Goal: Task Accomplishment & Management: Use online tool/utility

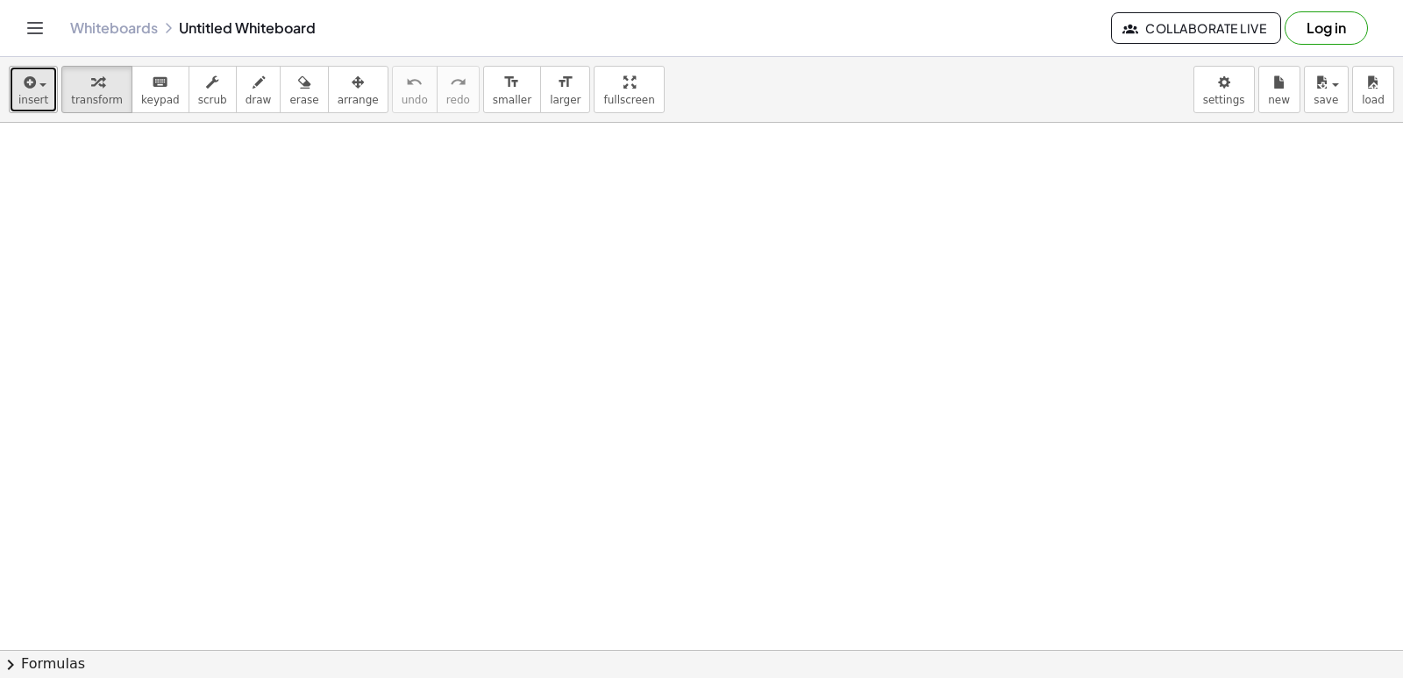
click at [39, 89] on div "button" at bounding box center [33, 81] width 30 height 21
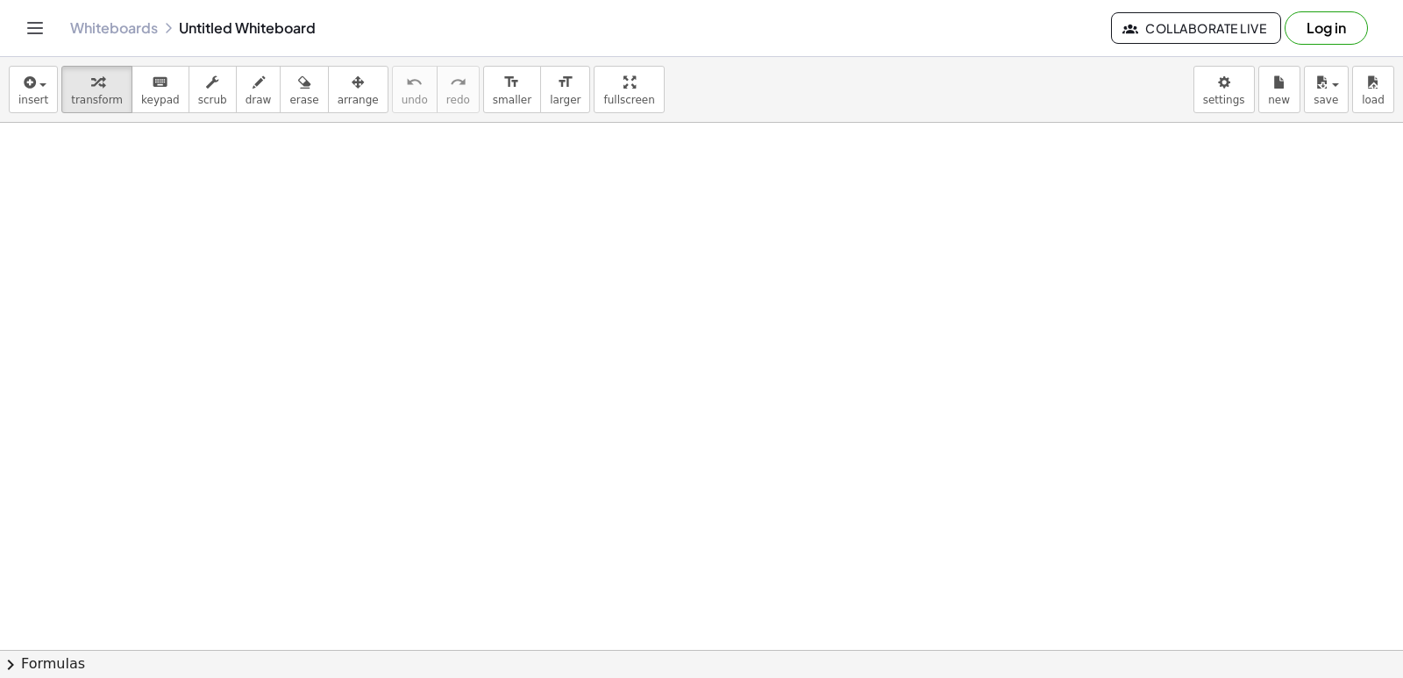
drag, startPoint x: 950, startPoint y: 377, endPoint x: 882, endPoint y: 576, distance: 210.2
click at [886, 570] on div "insert select one: Math Expression Function Text Youtube Video Graphing Geometr…" at bounding box center [701, 367] width 1403 height 621
drag, startPoint x: 655, startPoint y: 157, endPoint x: 613, endPoint y: 170, distance: 44.1
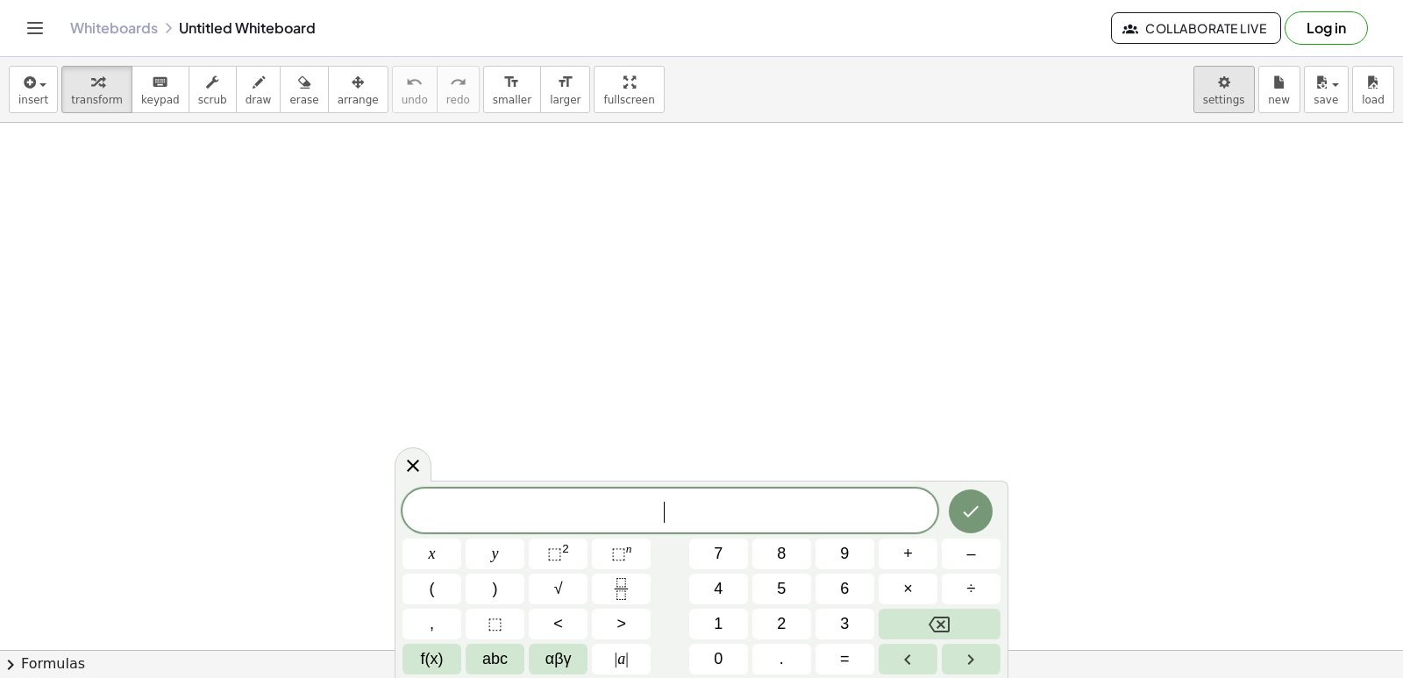
click at [1223, 89] on body "Graspable Math Activities Get Started Activity Bank Assigned Work Classes White…" at bounding box center [701, 339] width 1403 height 678
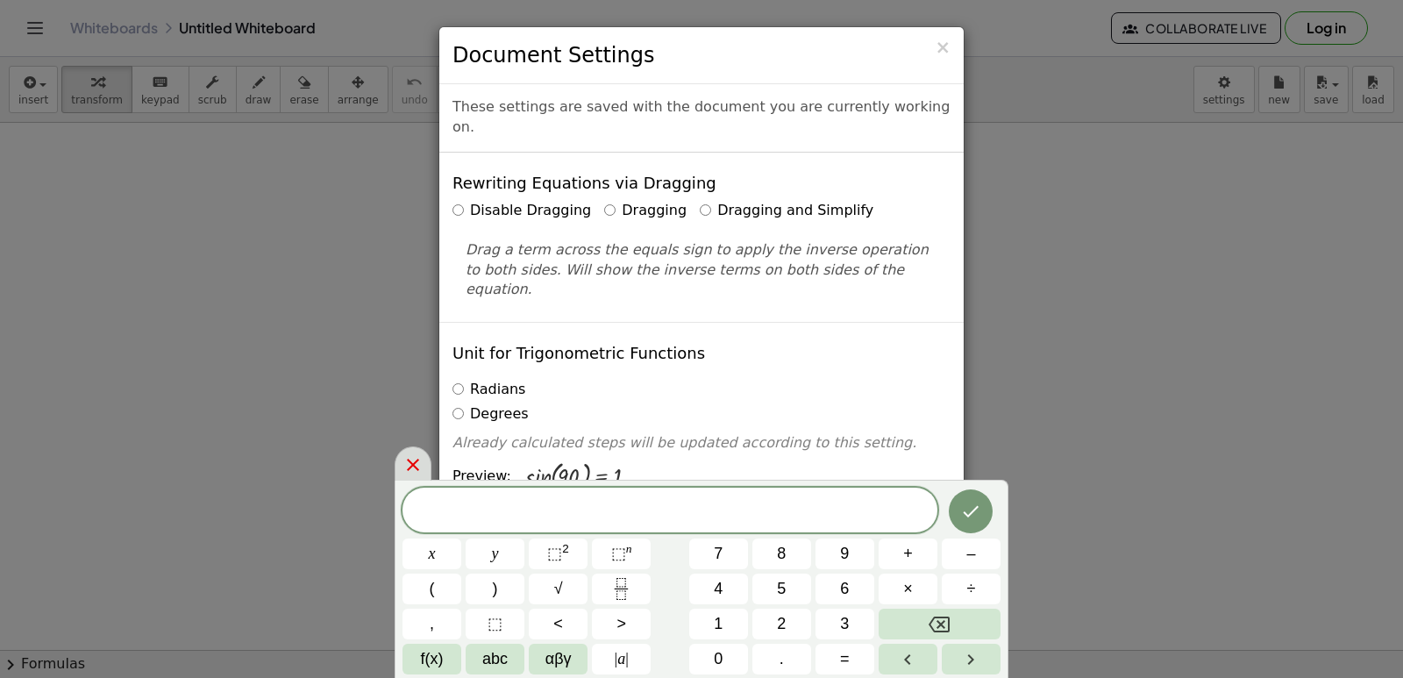
click at [420, 464] on icon at bounding box center [413, 464] width 21 height 21
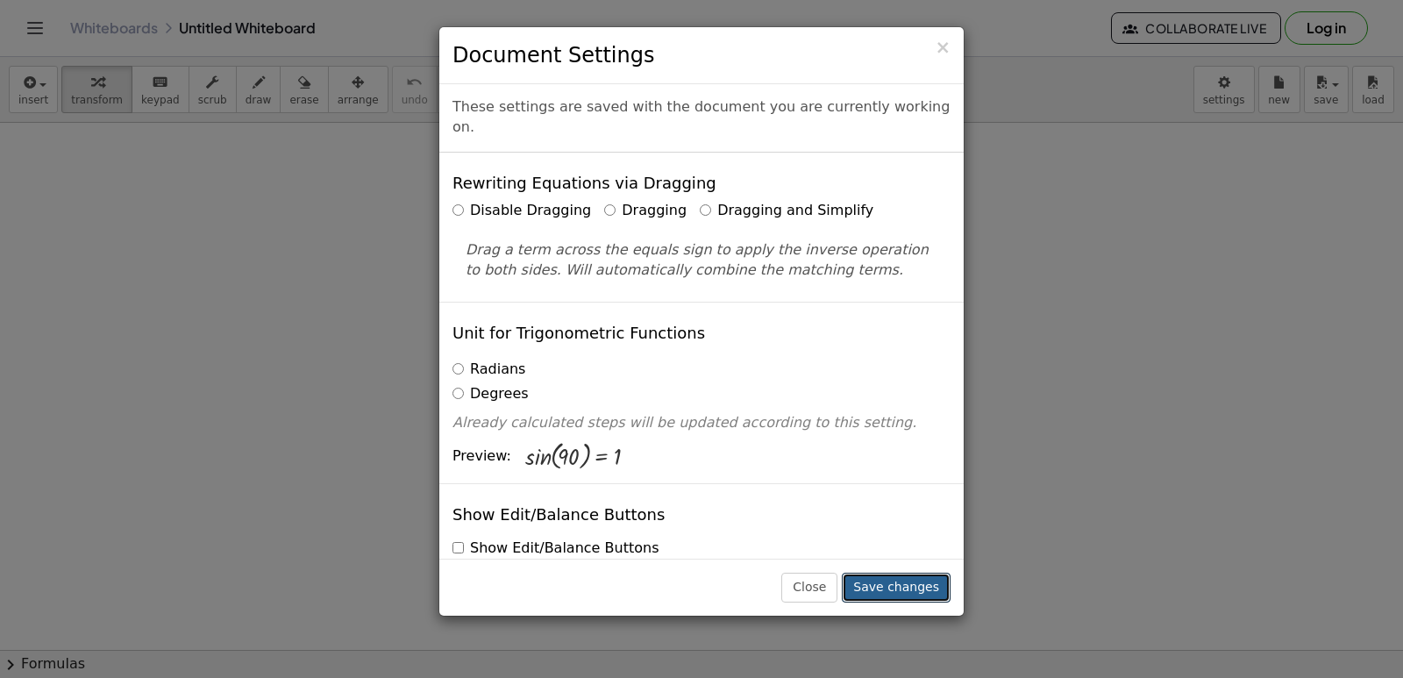
click at [932, 618] on div "× Document Settings These settings are saved with the document you are currentl…" at bounding box center [701, 339] width 1403 height 678
click at [930, 581] on button "Save changes" at bounding box center [896, 588] width 109 height 30
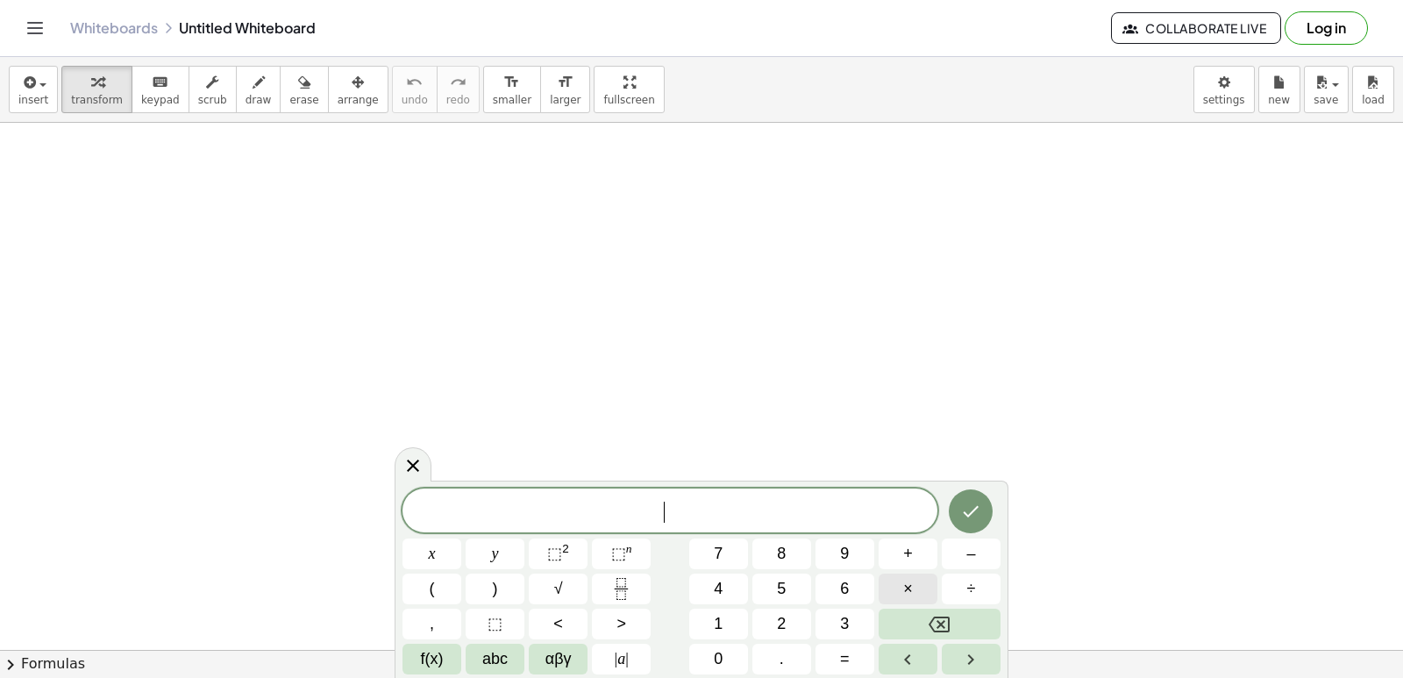
click at [924, 595] on button "×" at bounding box center [908, 589] width 59 height 31
click at [984, 620] on button "Backspace" at bounding box center [940, 624] width 122 height 31
click at [445, 552] on button "x" at bounding box center [432, 553] width 59 height 31
click at [561, 552] on span "⬚" at bounding box center [554, 554] width 15 height 18
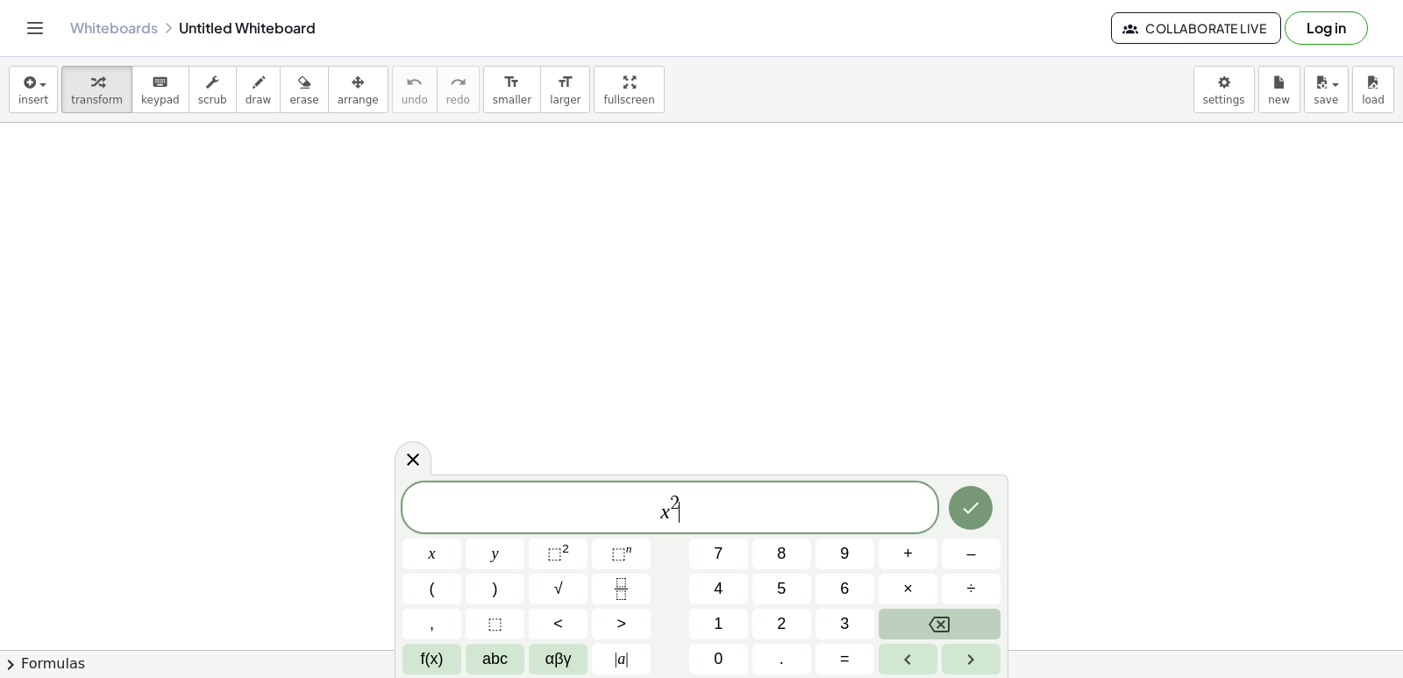
click at [923, 620] on button "Backspace" at bounding box center [940, 624] width 122 height 31
click at [923, 618] on button "Backspace" at bounding box center [940, 624] width 122 height 31
click at [983, 504] on button "Done" at bounding box center [971, 508] width 44 height 44
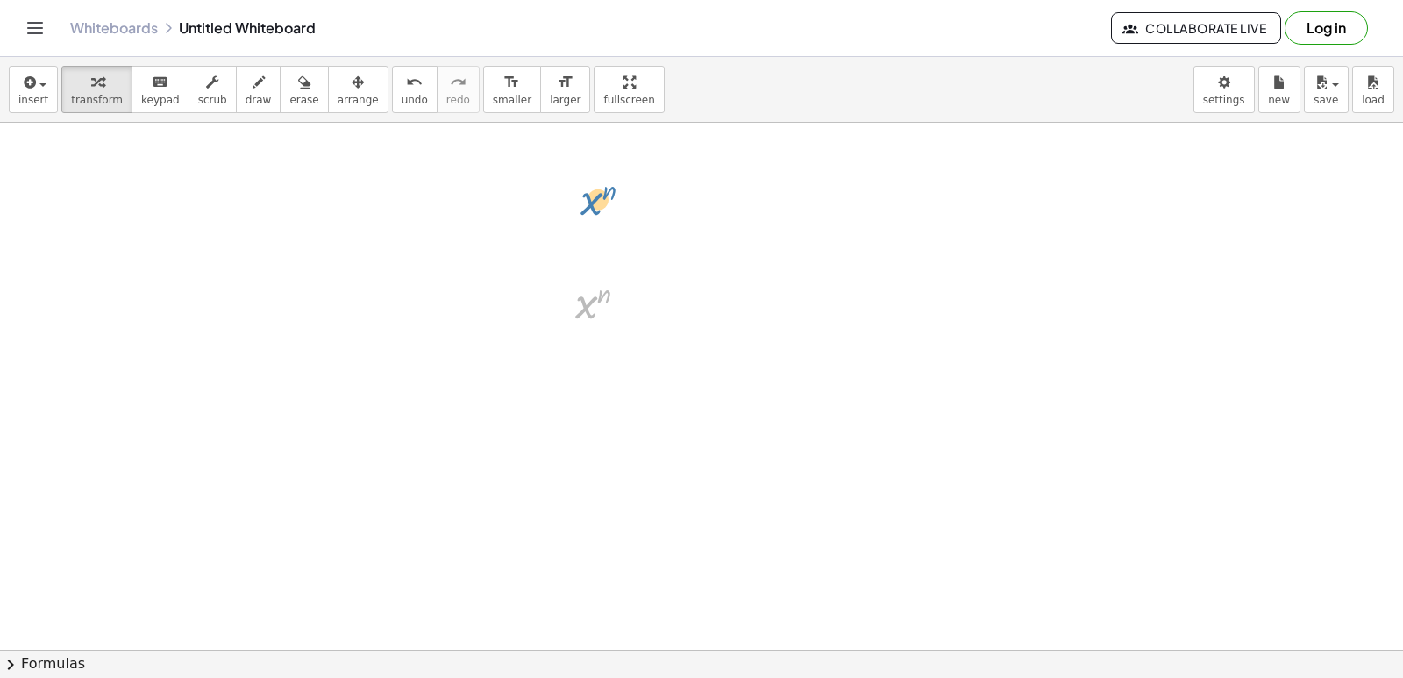
drag, startPoint x: 588, startPoint y: 310, endPoint x: 593, endPoint y: 203, distance: 106.2
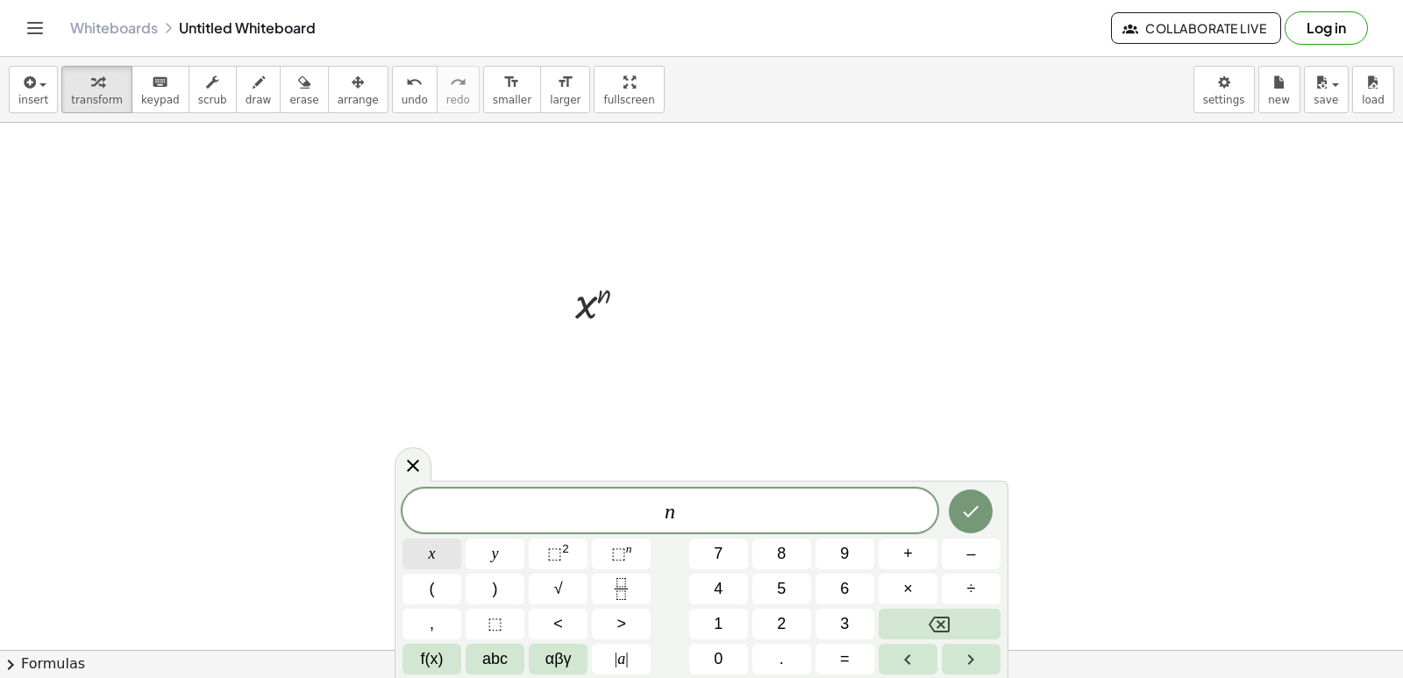
click at [430, 548] on span "x" at bounding box center [432, 554] width 7 height 24
click at [566, 546] on sup "2" at bounding box center [565, 548] width 7 height 13
click at [973, 553] on span "–" at bounding box center [970, 554] width 9 height 24
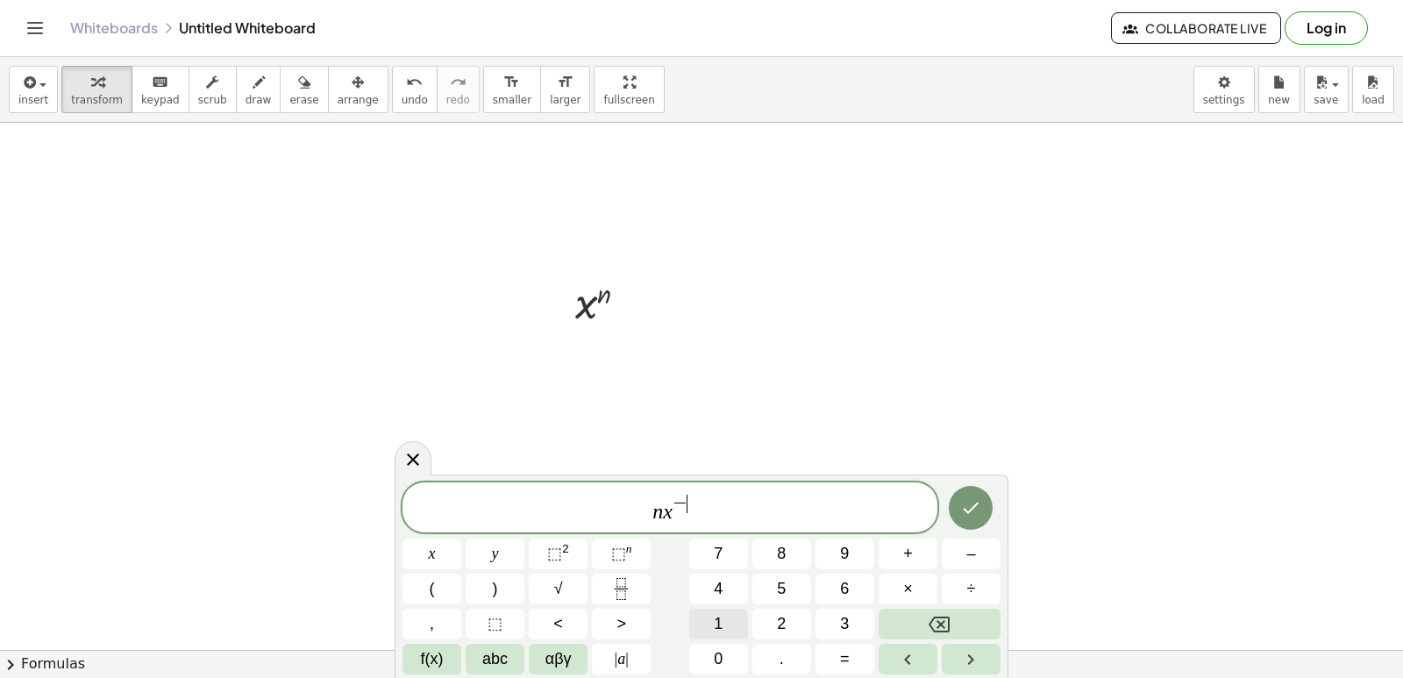
click at [718, 623] on span "1" at bounding box center [718, 624] width 9 height 24
click at [974, 495] on button "Done" at bounding box center [971, 508] width 44 height 44
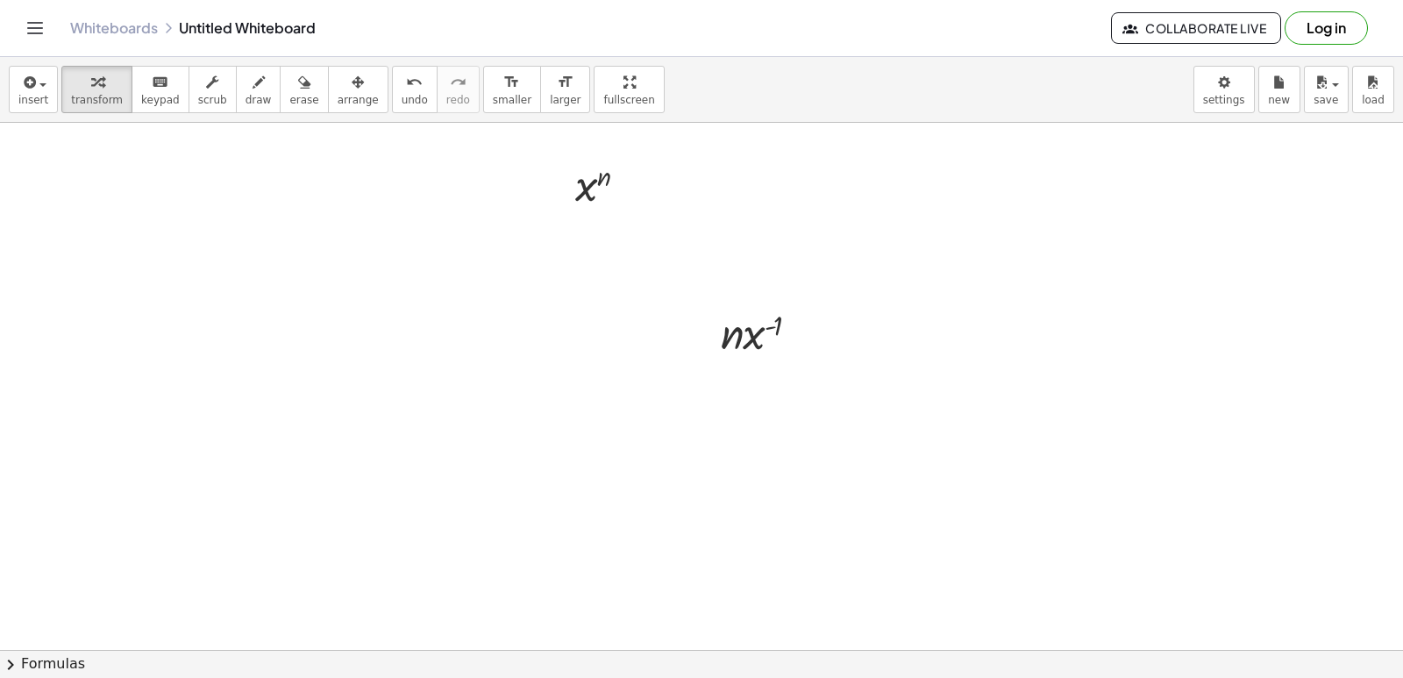
scroll to position [88, 0]
drag, startPoint x: 761, startPoint y: 347, endPoint x: 757, endPoint y: 371, distance: 24.1
click at [762, 351] on div at bounding box center [769, 361] width 114 height 60
click at [749, 408] on icon at bounding box center [754, 407] width 18 height 18
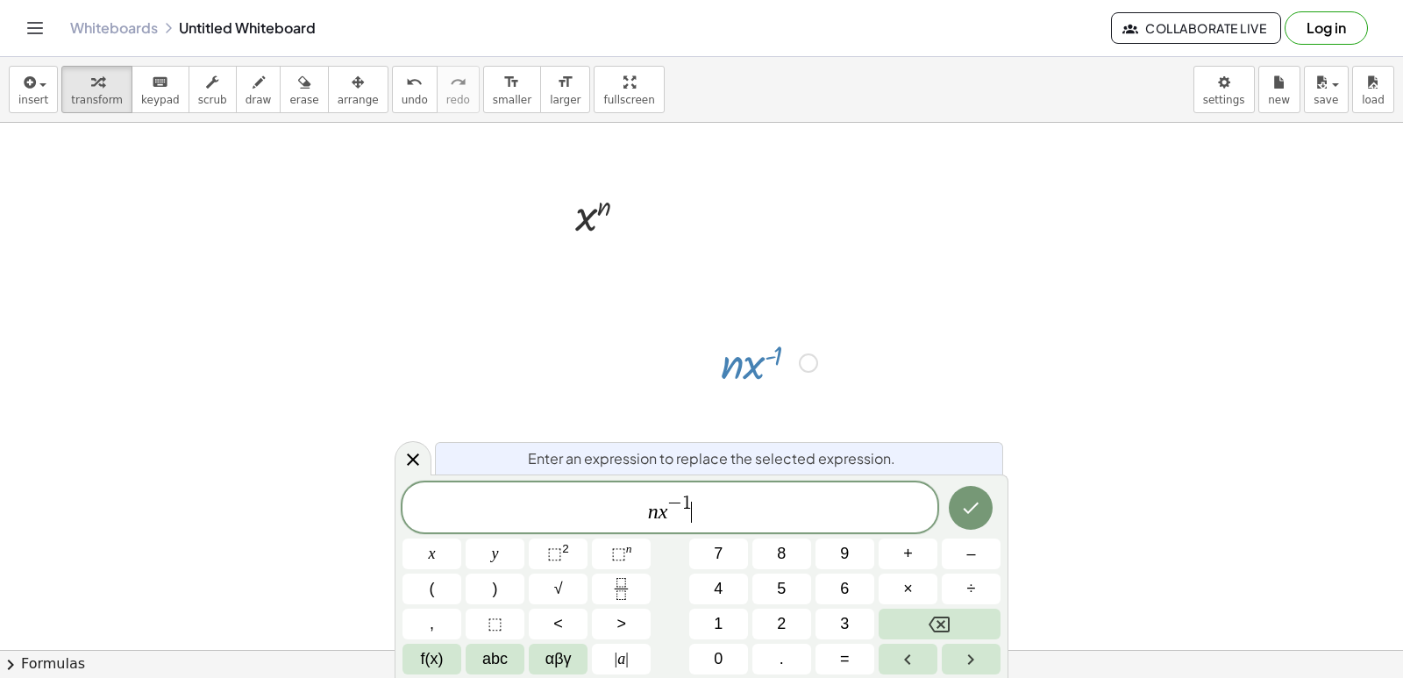
click at [700, 502] on span "n x − 1 ​" at bounding box center [670, 509] width 535 height 32
click at [708, 501] on span "n x − 1 ​" at bounding box center [670, 509] width 535 height 32
click at [980, 501] on icon "Done" at bounding box center [970, 507] width 21 height 21
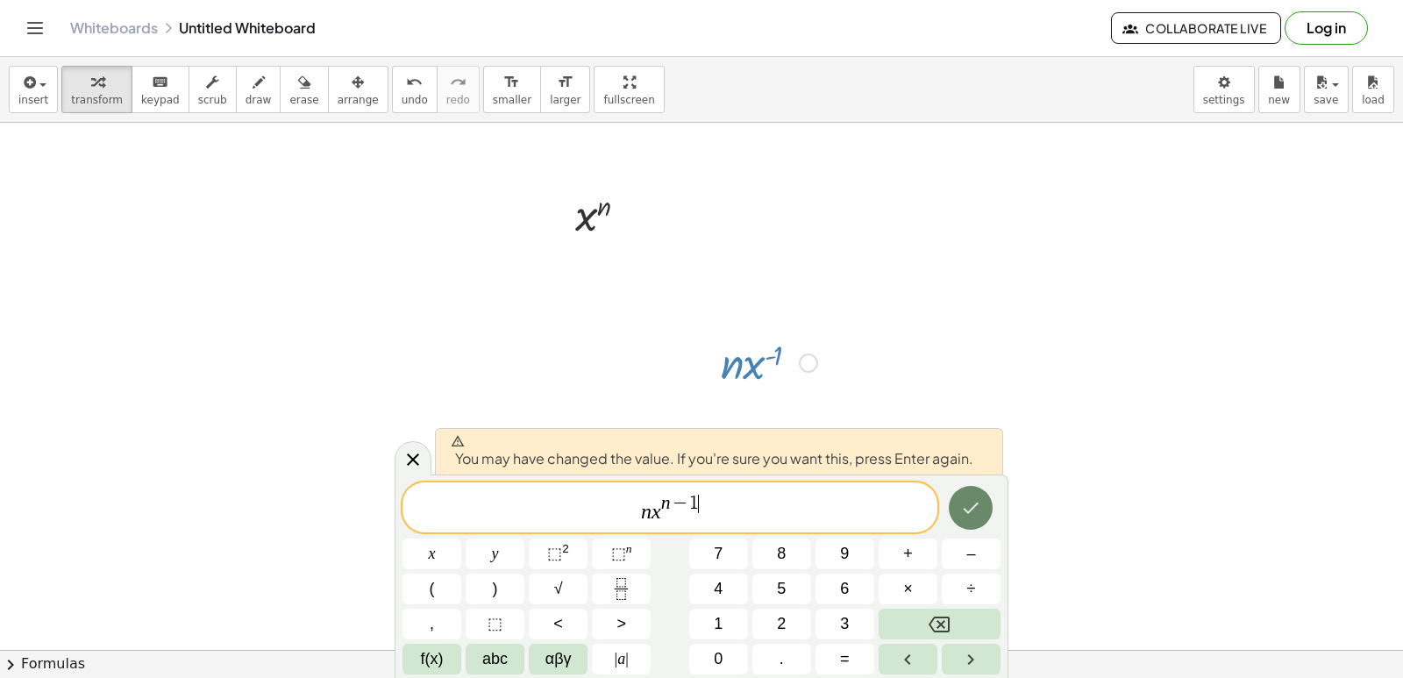
click at [966, 502] on icon "Done" at bounding box center [970, 507] width 21 height 21
click at [972, 499] on div at bounding box center [701, 619] width 1403 height 1168
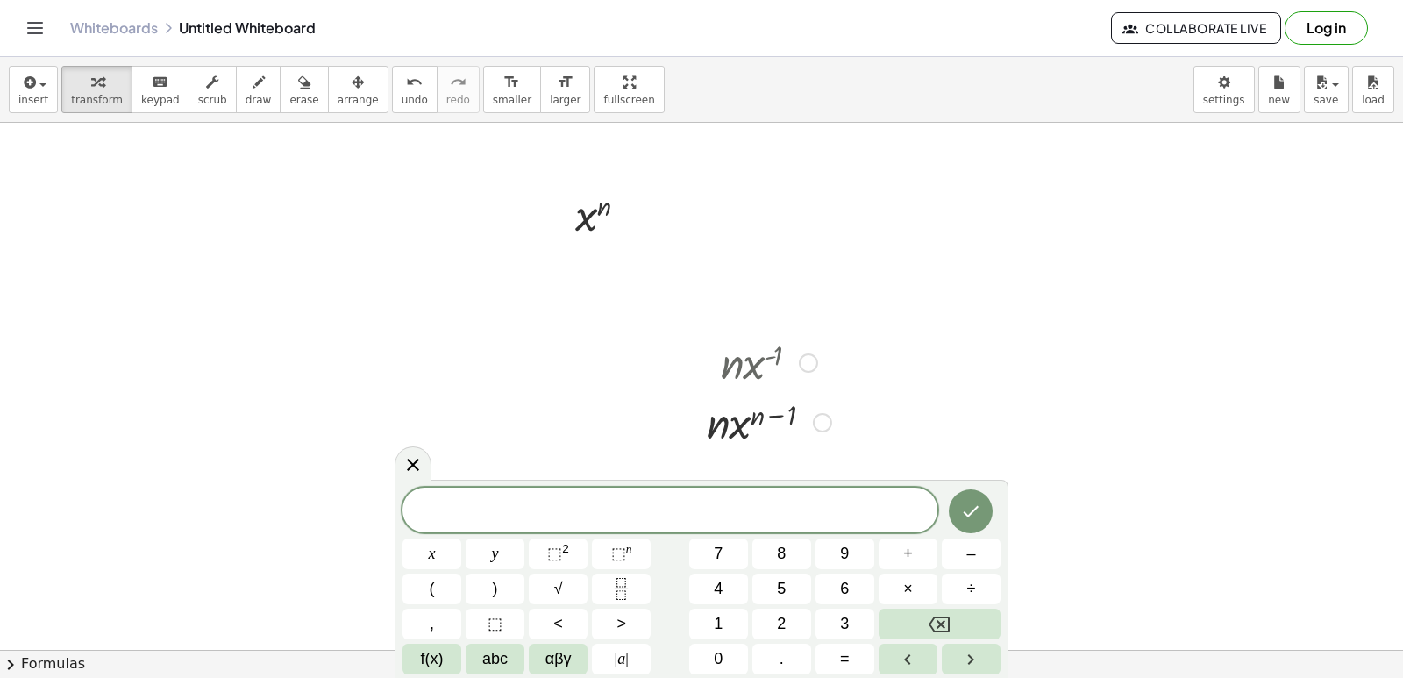
drag, startPoint x: 747, startPoint y: 369, endPoint x: 1218, endPoint y: 367, distance: 470.9
click at [1242, 362] on div at bounding box center [701, 619] width 1403 height 1168
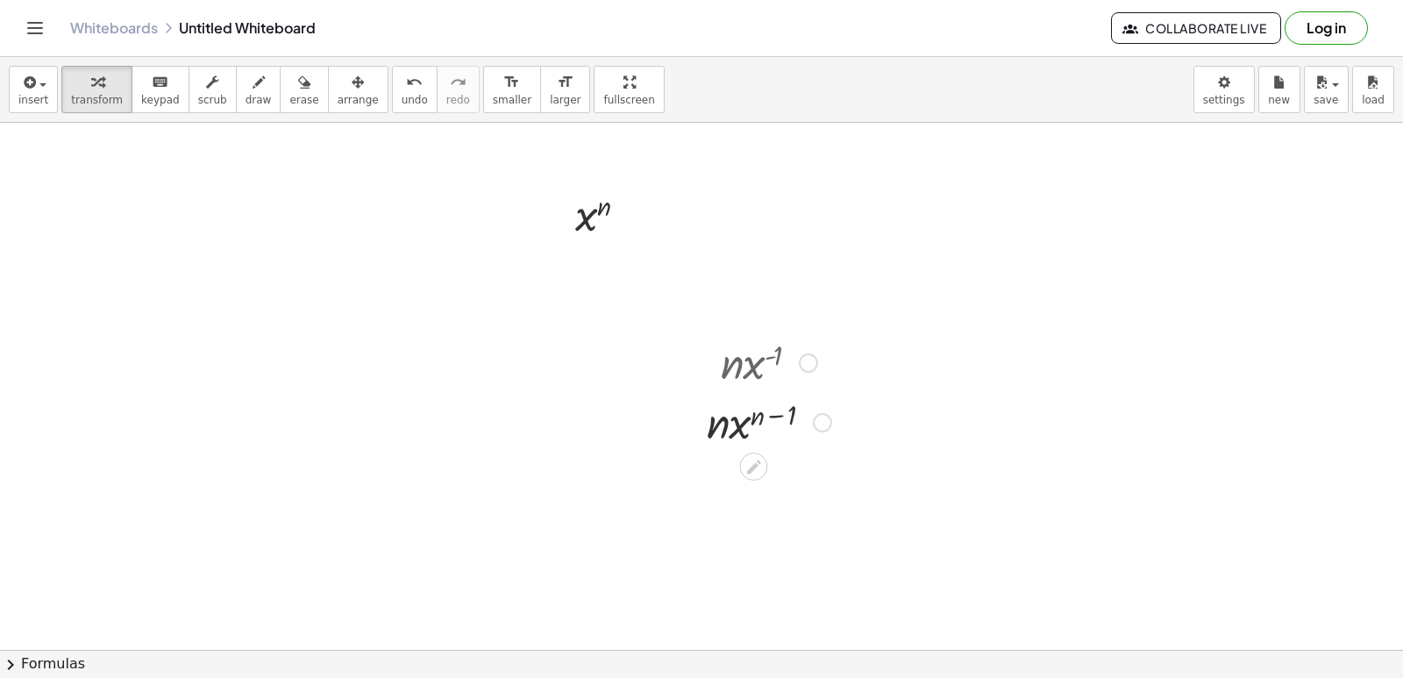
click at [806, 363] on div at bounding box center [808, 362] width 19 height 19
click at [1177, 386] on div at bounding box center [701, 619] width 1403 height 1168
drag, startPoint x: 740, startPoint y: 360, endPoint x: 602, endPoint y: 315, distance: 145.9
drag, startPoint x: 602, startPoint y: 314, endPoint x: 979, endPoint y: 389, distance: 384.5
click at [996, 388] on div at bounding box center [701, 619] width 1403 height 1168
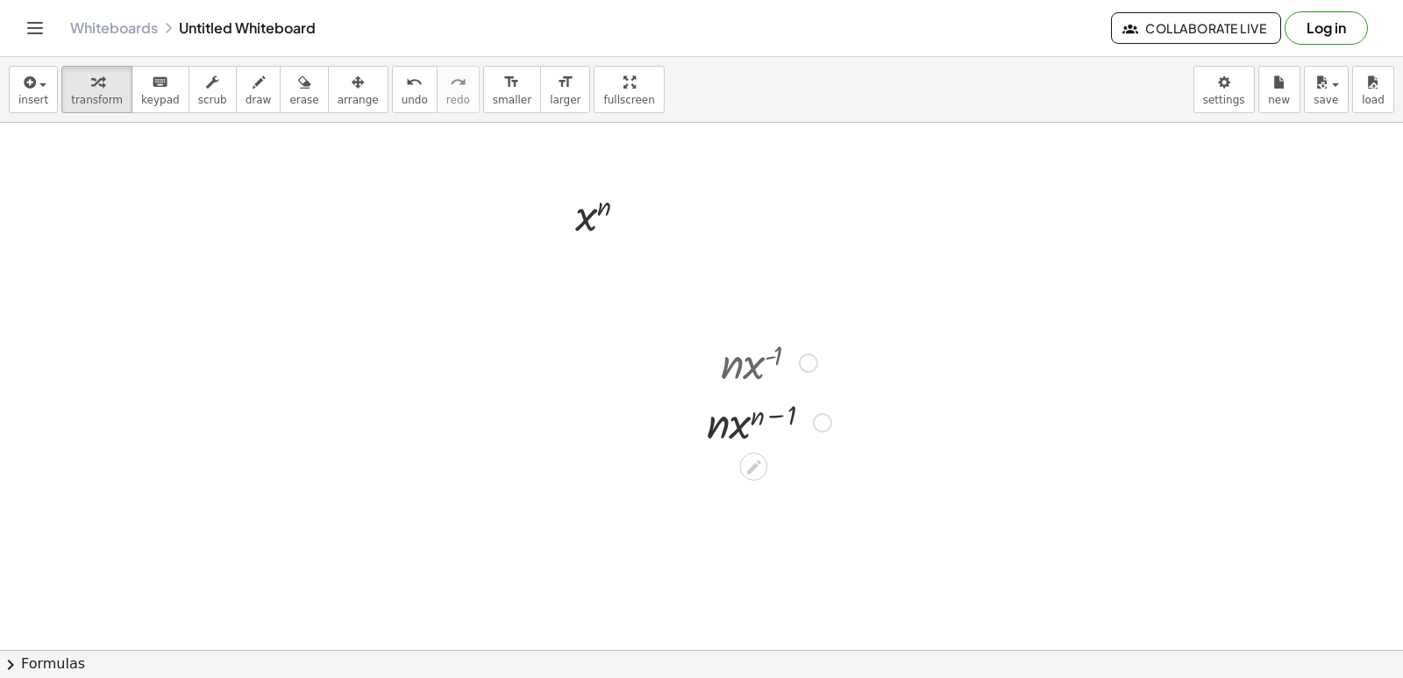
drag, startPoint x: 753, startPoint y: 362, endPoint x: 727, endPoint y: 391, distance: 39.1
click at [728, 384] on div at bounding box center [769, 361] width 142 height 60
click at [813, 360] on div "Go back to this line Copy line as LaTeX Copy derivation as LaTeX" at bounding box center [808, 362] width 19 height 19
drag, startPoint x: 706, startPoint y: 356, endPoint x: 329, endPoint y: 201, distance: 407.8
click at [329, 201] on div at bounding box center [316, 239] width 26 height 128
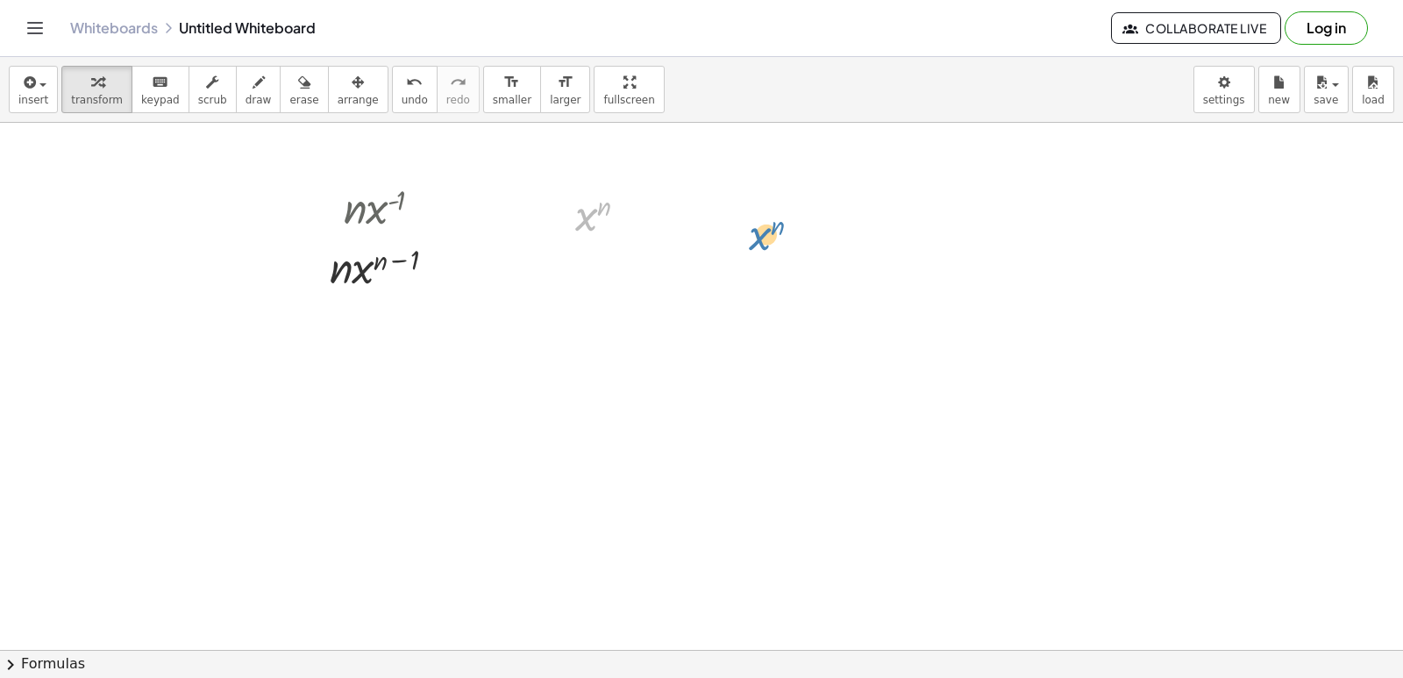
drag, startPoint x: 586, startPoint y: 204, endPoint x: 770, endPoint y: 224, distance: 185.3
drag, startPoint x: 567, startPoint y: 498, endPoint x: 661, endPoint y: 502, distance: 93.9
click at [589, 502] on div at bounding box center [701, 619] width 1403 height 1168
click at [821, 266] on div at bounding box center [701, 619] width 1403 height 1168
click at [797, 677] on html "Graspable Math Activities Get Started Activity Bank Assigned Work Classes White…" at bounding box center [701, 339] width 1403 height 678
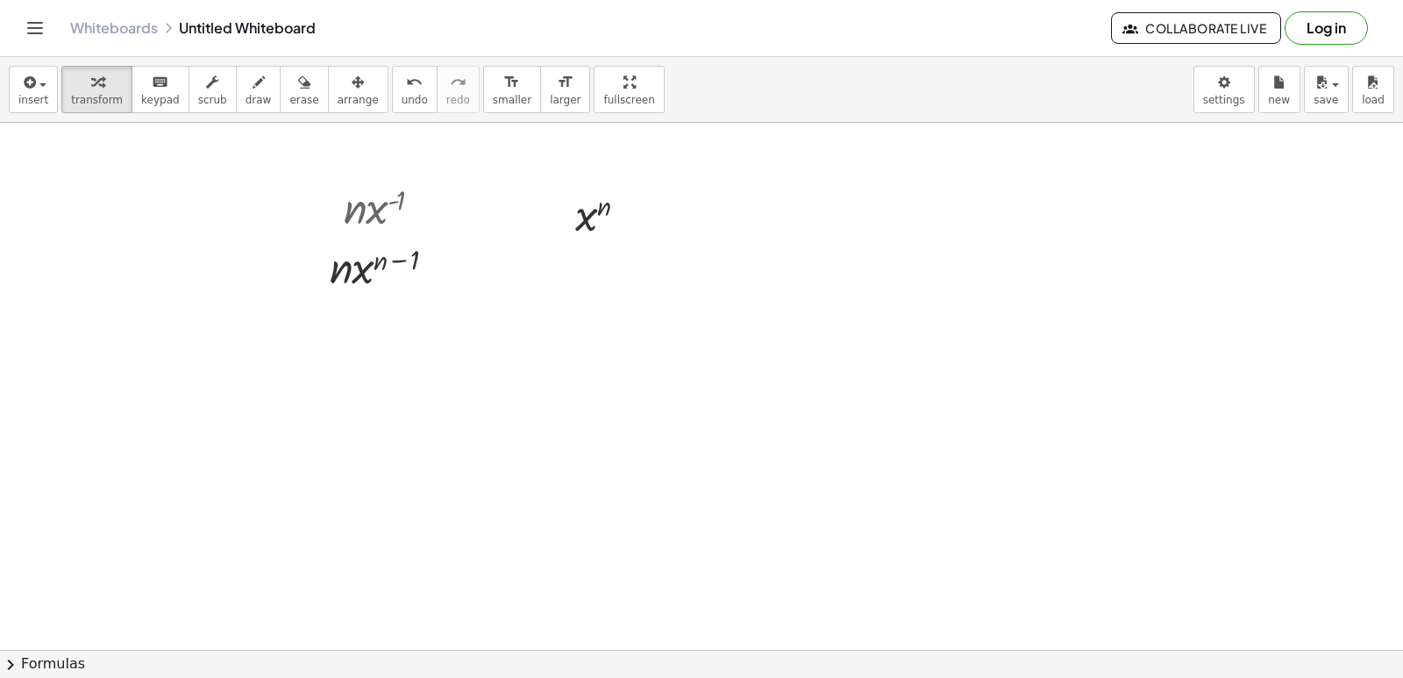
click at [815, 437] on div at bounding box center [701, 619] width 1403 height 1168
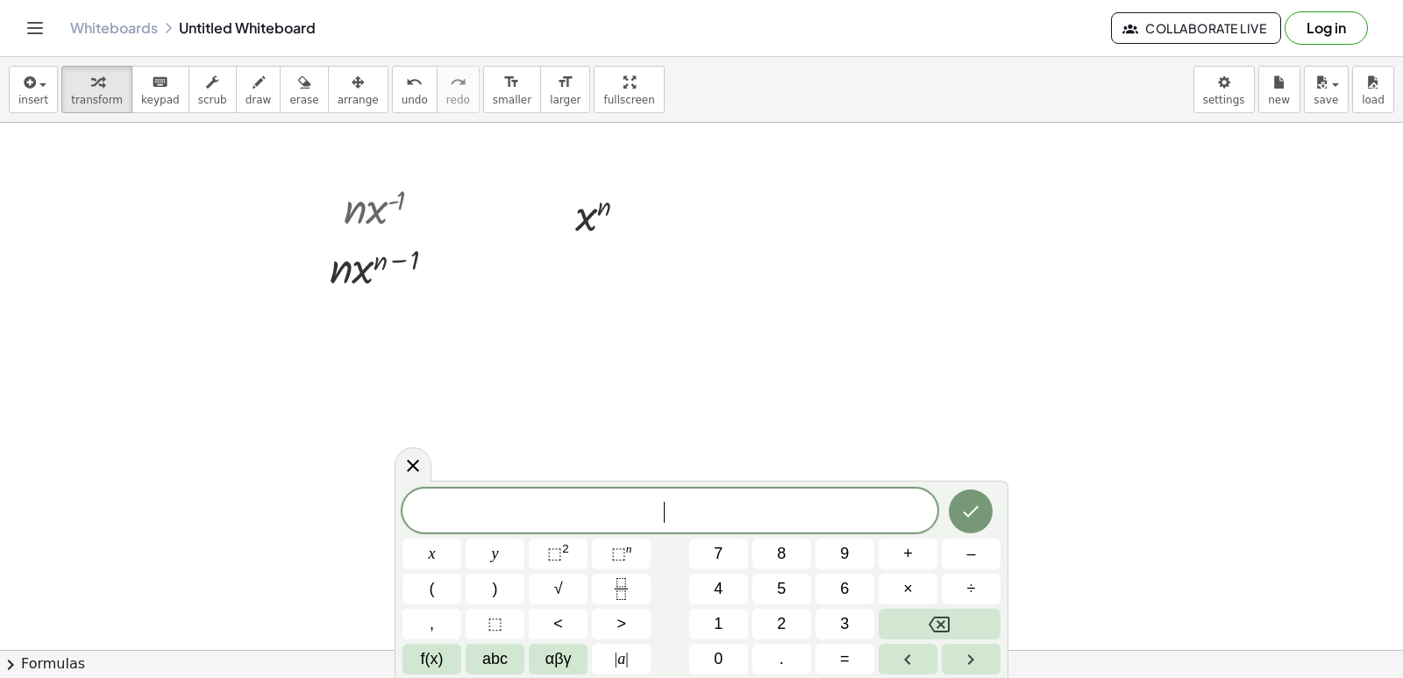
click at [845, 394] on div at bounding box center [701, 619] width 1403 height 1168
click at [730, 558] on button "7" at bounding box center [718, 553] width 59 height 31
click at [424, 548] on button "x" at bounding box center [432, 553] width 59 height 31
click at [571, 551] on button "⬚ 2" at bounding box center [558, 553] width 59 height 31
click at [914, 559] on button "+" at bounding box center [908, 553] width 59 height 31
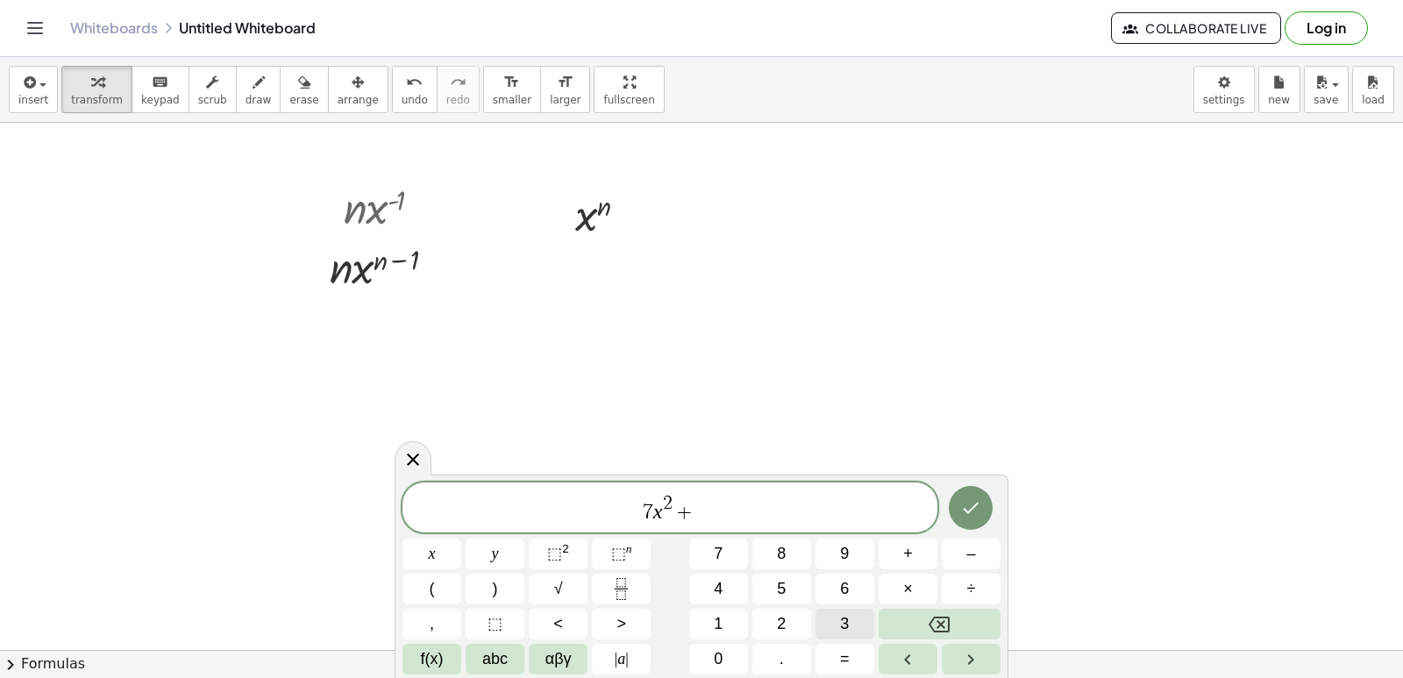
click at [856, 627] on button "3" at bounding box center [845, 624] width 59 height 31
click at [421, 548] on button "x" at bounding box center [432, 553] width 59 height 31
click at [569, 554] on button "⬚ 2" at bounding box center [558, 553] width 59 height 31
click at [939, 619] on icon "Backspace" at bounding box center [939, 624] width 21 height 21
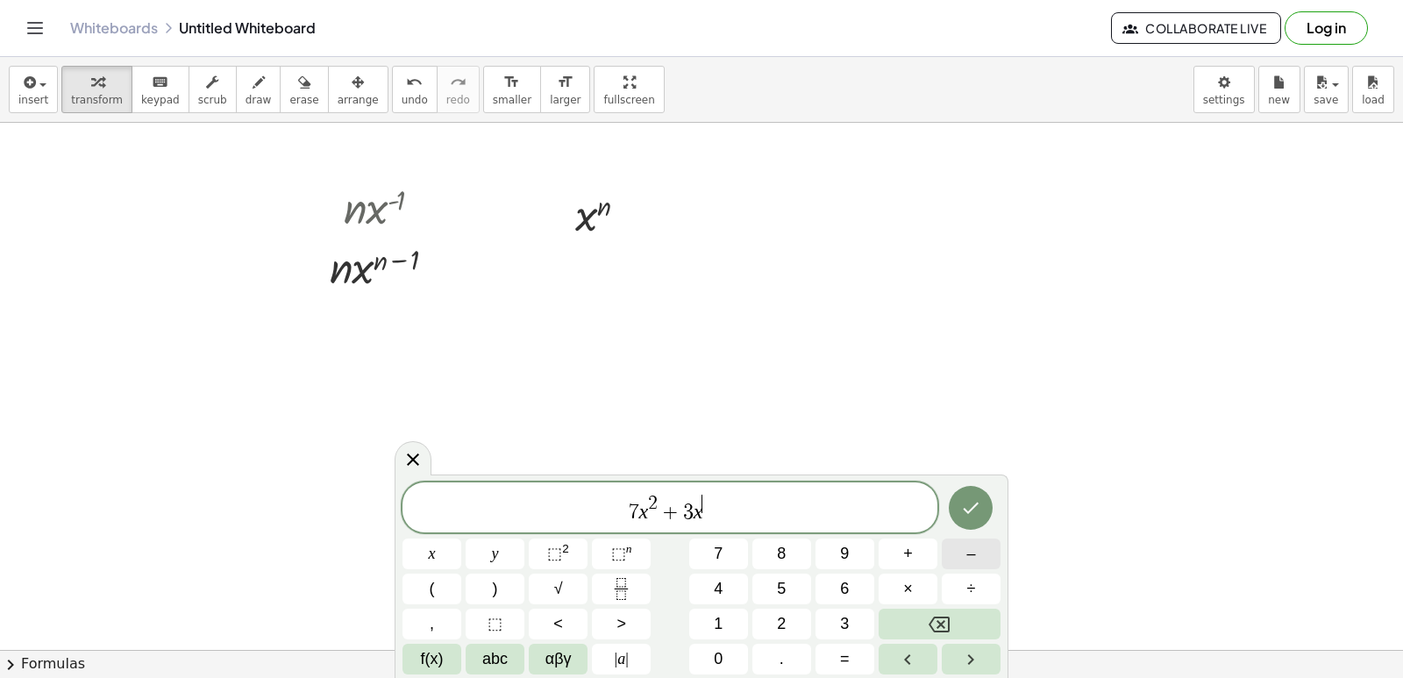
click at [969, 552] on span "–" at bounding box center [970, 554] width 9 height 24
click at [727, 615] on button "1" at bounding box center [718, 624] width 59 height 31
click at [953, 626] on button "Backspace" at bounding box center [940, 624] width 122 height 31
click at [953, 624] on button "Backspace" at bounding box center [940, 624] width 122 height 31
click at [719, 631] on span "1" at bounding box center [718, 624] width 9 height 24
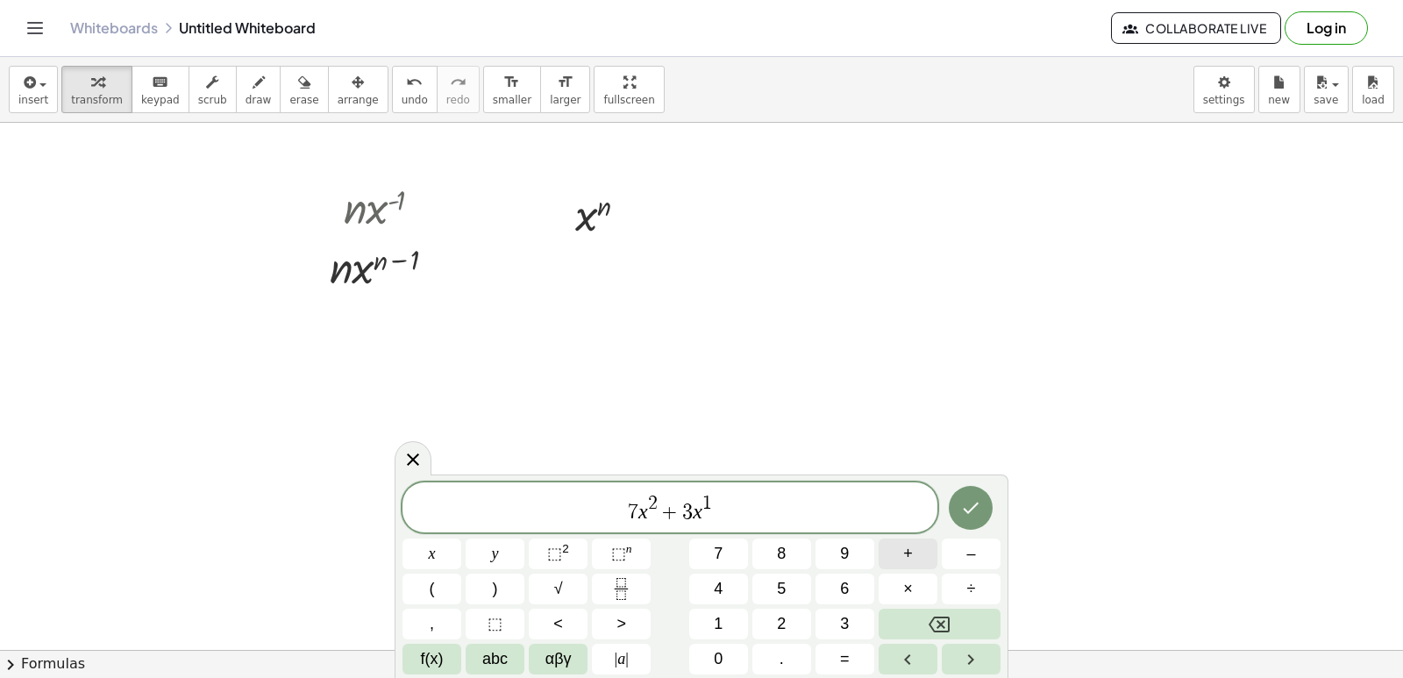
click at [915, 547] on button "+" at bounding box center [908, 553] width 59 height 31
click at [770, 614] on button "2" at bounding box center [781, 624] width 59 height 31
click at [782, 588] on span "5" at bounding box center [781, 589] width 9 height 24
click at [956, 623] on button "Backspace" at bounding box center [940, 624] width 122 height 31
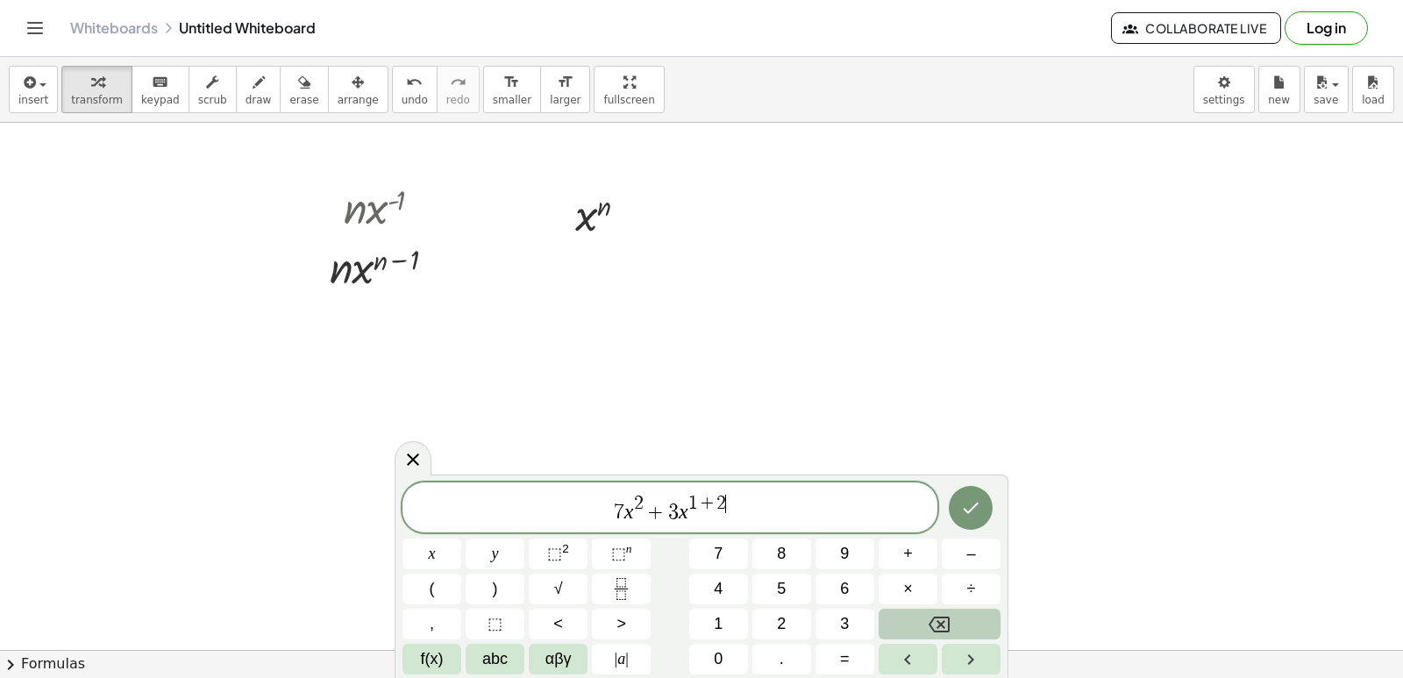
click at [956, 623] on button "Backspace" at bounding box center [940, 624] width 122 height 31
click at [921, 560] on button "+" at bounding box center [908, 553] width 59 height 31
click at [728, 513] on span "7 x 2 + 3 x 1 ​" at bounding box center [670, 509] width 535 height 32
click at [919, 546] on button "+" at bounding box center [908, 553] width 59 height 31
click at [773, 620] on button "2" at bounding box center [781, 624] width 59 height 31
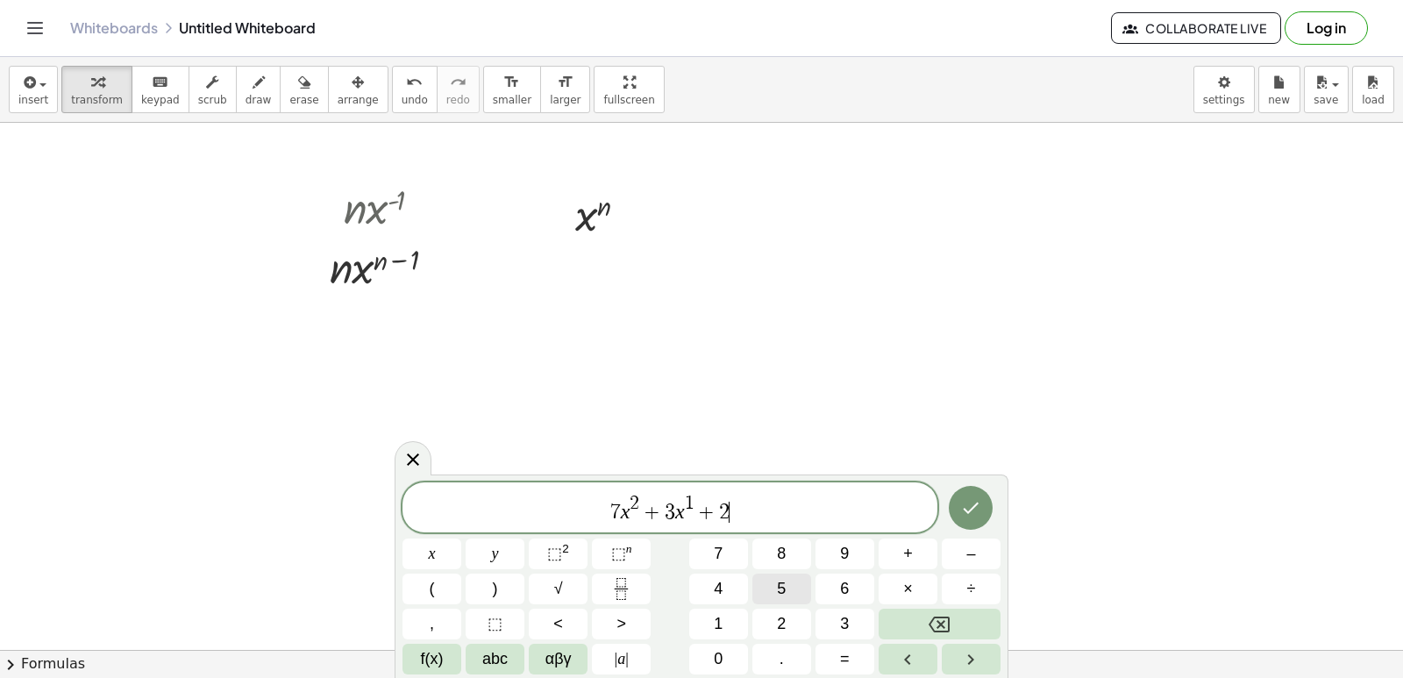
click at [781, 584] on span "5" at bounding box center [781, 589] width 9 height 24
click at [989, 510] on button "Done" at bounding box center [971, 508] width 44 height 44
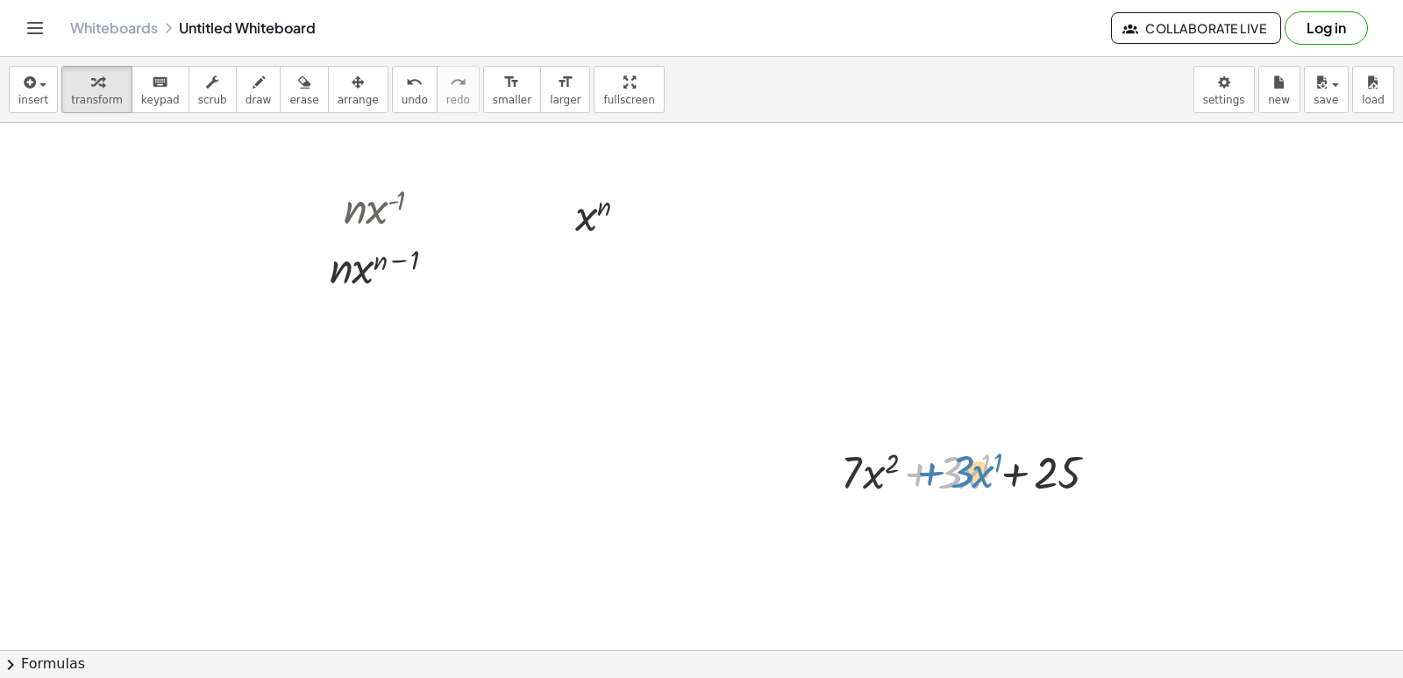
drag, startPoint x: 988, startPoint y: 479, endPoint x: 1001, endPoint y: 478, distance: 12.3
click at [1001, 478] on div at bounding box center [974, 471] width 285 height 60
click at [1099, 316] on div at bounding box center [701, 619] width 1403 height 1168
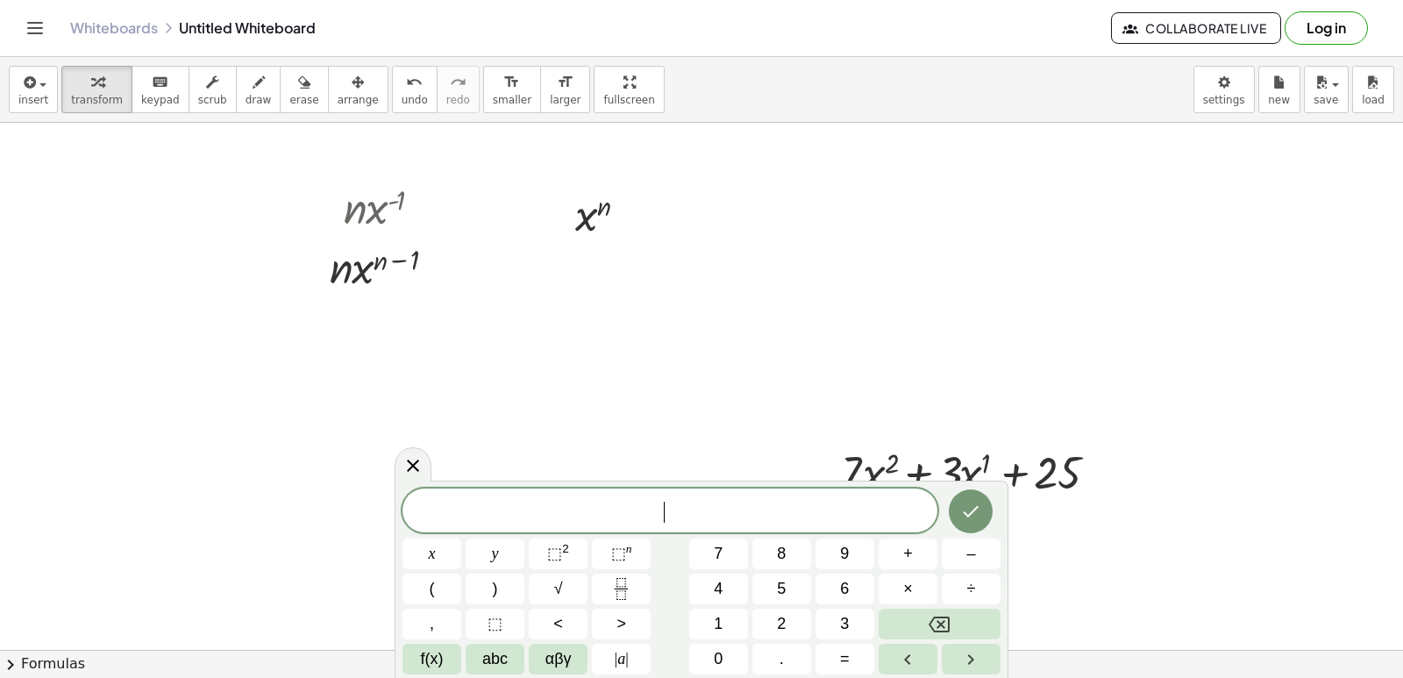
click at [1167, 342] on div at bounding box center [701, 619] width 1403 height 1168
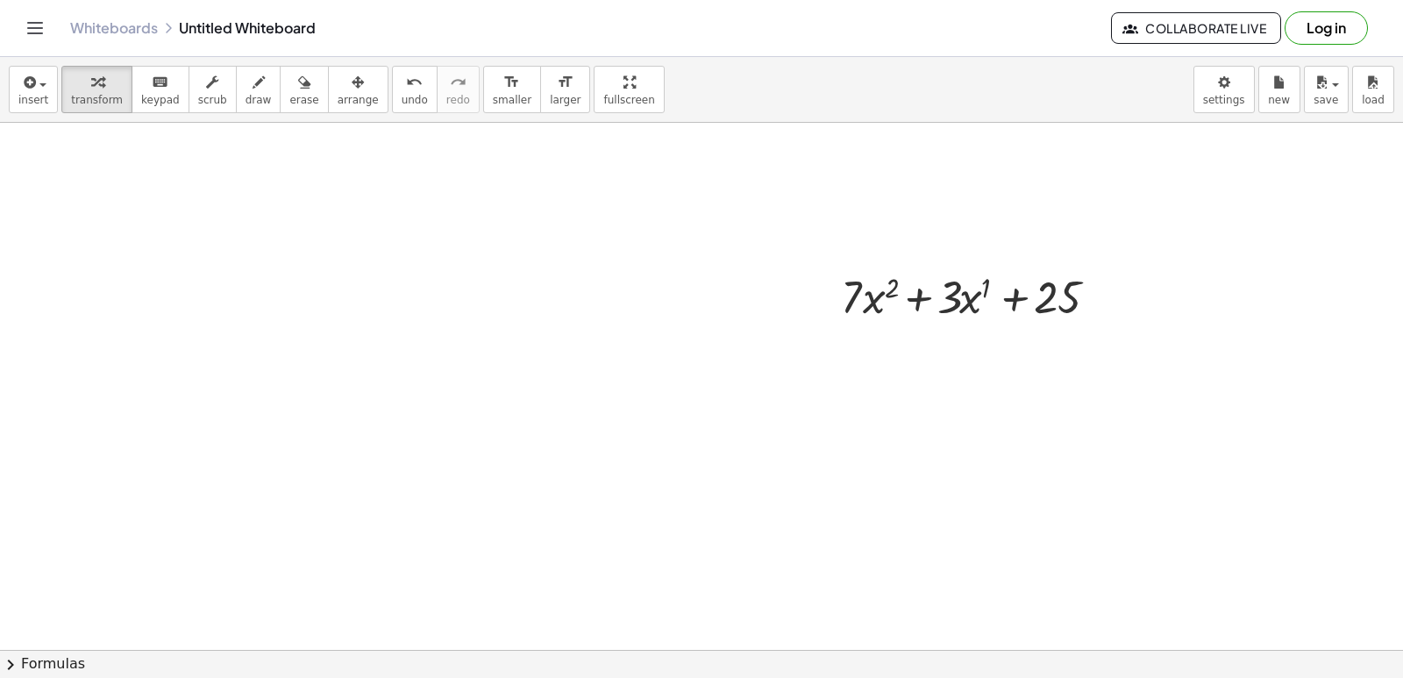
scroll to position [351, 0]
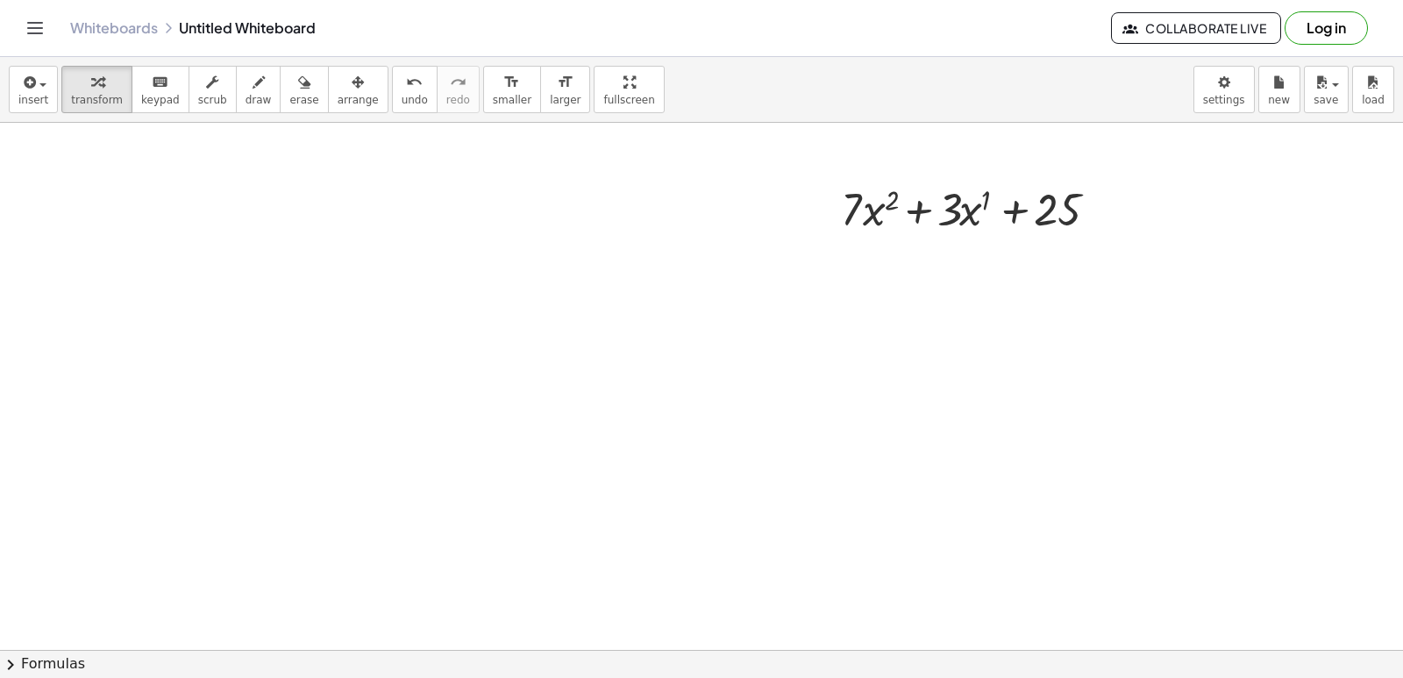
click at [518, 171] on div at bounding box center [701, 356] width 1403 height 1168
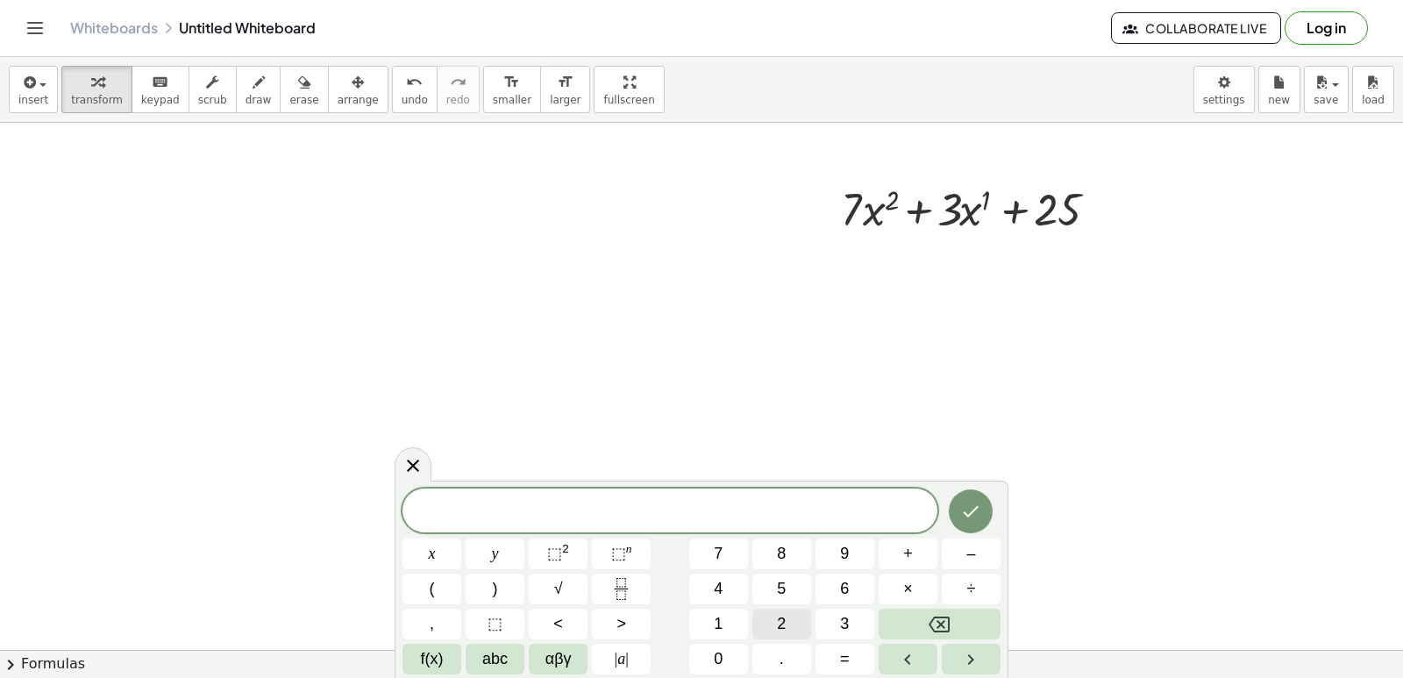
click at [786, 624] on span "2" at bounding box center [781, 624] width 9 height 24
click at [786, 658] on button "." at bounding box center [781, 659] width 59 height 31
click at [709, 544] on button "7" at bounding box center [718, 553] width 59 height 31
click at [439, 545] on button "x" at bounding box center [432, 553] width 59 height 31
drag, startPoint x: 1208, startPoint y: 398, endPoint x: 1092, endPoint y: 403, distance: 116.7
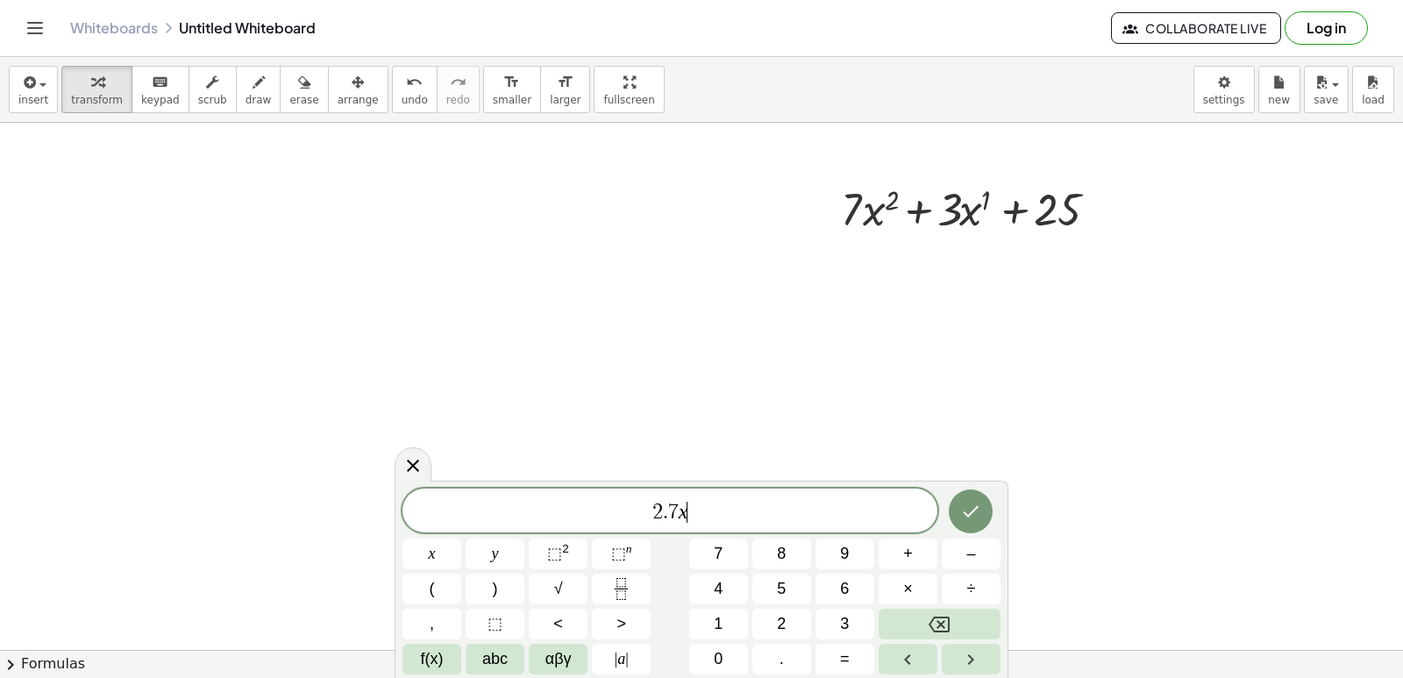
click at [1208, 398] on div at bounding box center [701, 356] width 1403 height 1168
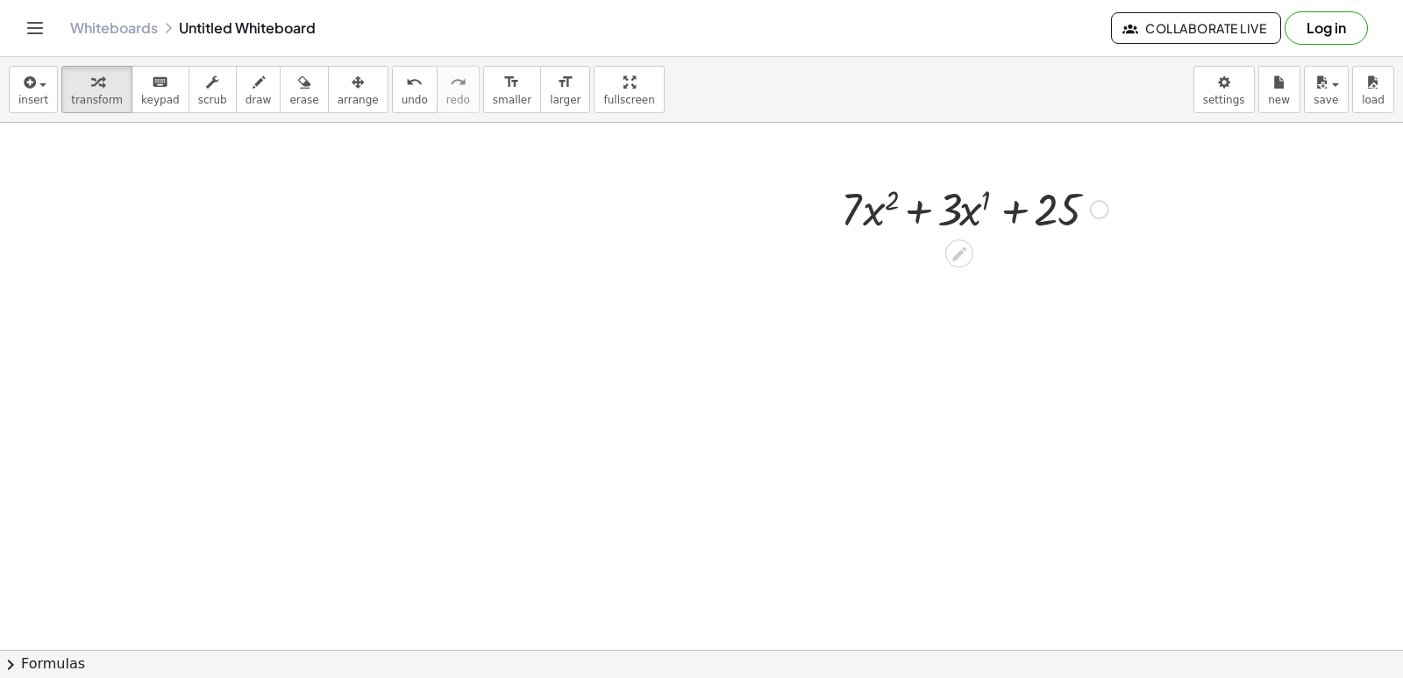
click at [896, 196] on div at bounding box center [974, 208] width 285 height 60
click at [891, 196] on div at bounding box center [974, 208] width 285 height 60
click at [898, 198] on div at bounding box center [974, 208] width 285 height 60
click at [873, 211] on div at bounding box center [974, 208] width 285 height 60
drag, startPoint x: 851, startPoint y: 198, endPoint x: 887, endPoint y: 204, distance: 36.5
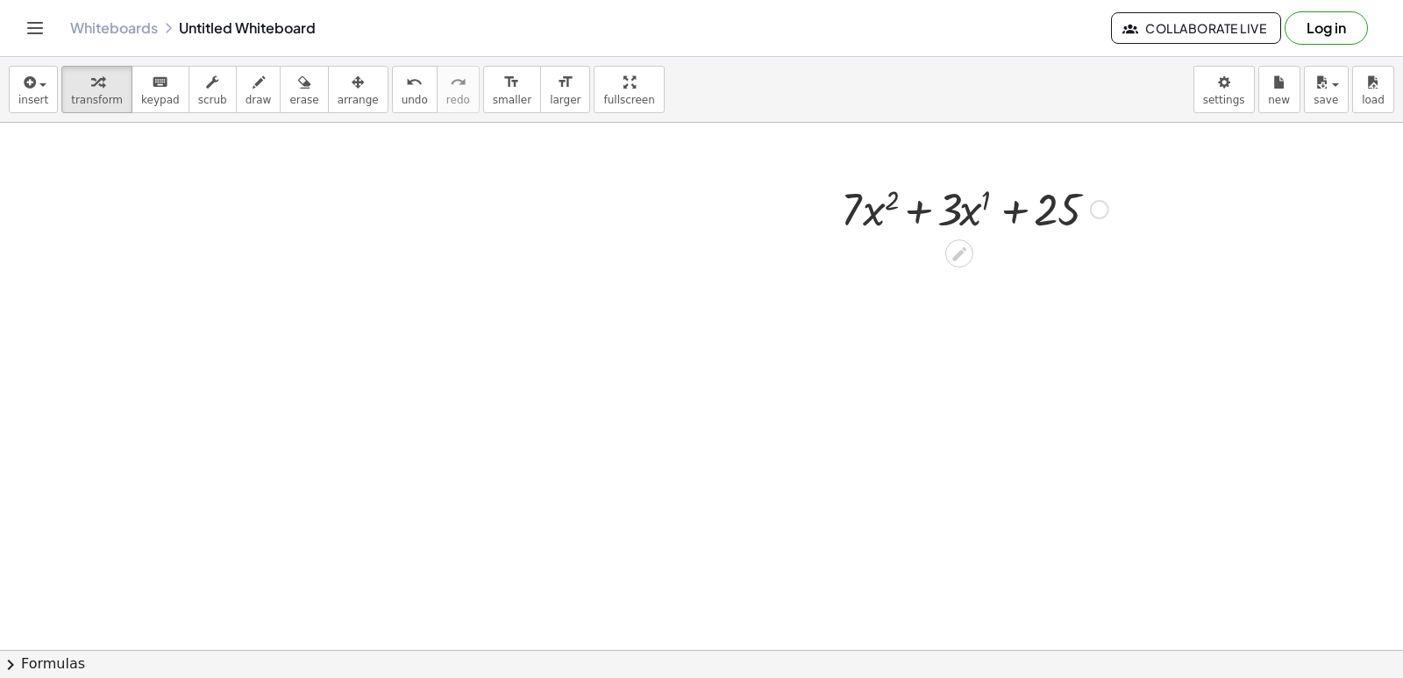
click at [851, 199] on div at bounding box center [974, 208] width 285 height 60
drag, startPoint x: 896, startPoint y: 194, endPoint x: 917, endPoint y: 212, distance: 28.0
click at [895, 196] on div at bounding box center [974, 208] width 285 height 60
drag, startPoint x: 923, startPoint y: 209, endPoint x: 916, endPoint y: 213, distance: 9.0
click at [921, 209] on div at bounding box center [974, 208] width 285 height 60
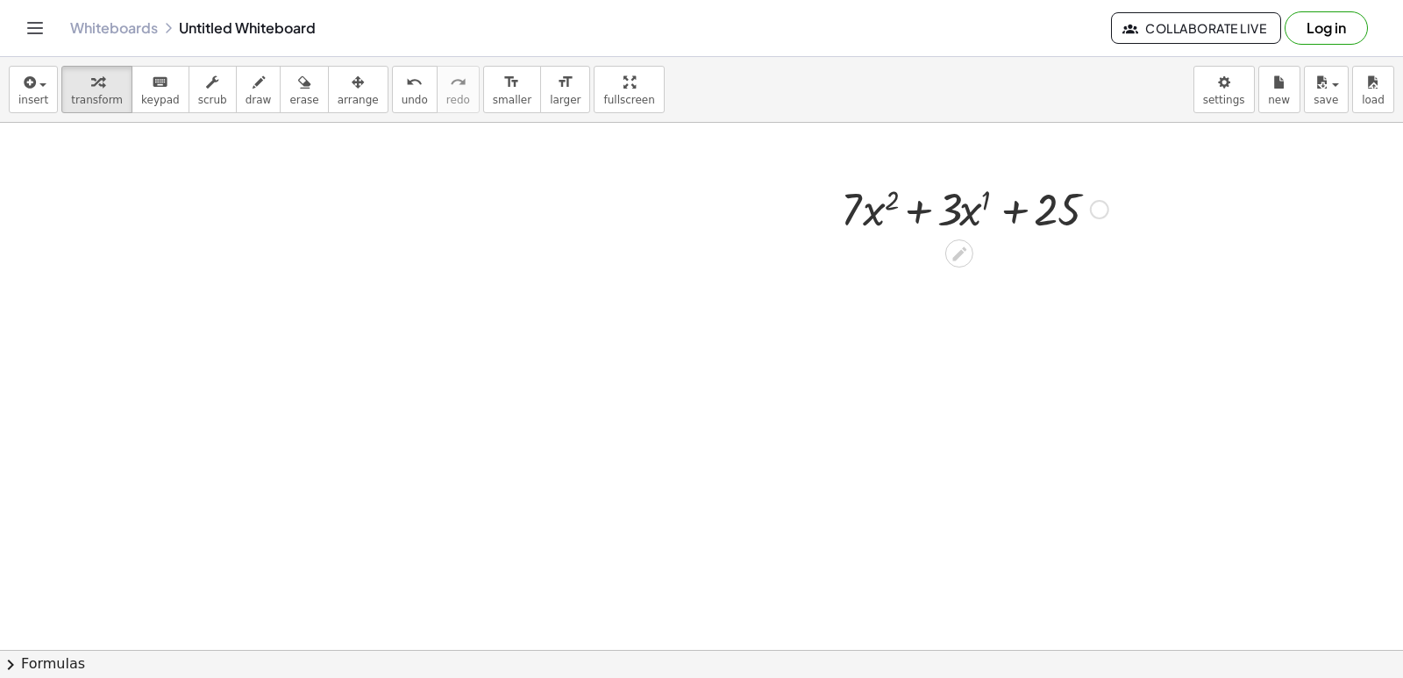
click at [1014, 203] on div at bounding box center [974, 208] width 285 height 60
click at [990, 194] on div at bounding box center [974, 208] width 285 height 60
click at [987, 196] on div at bounding box center [975, 208] width 272 height 60
click at [901, 256] on div at bounding box center [974, 268] width 285 height 60
click at [901, 255] on div at bounding box center [974, 268] width 285 height 60
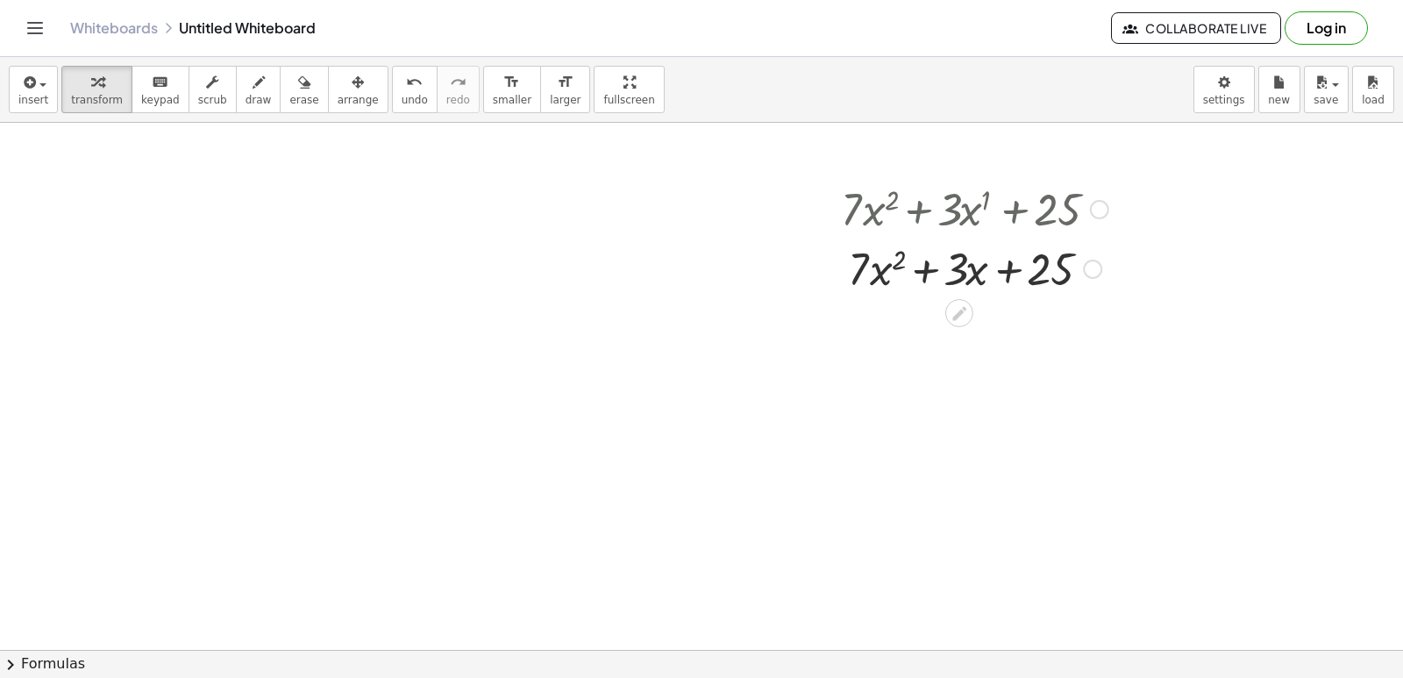
drag, startPoint x: 901, startPoint y: 253, endPoint x: 887, endPoint y: 262, distance: 16.5
click at [892, 260] on div at bounding box center [974, 268] width 285 height 60
click at [886, 262] on div at bounding box center [974, 268] width 285 height 60
click at [897, 256] on div at bounding box center [974, 268] width 285 height 60
click at [1003, 264] on div at bounding box center [974, 268] width 285 height 60
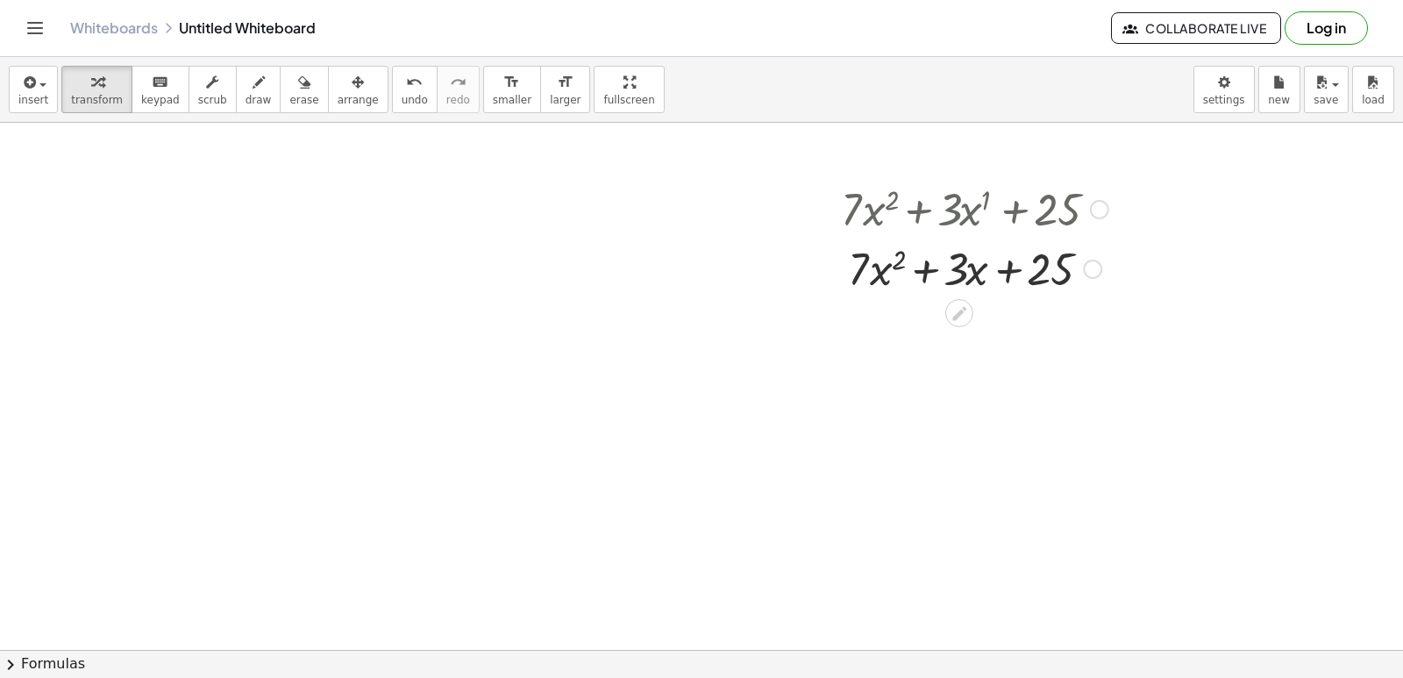
drag, startPoint x: 923, startPoint y: 264, endPoint x: 913, endPoint y: 273, distance: 13.0
click at [919, 265] on div at bounding box center [974, 268] width 285 height 60
click at [886, 274] on div at bounding box center [974, 268] width 285 height 60
click at [864, 279] on div at bounding box center [974, 268] width 285 height 60
drag, startPoint x: 872, startPoint y: 274, endPoint x: 873, endPoint y: 256, distance: 18.4
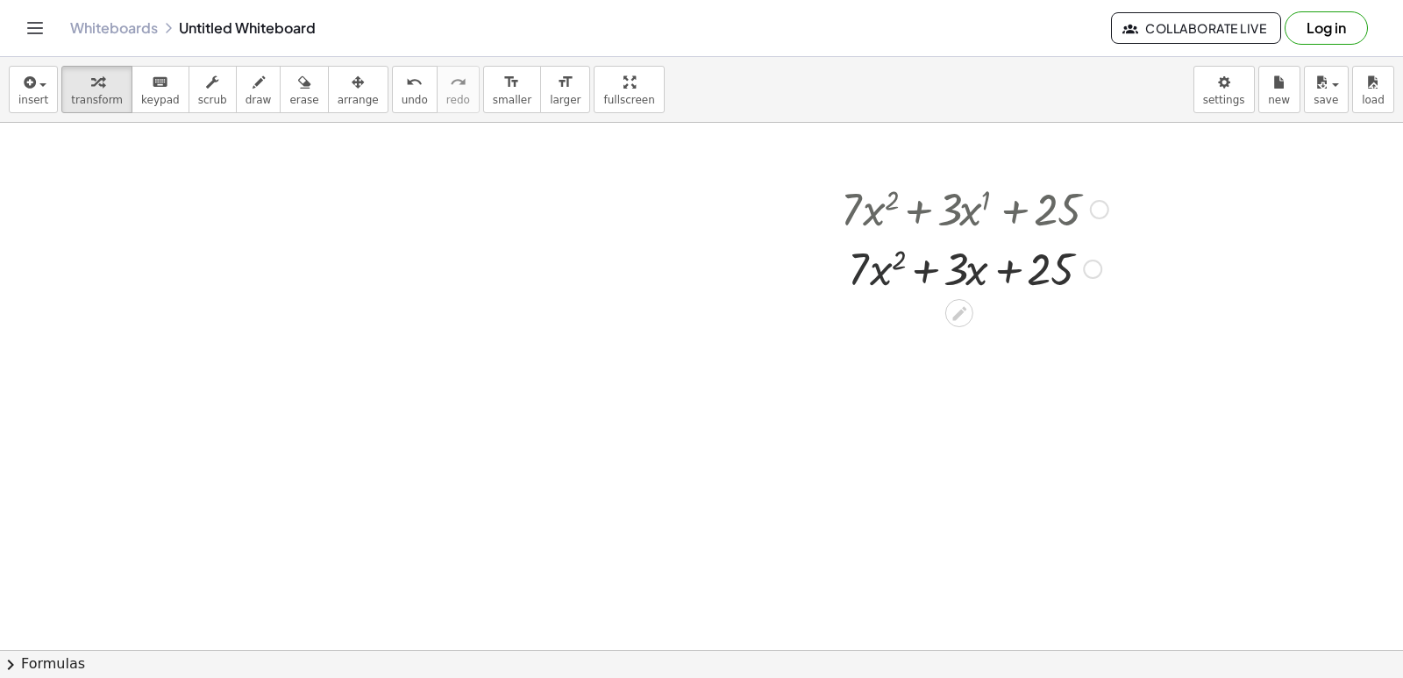
click at [873, 273] on div at bounding box center [974, 268] width 285 height 60
drag, startPoint x: 867, startPoint y: 247, endPoint x: 858, endPoint y: 254, distance: 11.9
click at [866, 254] on div at bounding box center [974, 268] width 285 height 60
click at [856, 270] on div at bounding box center [974, 268] width 285 height 60
drag, startPoint x: 859, startPoint y: 281, endPoint x: 920, endPoint y: 253, distance: 66.7
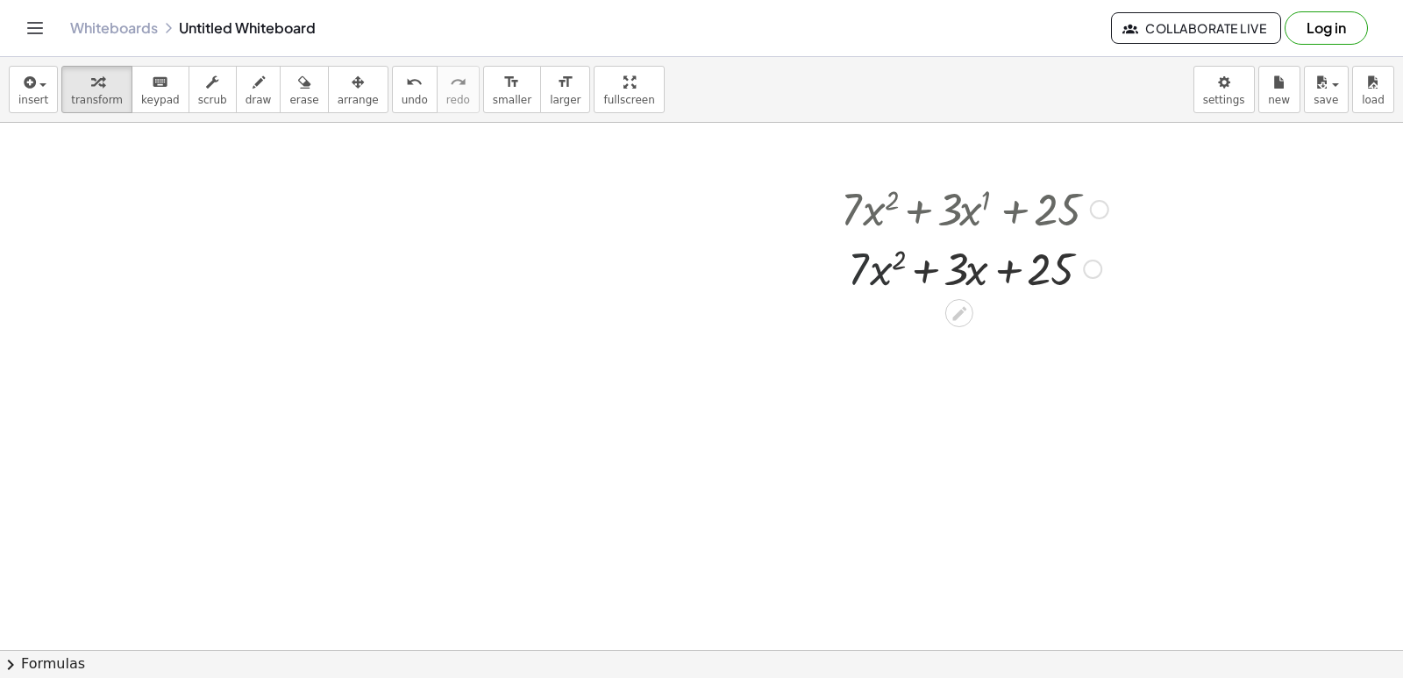
click at [870, 276] on div at bounding box center [974, 268] width 285 height 60
click at [920, 253] on div at bounding box center [974, 268] width 285 height 60
click at [917, 268] on div at bounding box center [974, 268] width 285 height 60
click at [932, 275] on div at bounding box center [974, 268] width 285 height 60
click at [1024, 405] on div "x n · n · x ( - 1 ) Go back to this line Copy line as LaTeX Copy derivation as …" at bounding box center [701, 356] width 1403 height 1168
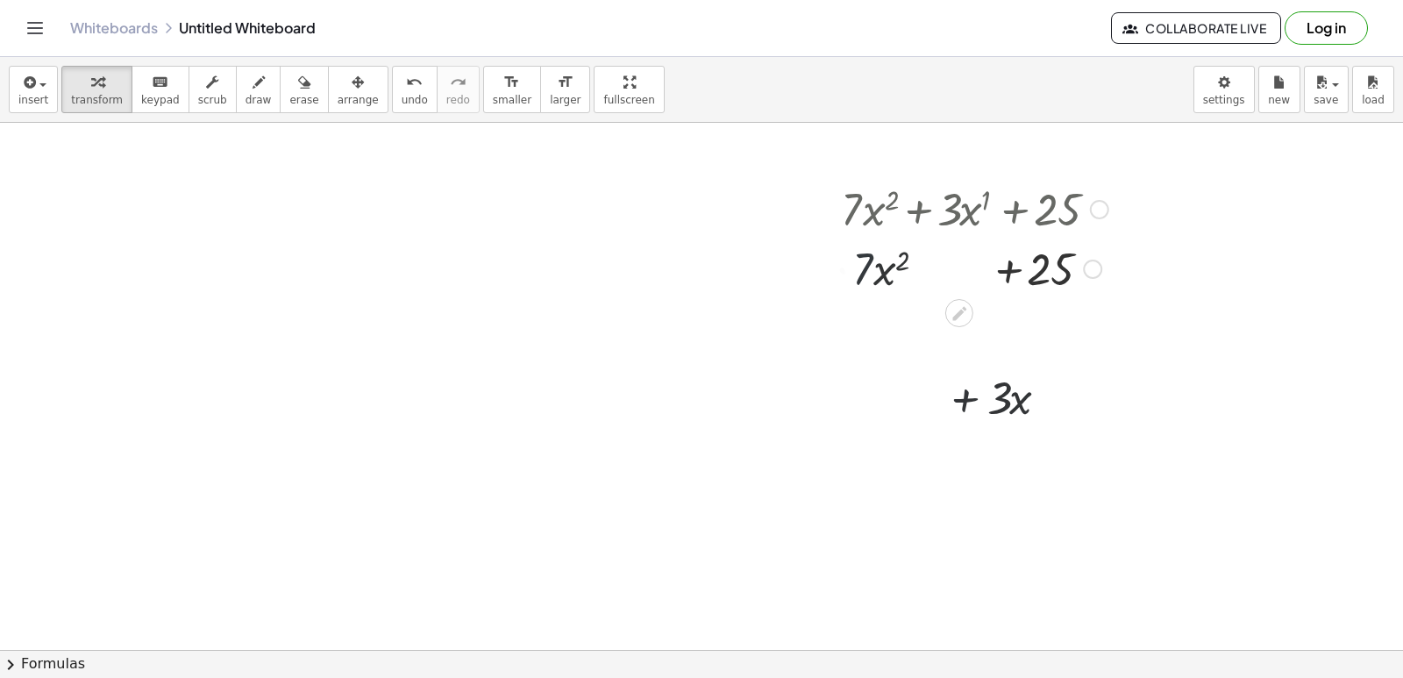
drag, startPoint x: 1052, startPoint y: 378, endPoint x: 1071, endPoint y: 355, distance: 29.3
click at [1057, 374] on div at bounding box center [701, 356] width 1403 height 1168
click at [1072, 356] on div at bounding box center [701, 356] width 1403 height 1168
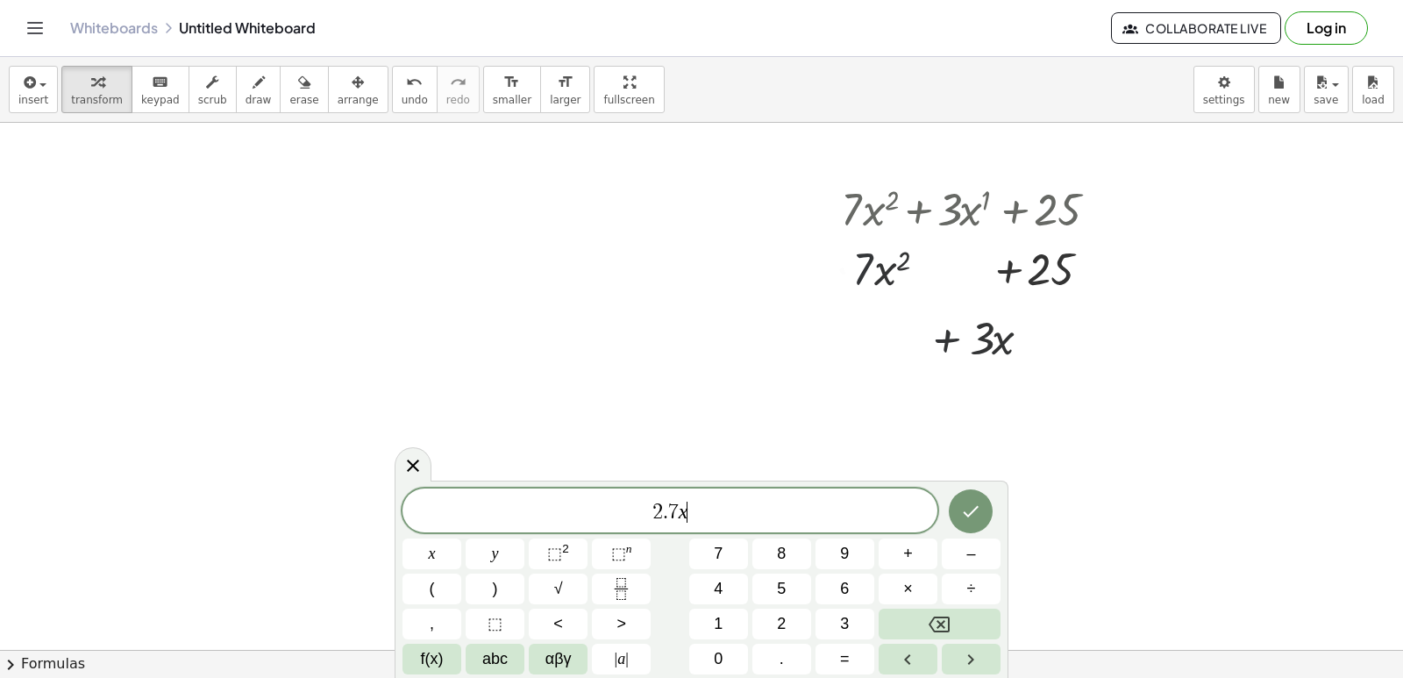
click at [1079, 345] on div at bounding box center [701, 356] width 1403 height 1168
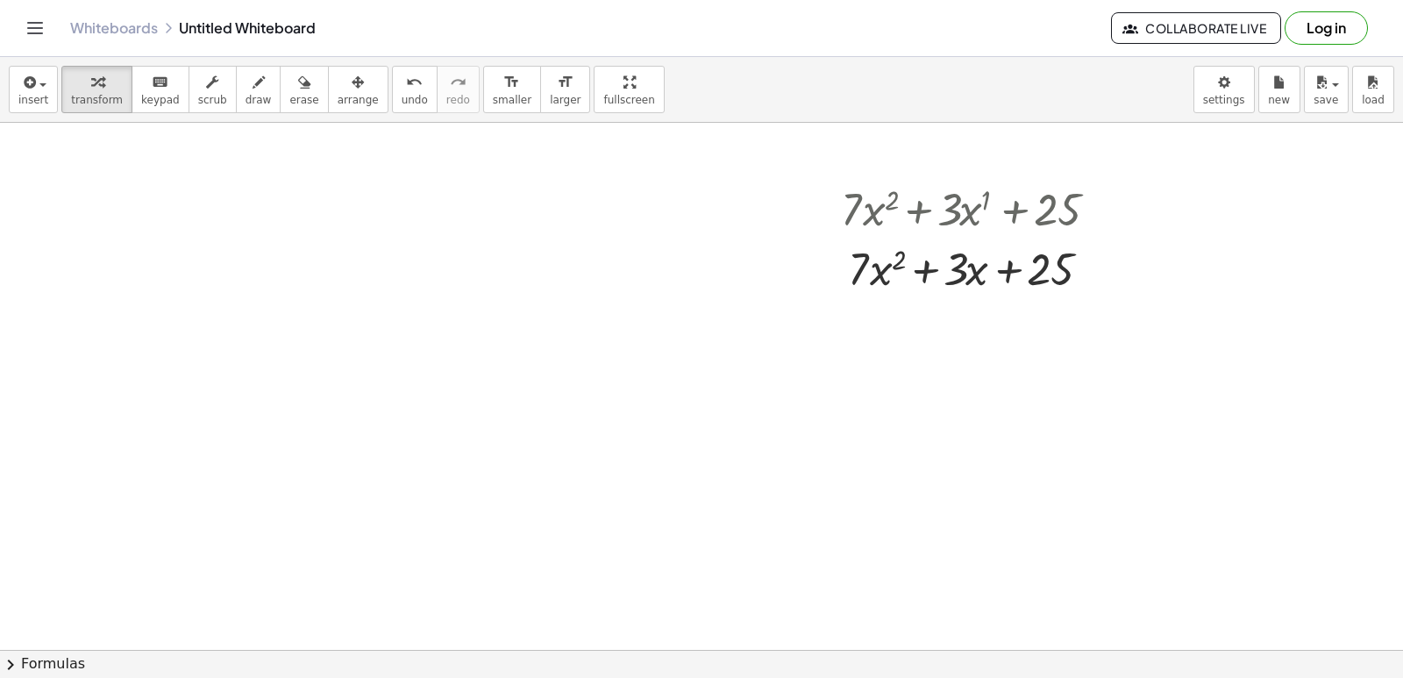
click at [1044, 372] on div at bounding box center [701, 356] width 1403 height 1168
click at [1093, 329] on div at bounding box center [701, 356] width 1403 height 1168
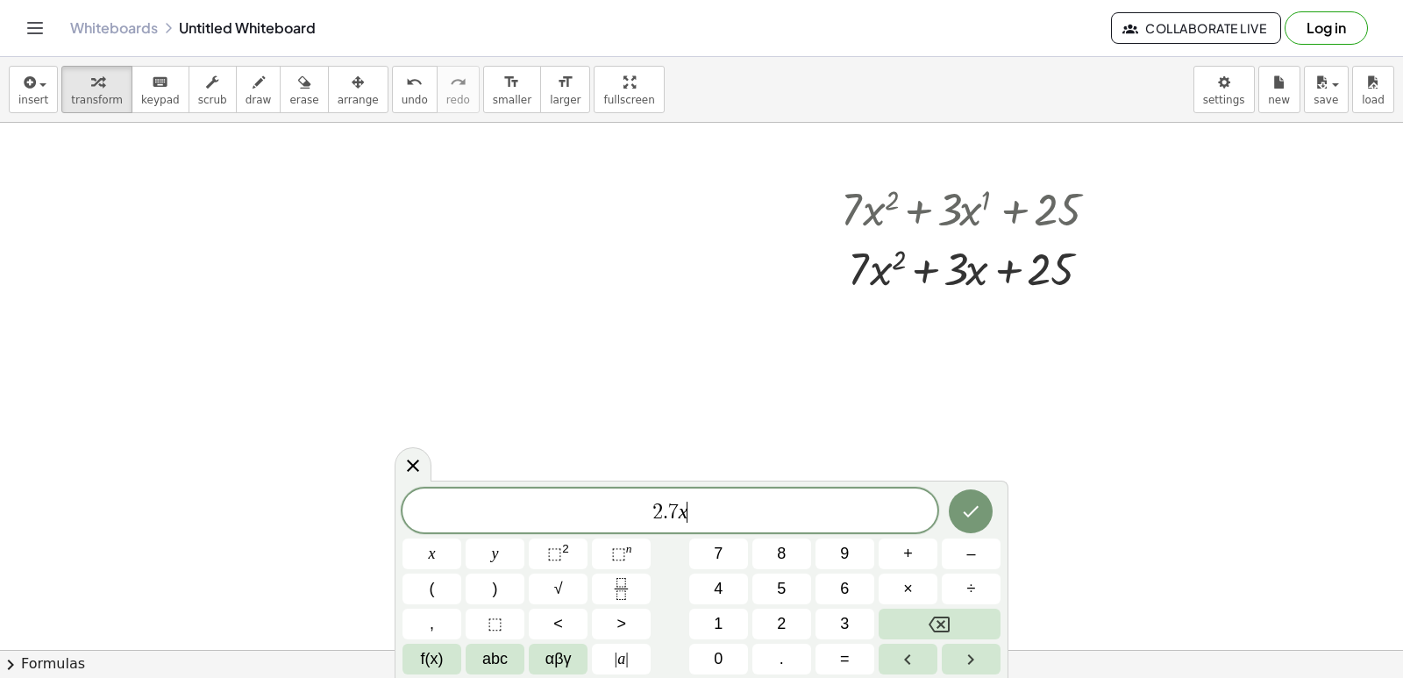
drag, startPoint x: 1198, startPoint y: 328, endPoint x: 1199, endPoint y: 339, distance: 11.4
click at [1200, 334] on div at bounding box center [701, 356] width 1403 height 1168
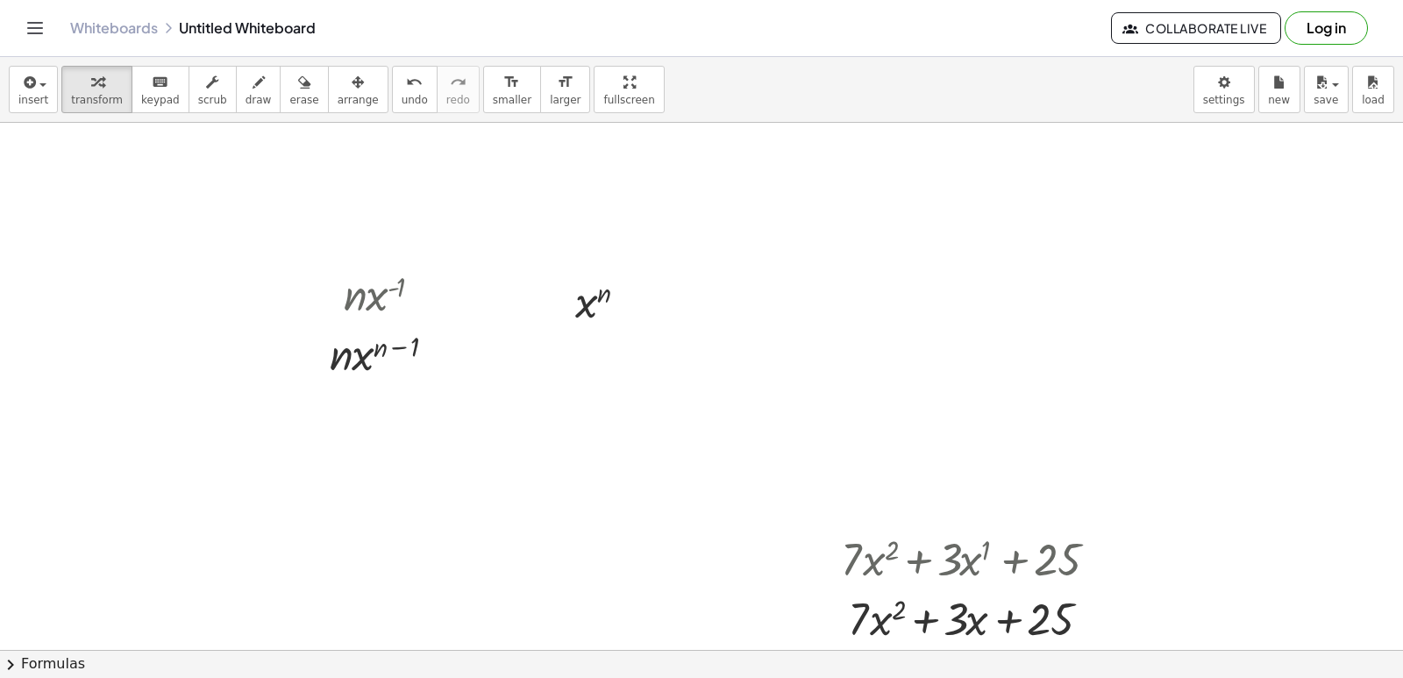
scroll to position [0, 0]
drag, startPoint x: 878, startPoint y: 537, endPoint x: 851, endPoint y: 533, distance: 27.4
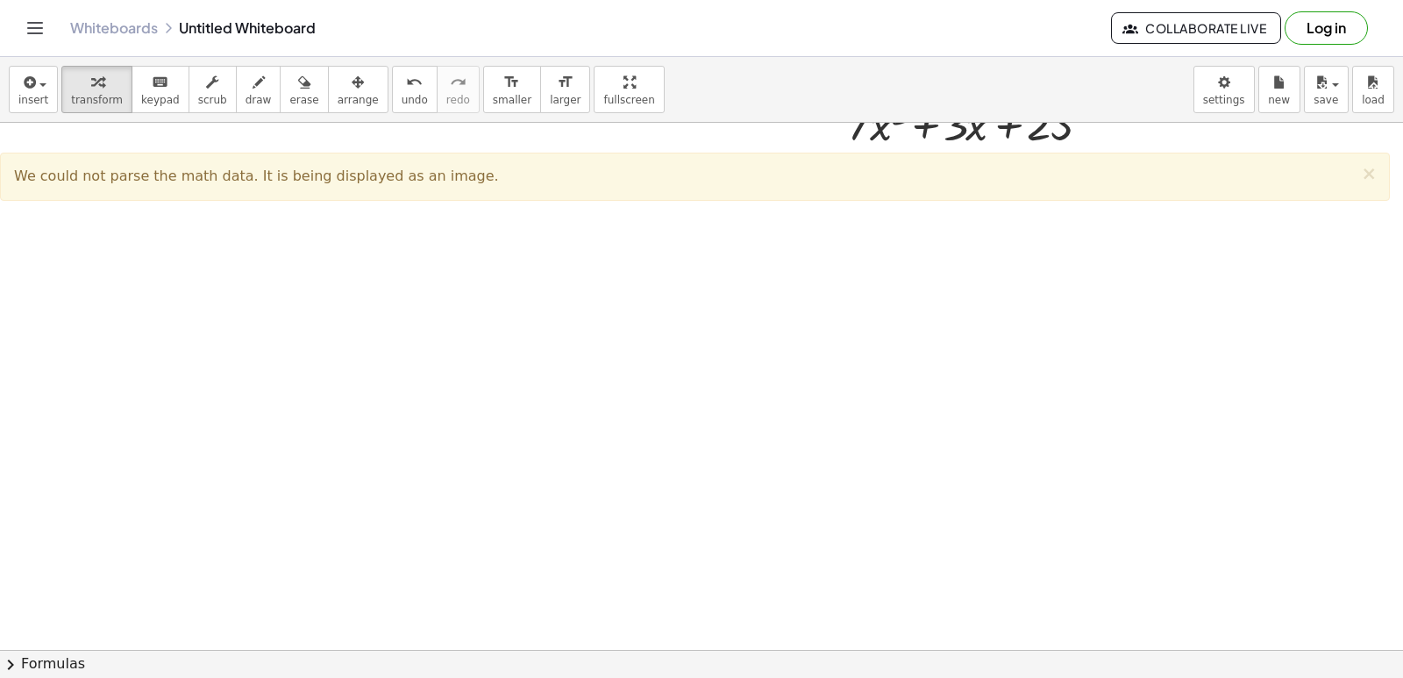
scroll to position [526, 0]
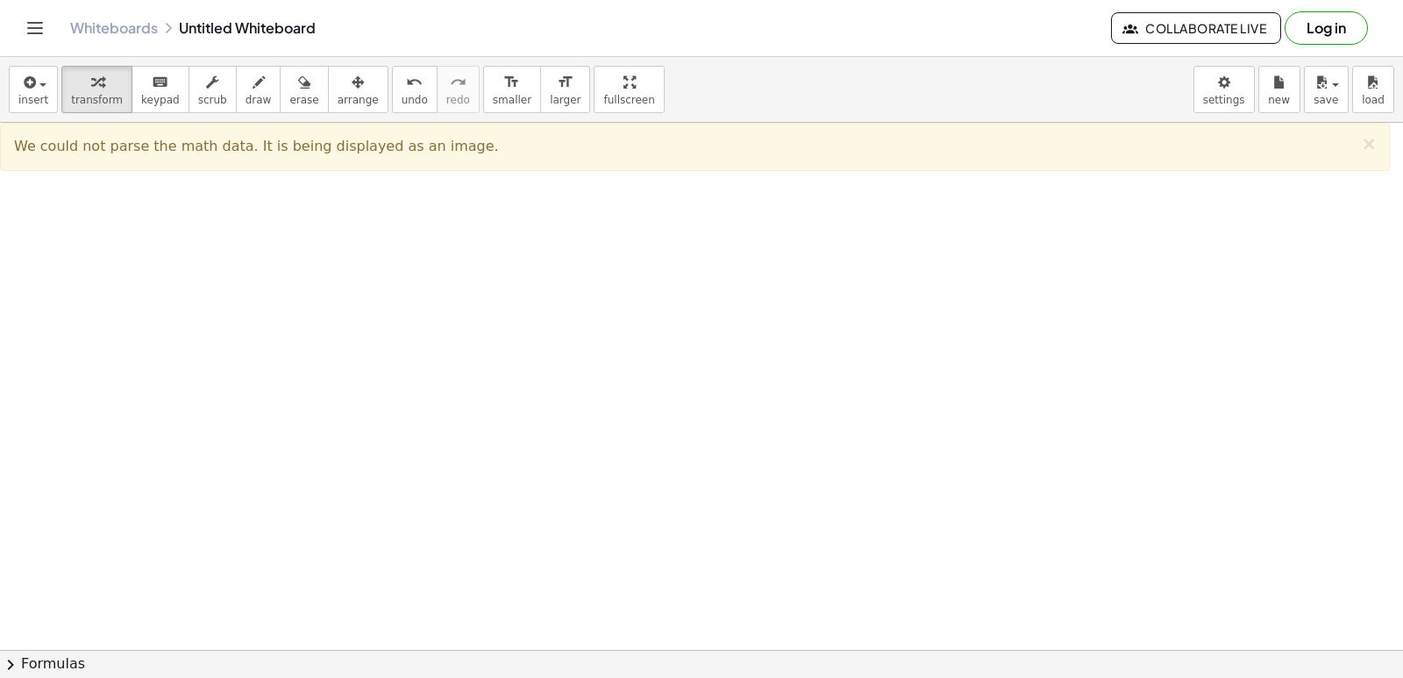
click at [48, 200] on div at bounding box center [701, 181] width 1403 height 1168
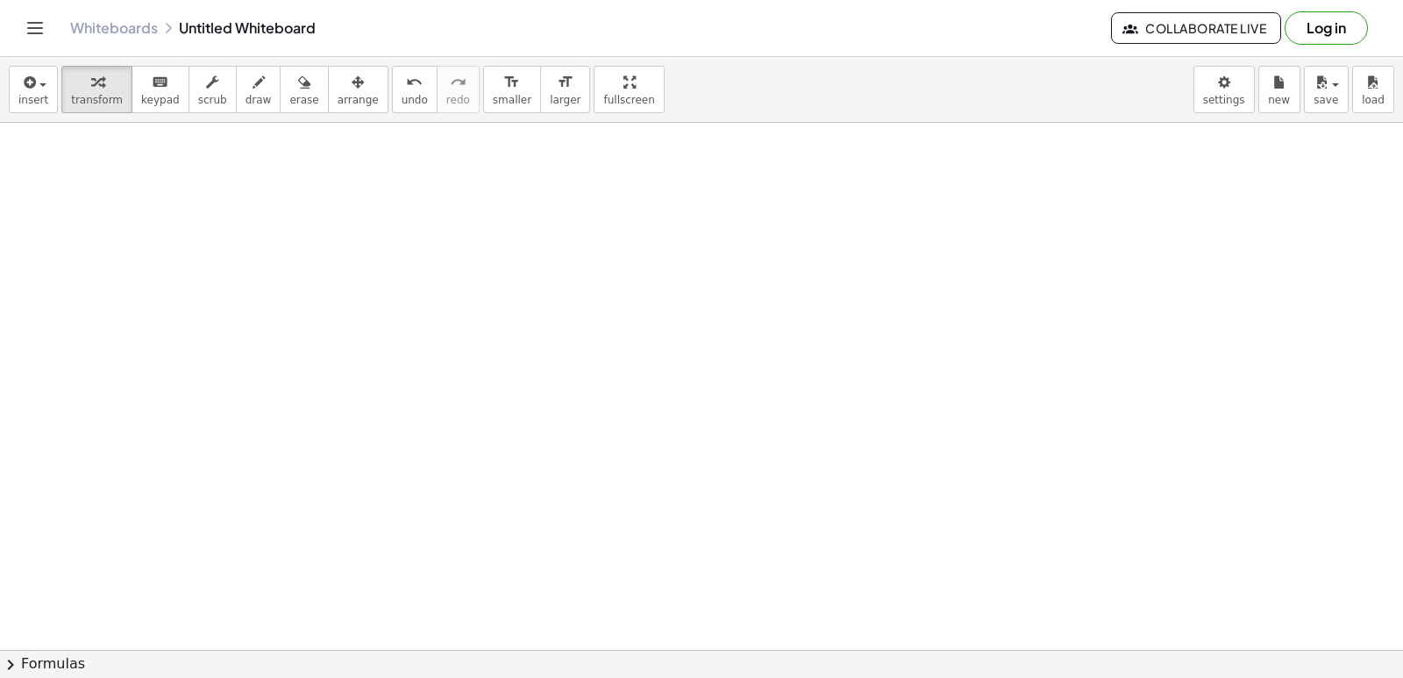
click at [52, 206] on div at bounding box center [701, 181] width 1403 height 1168
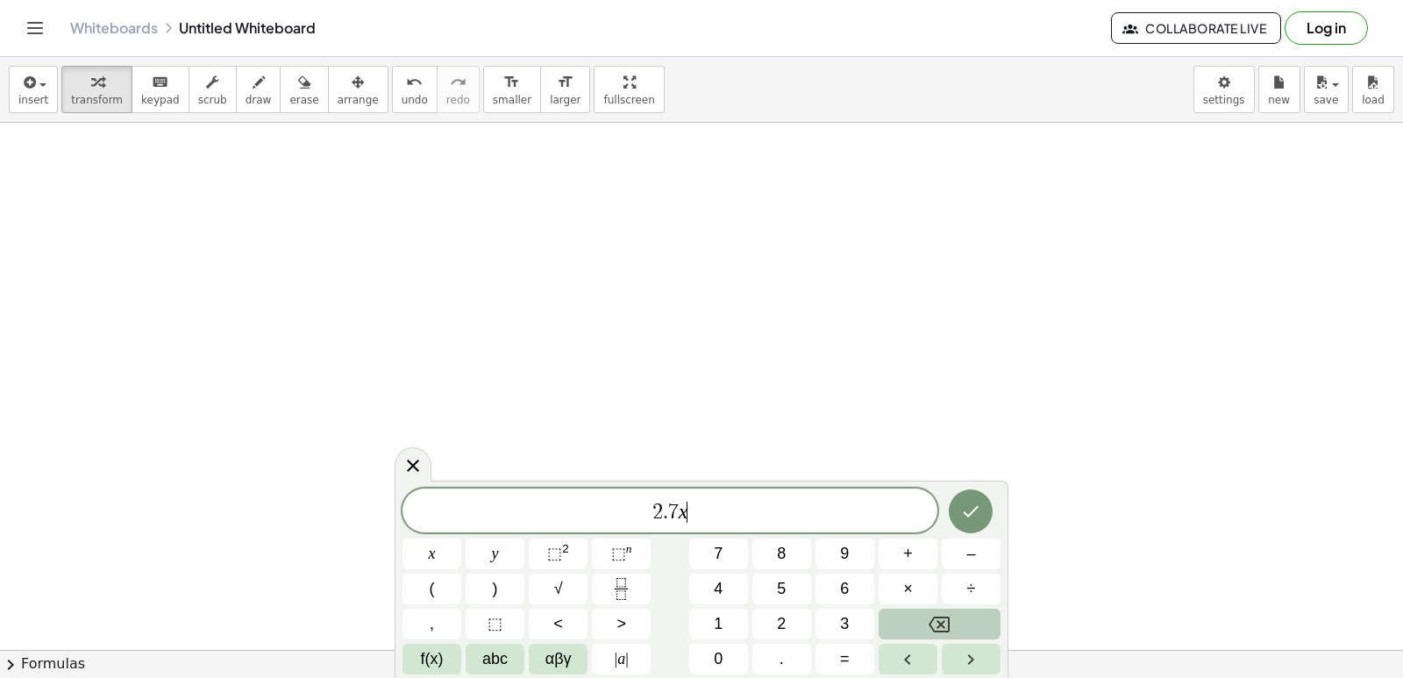
click at [972, 623] on button "Backspace" at bounding box center [940, 624] width 122 height 31
click at [973, 623] on button "Backspace" at bounding box center [940, 624] width 122 height 31
click at [977, 623] on button "Backspace" at bounding box center [940, 624] width 122 height 31
click at [630, 588] on icon "Fraction" at bounding box center [621, 589] width 22 height 22
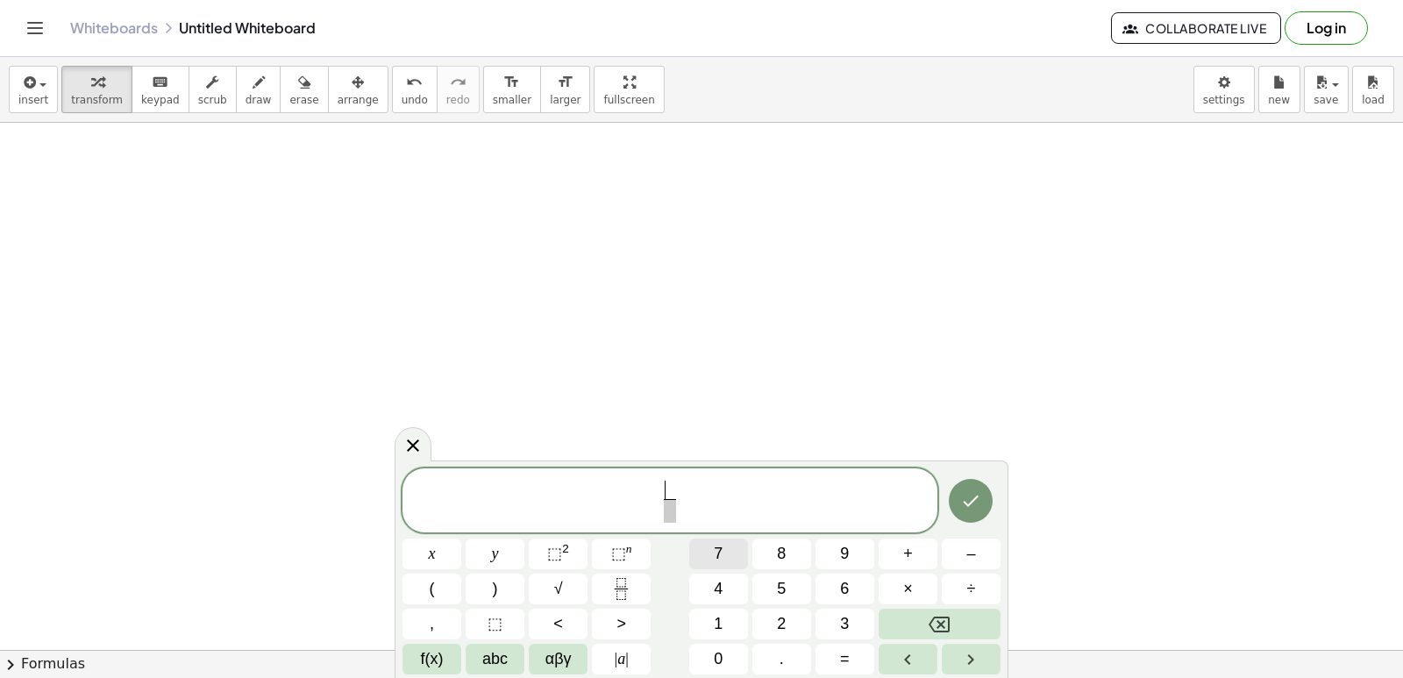
click at [705, 547] on button "7" at bounding box center [718, 553] width 59 height 31
click at [667, 510] on span at bounding box center [669, 511] width 13 height 24
click at [398, 550] on div "7 ​ ​ x y ⬚ 2 ⬚ n 7 8 9 + – ( ) √ 4 5 6 × ÷ , ⬚ < > 1 2 3 f(x) abc αβγ | a | 0 …" at bounding box center [702, 569] width 614 height 218
click at [411, 550] on button "x" at bounding box center [432, 553] width 59 height 31
click at [557, 552] on span "⬚" at bounding box center [554, 554] width 15 height 18
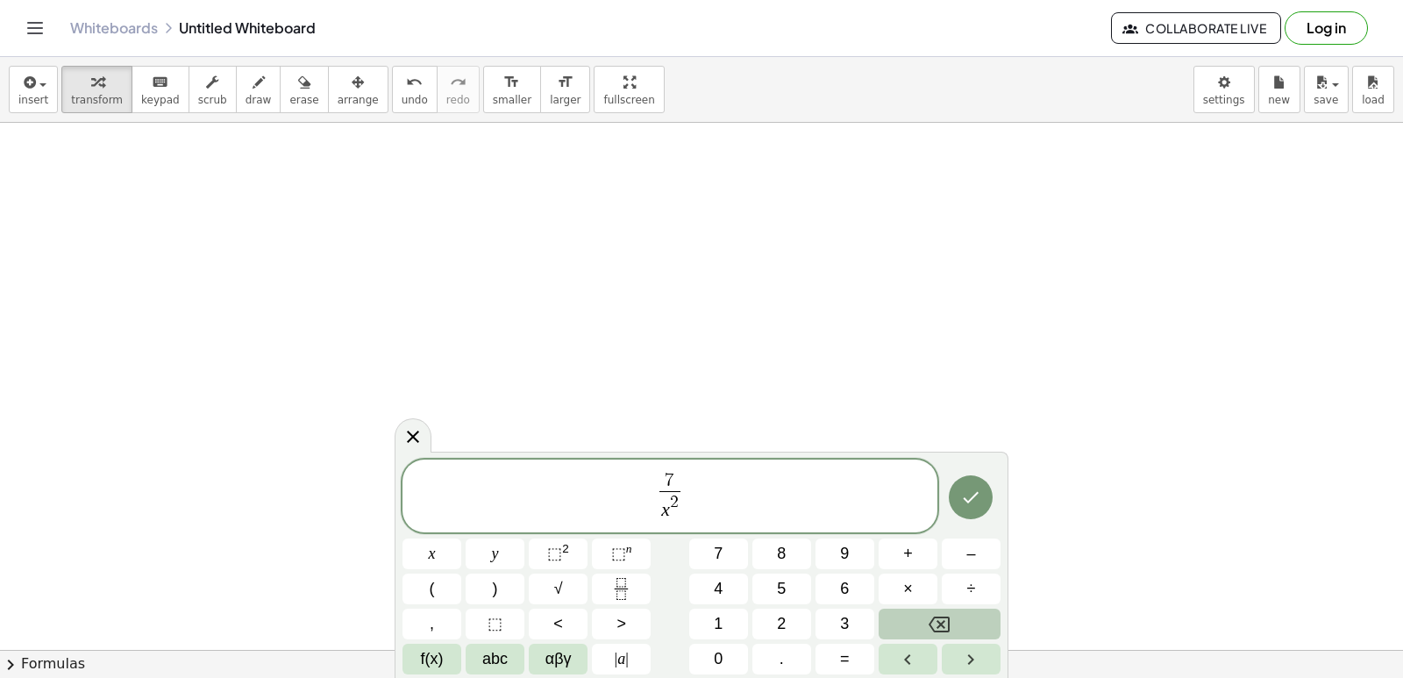
click at [928, 622] on button "Backspace" at bounding box center [940, 624] width 122 height 31
click at [739, 582] on button "4" at bounding box center [718, 589] width 59 height 31
click at [976, 492] on icon "Done" at bounding box center [970, 497] width 21 height 21
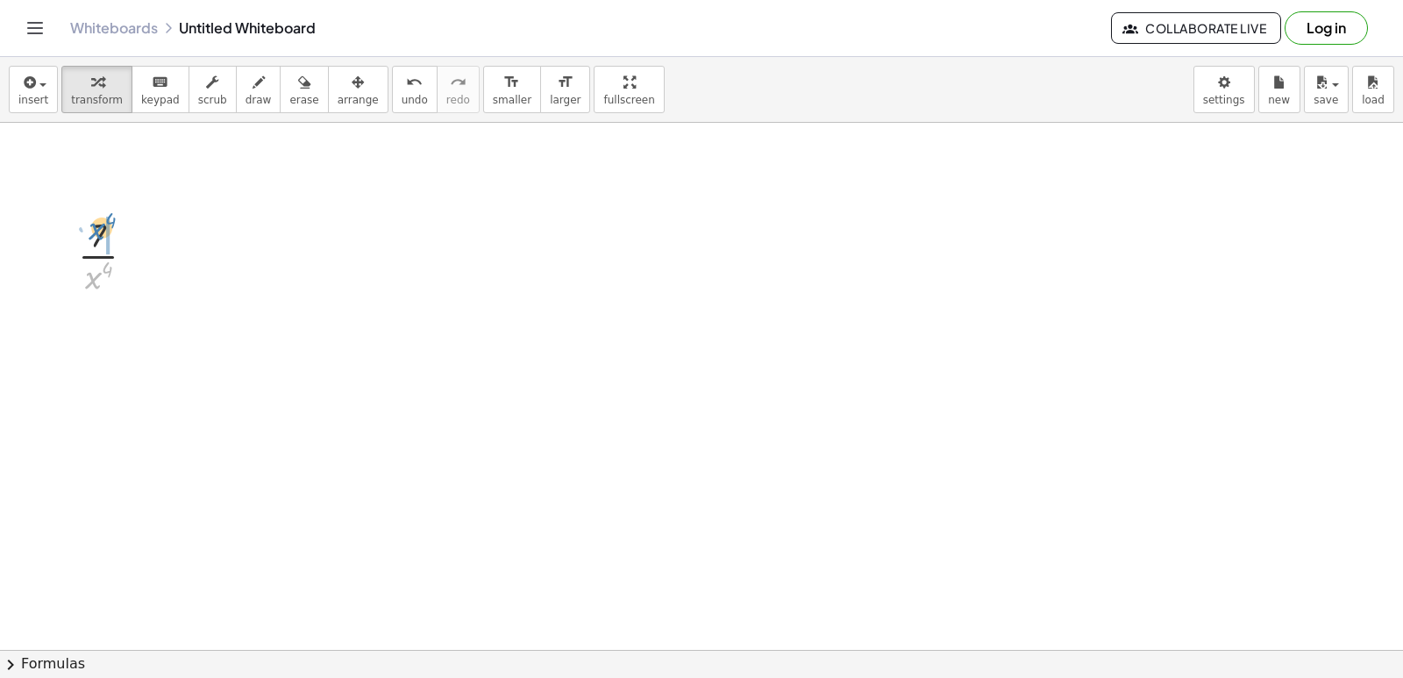
drag, startPoint x: 101, startPoint y: 276, endPoint x: 104, endPoint y: 227, distance: 49.2
click at [104, 227] on div at bounding box center [113, 254] width 89 height 88
click at [525, 392] on div at bounding box center [701, 181] width 1403 height 1168
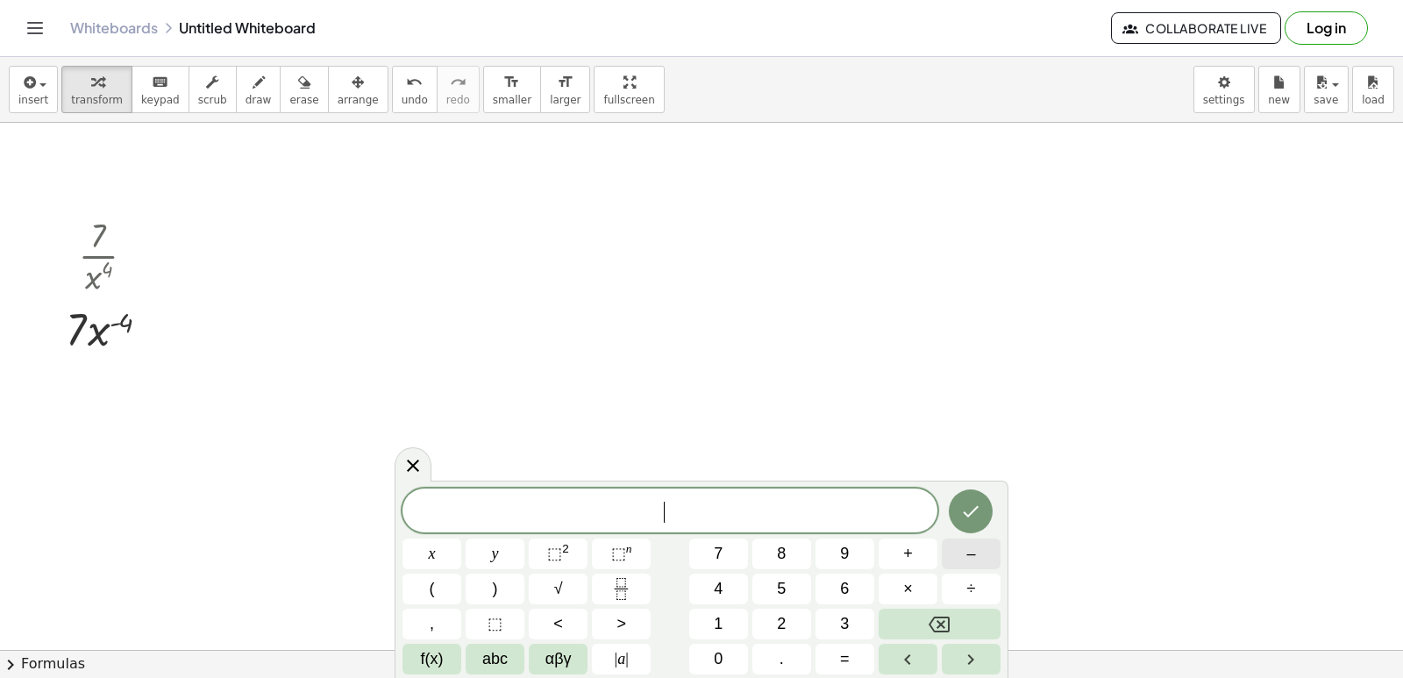
click at [964, 552] on button "–" at bounding box center [971, 553] width 59 height 31
click at [723, 602] on button "4" at bounding box center [718, 589] width 59 height 31
click at [805, 661] on button "." at bounding box center [781, 659] width 59 height 31
click at [718, 545] on span "7" at bounding box center [718, 554] width 9 height 24
click at [436, 552] on button "x" at bounding box center [432, 553] width 59 height 31
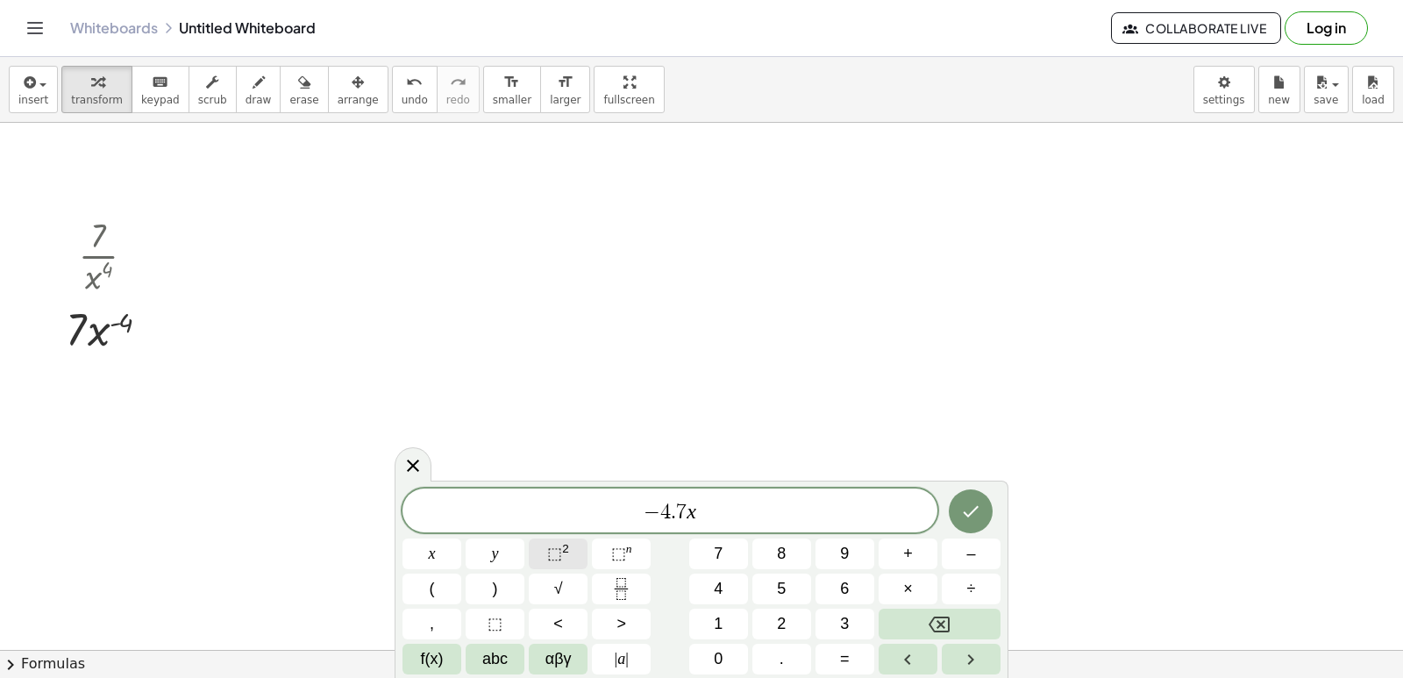
click at [566, 548] on sup "2" at bounding box center [565, 548] width 7 height 13
click at [915, 601] on button "×" at bounding box center [908, 589] width 59 height 31
click at [917, 602] on button "×" at bounding box center [908, 589] width 59 height 31
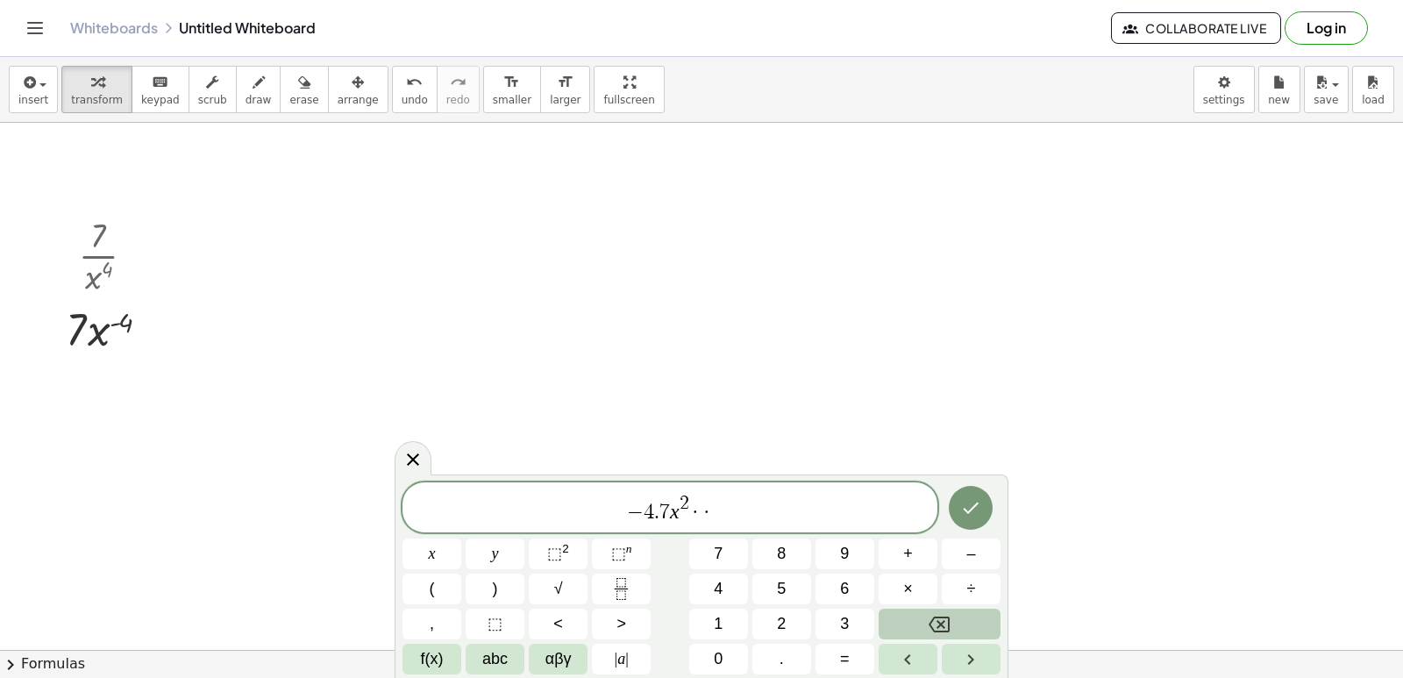
click at [921, 616] on button "Backspace" at bounding box center [940, 624] width 122 height 31
click at [923, 616] on button "Backspace" at bounding box center [940, 624] width 122 height 31
click at [984, 553] on button "–" at bounding box center [971, 553] width 59 height 31
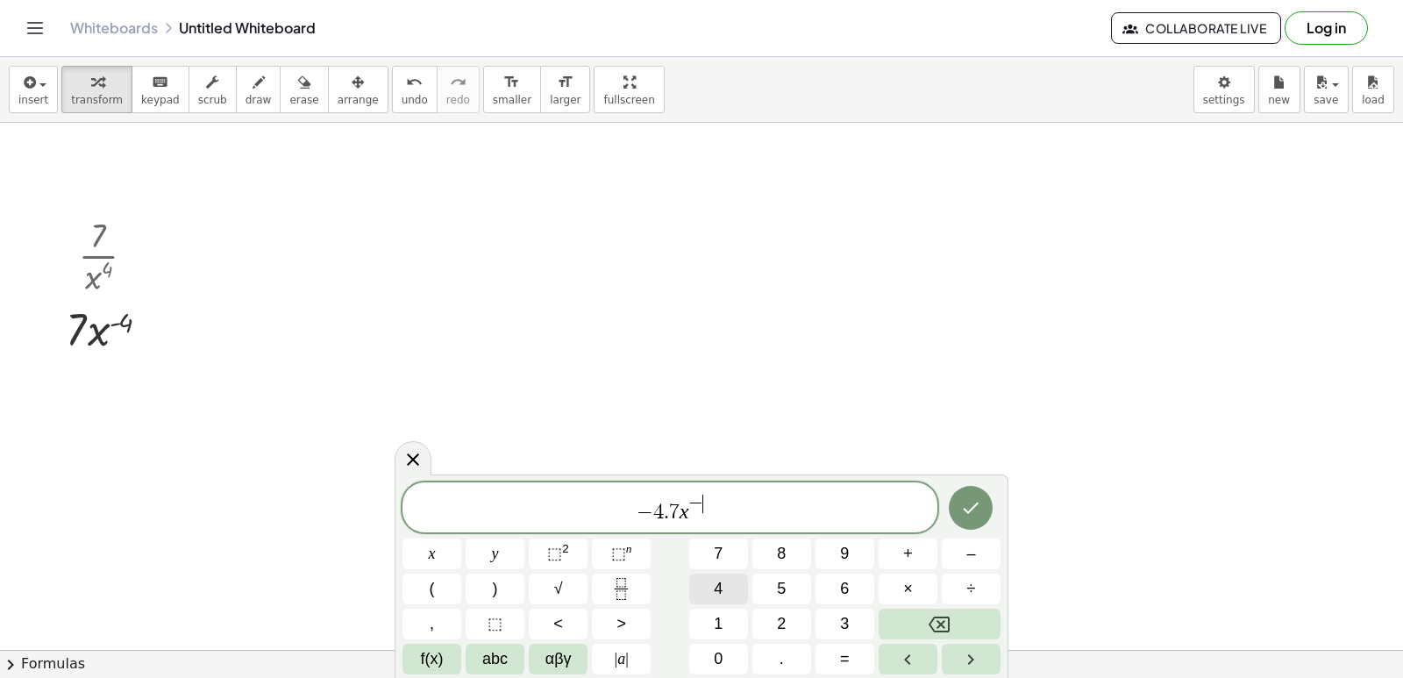
click at [723, 582] on span "4" at bounding box center [718, 589] width 9 height 24
click at [973, 561] on span "–" at bounding box center [970, 554] width 9 height 24
click at [712, 619] on button "1" at bounding box center [718, 624] width 59 height 31
click at [982, 509] on button "Done" at bounding box center [971, 508] width 44 height 44
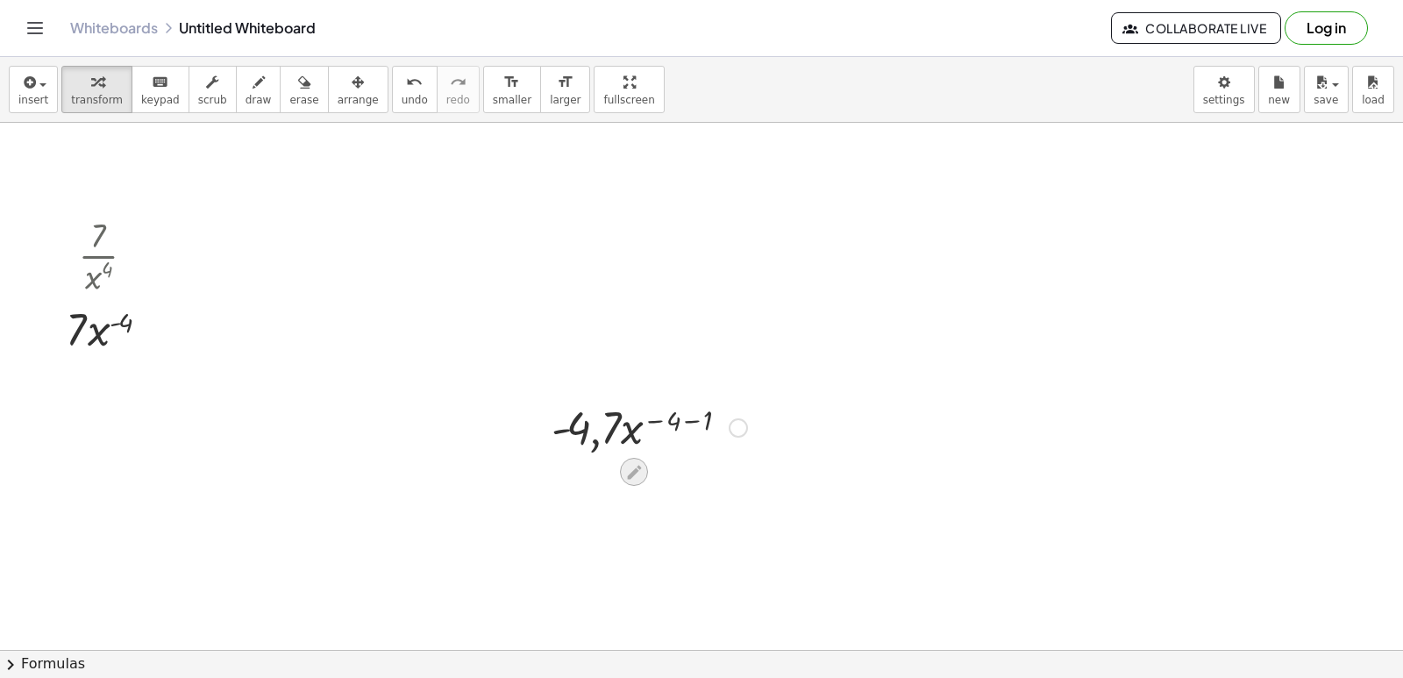
click at [630, 467] on icon at bounding box center [634, 472] width 18 height 18
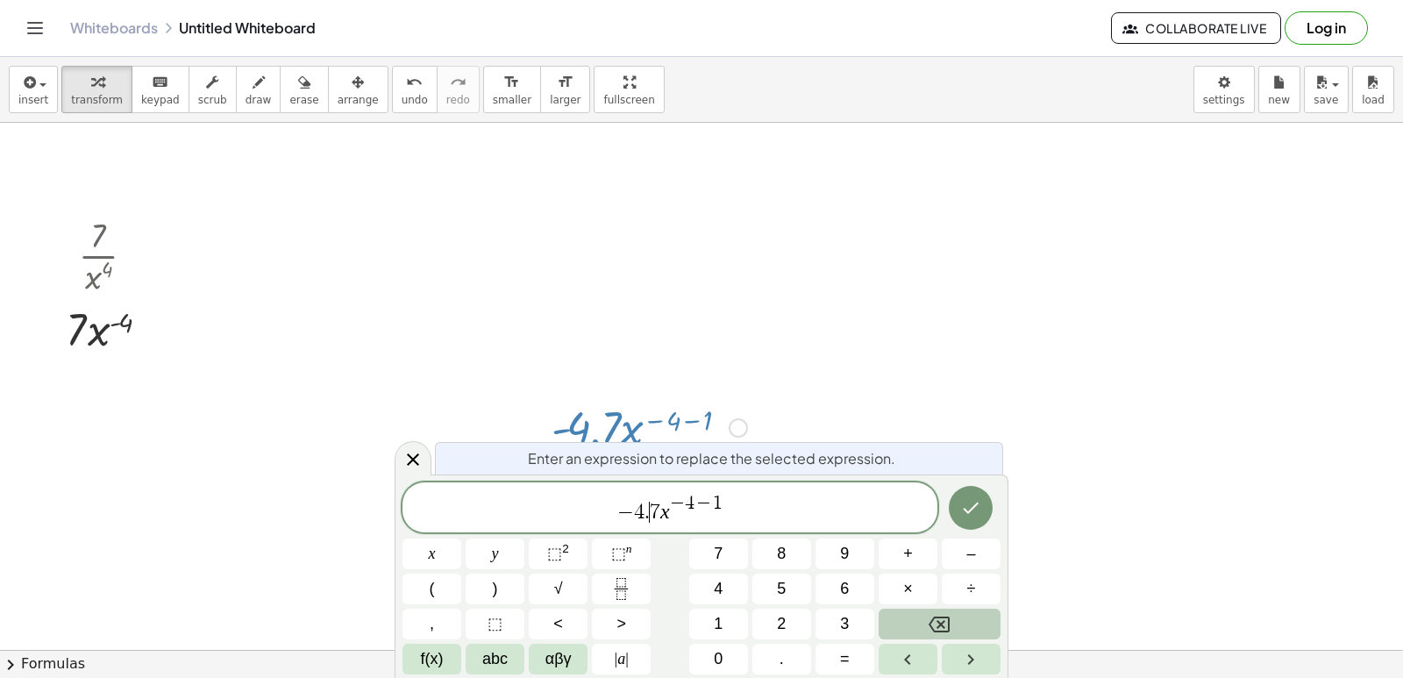
click at [964, 620] on button "Backspace" at bounding box center [940, 624] width 122 height 31
click at [903, 582] on span "×" at bounding box center [908, 589] width 10 height 24
click at [968, 495] on button "Done" at bounding box center [971, 508] width 44 height 44
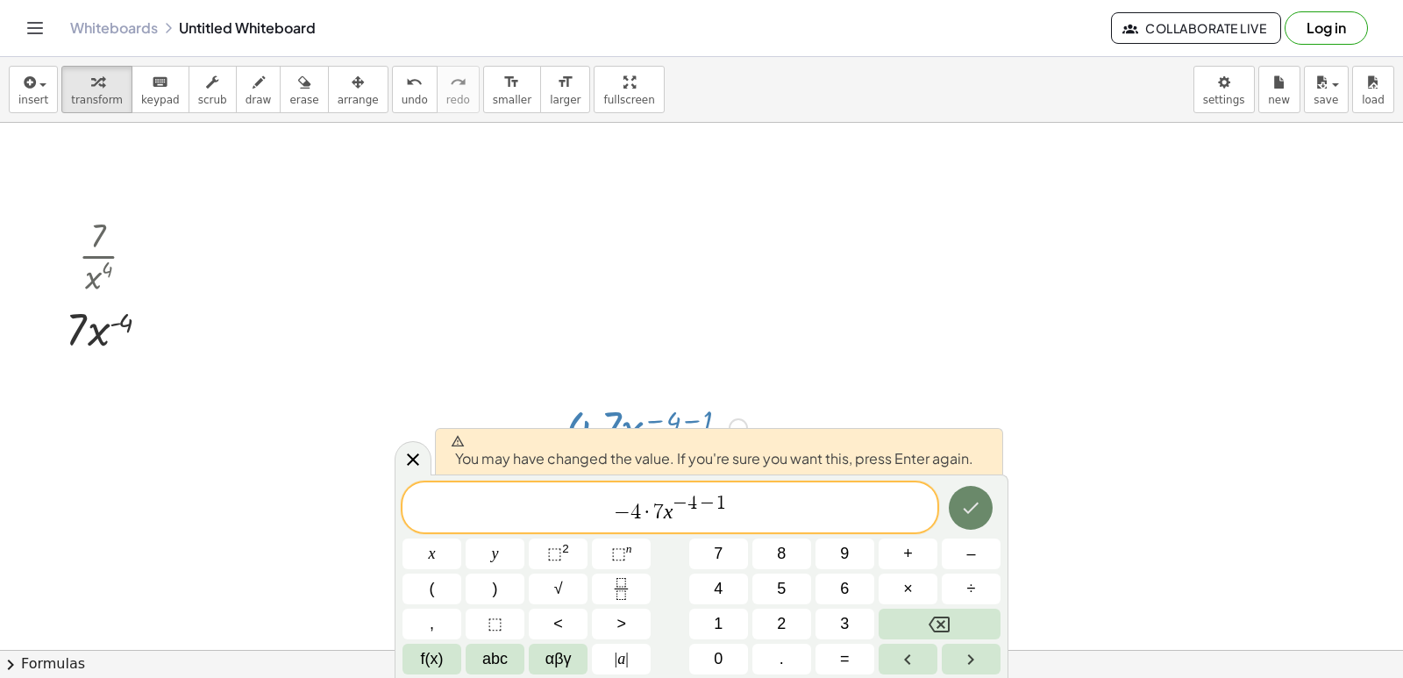
click at [966, 497] on icon "Done" at bounding box center [970, 507] width 21 height 21
click at [966, 498] on div at bounding box center [701, 181] width 1403 height 1168
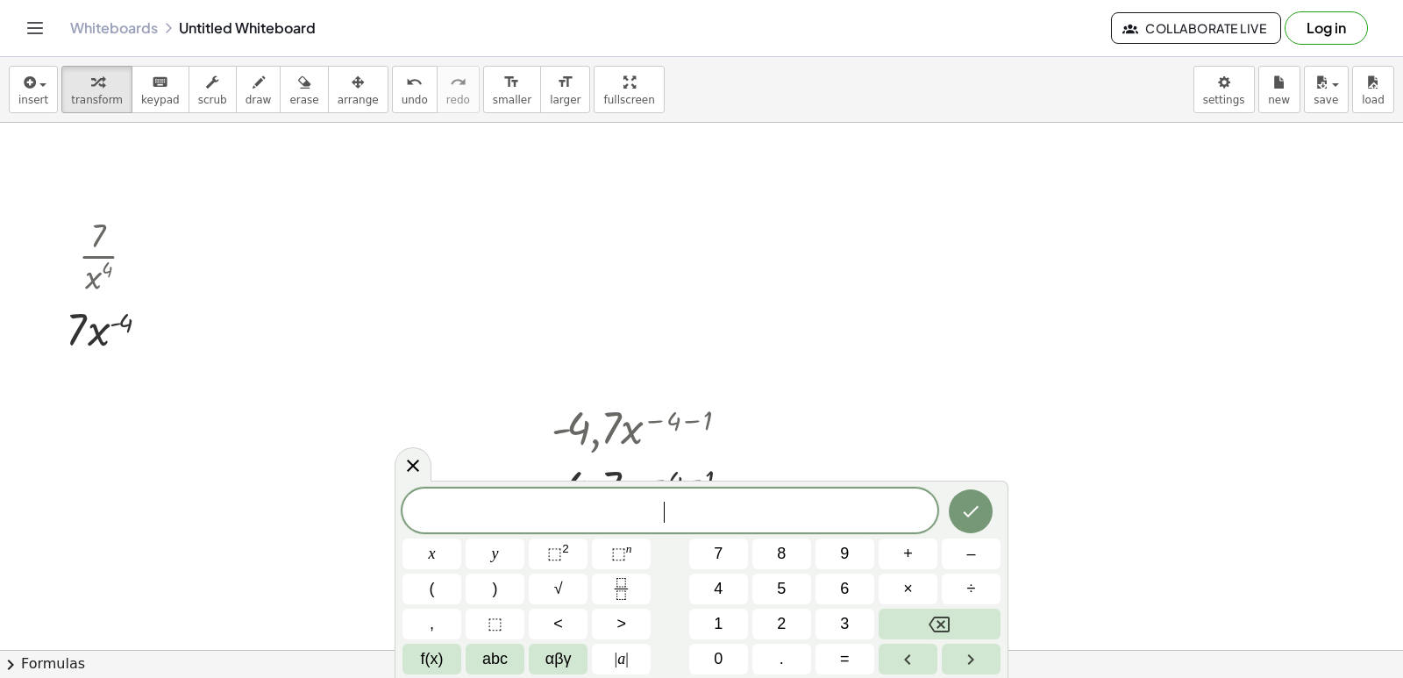
drag, startPoint x: 958, startPoint y: 335, endPoint x: 965, endPoint y: 317, distance: 18.6
click at [969, 317] on div at bounding box center [701, 181] width 1403 height 1168
click at [425, 459] on div at bounding box center [413, 464] width 37 height 34
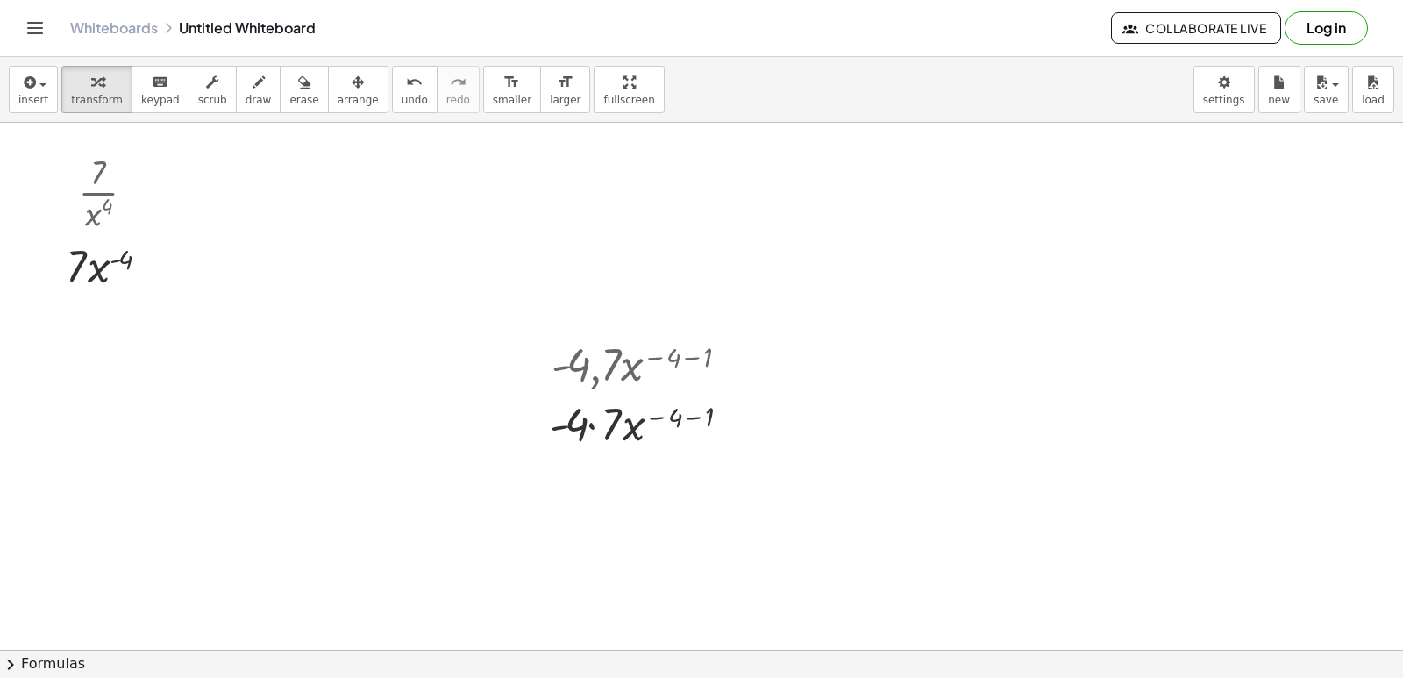
scroll to position [641, 0]
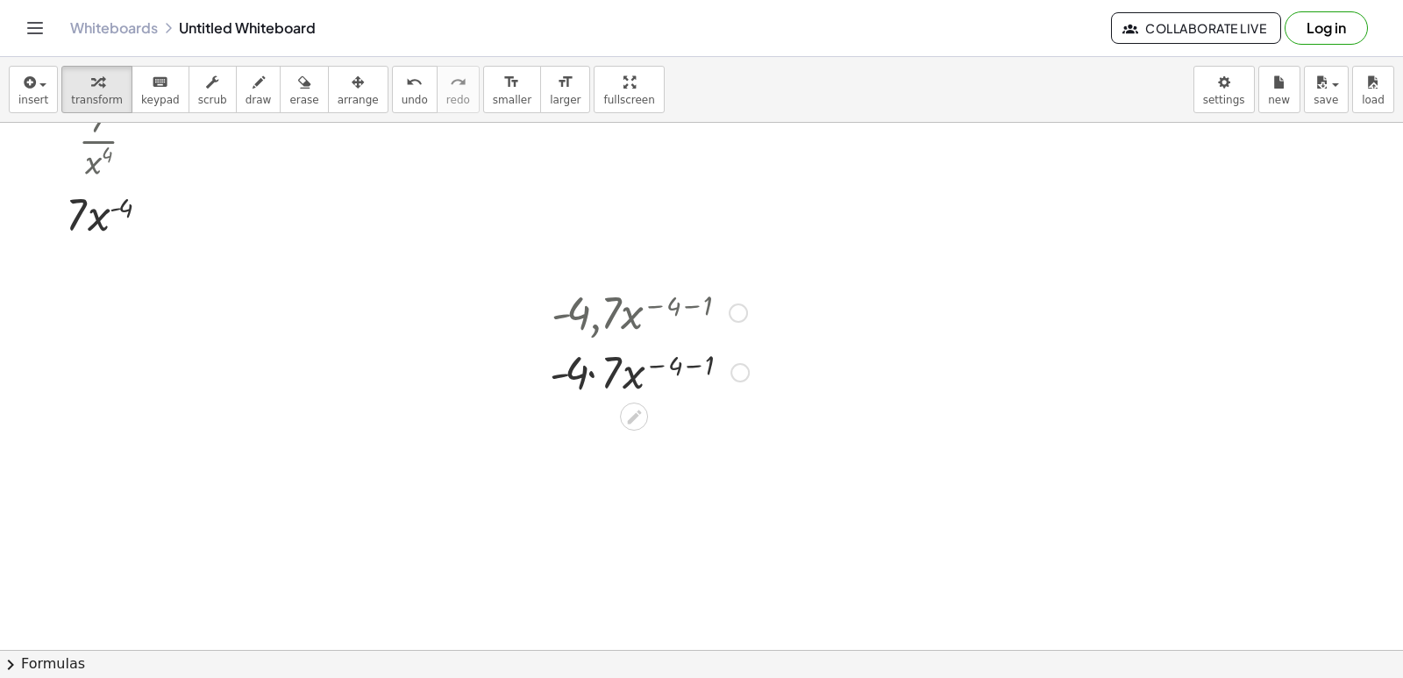
click at [587, 374] on div at bounding box center [649, 371] width 217 height 60
click at [689, 422] on div at bounding box center [649, 431] width 217 height 60
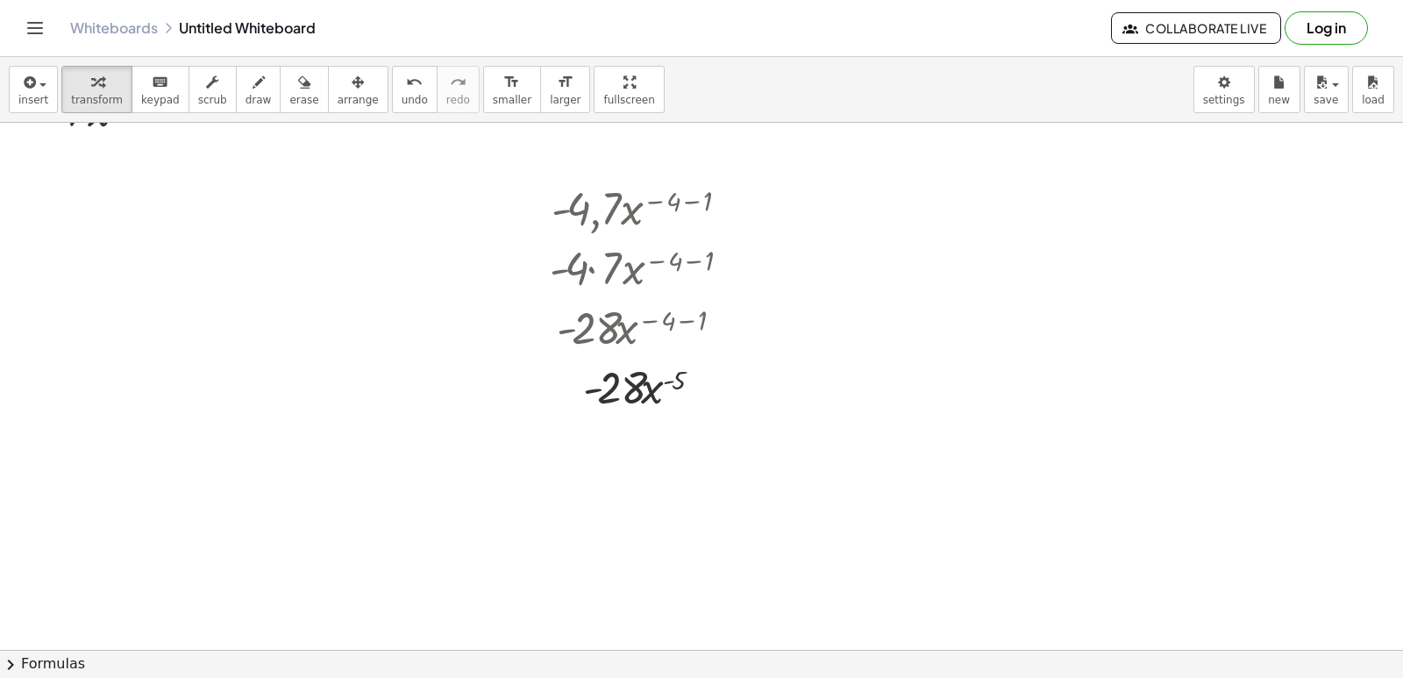
scroll to position [904, 0]
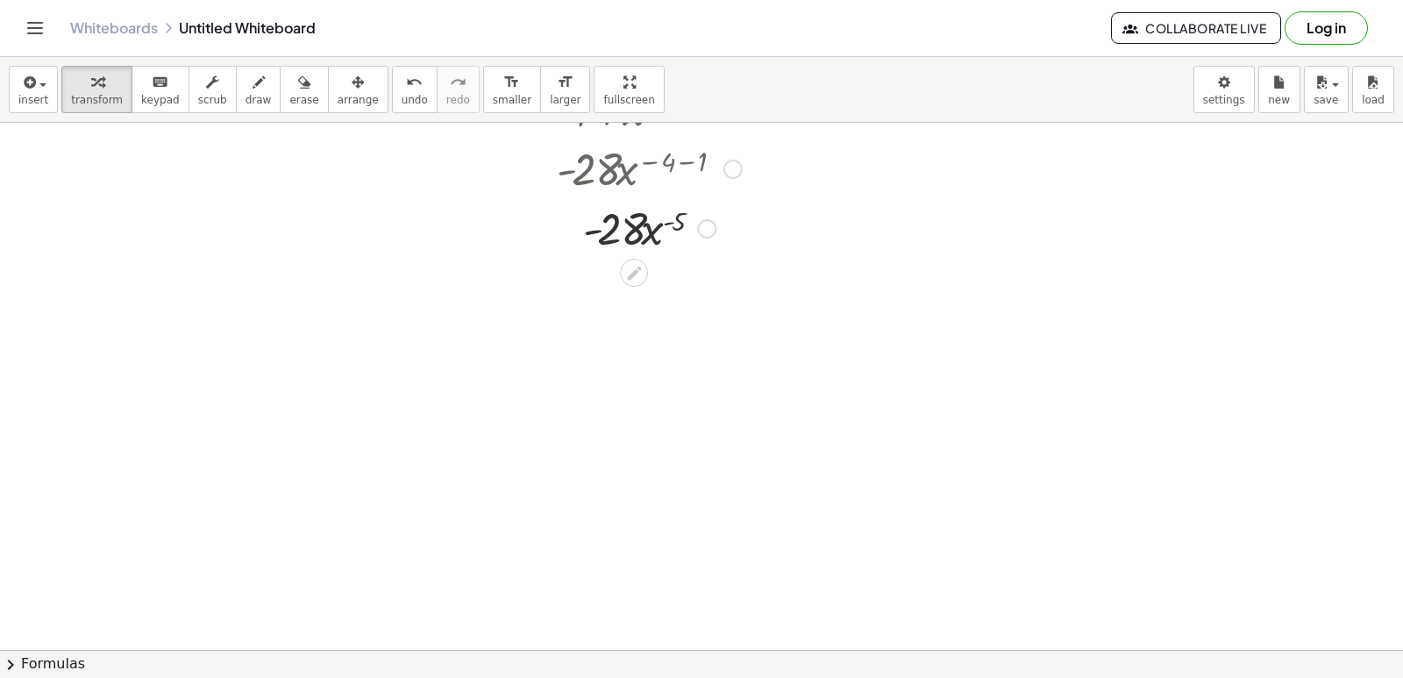
click at [659, 228] on div at bounding box center [649, 227] width 217 height 60
click at [656, 236] on div at bounding box center [649, 227] width 217 height 60
click at [653, 236] on div at bounding box center [649, 227] width 217 height 60
drag, startPoint x: 655, startPoint y: 226, endPoint x: 629, endPoint y: 263, distance: 45.3
click at [642, 303] on div at bounding box center [649, 301] width 217 height 88
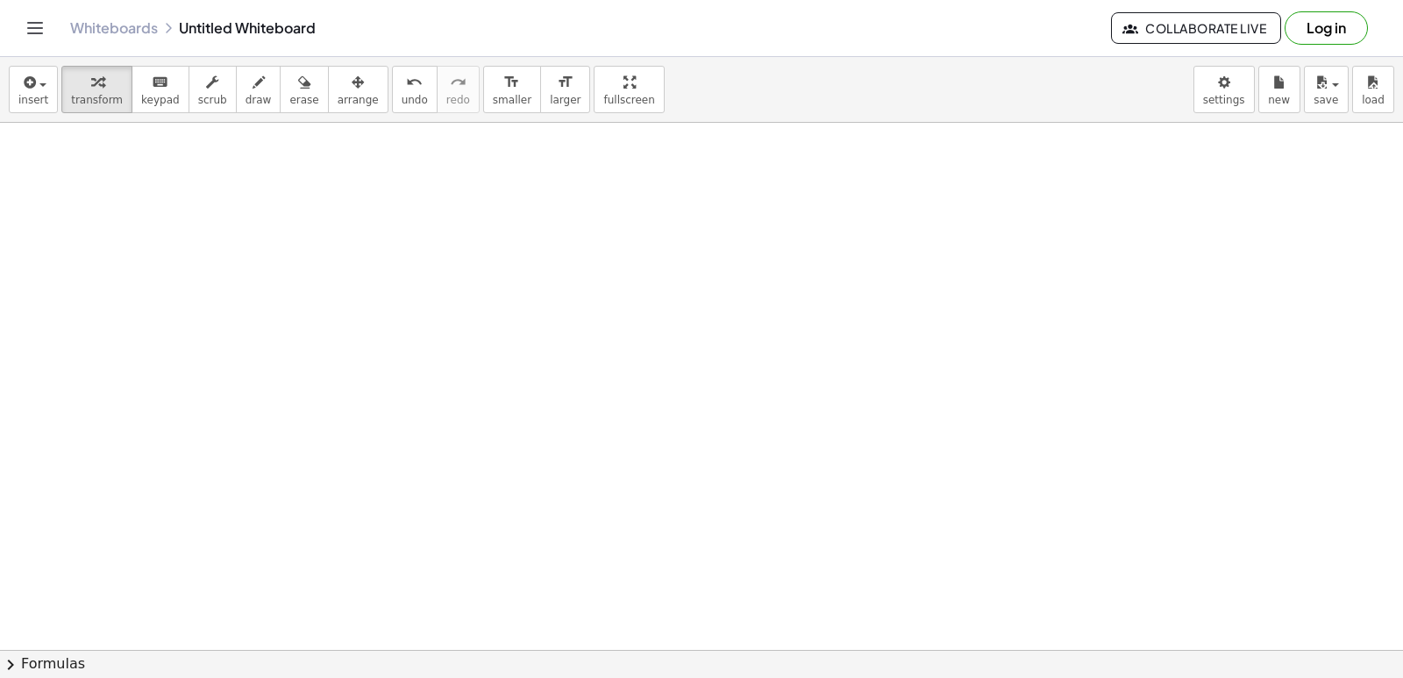
scroll to position [1142, 0]
click at [53, 244] on div at bounding box center [701, 35] width 1403 height 2108
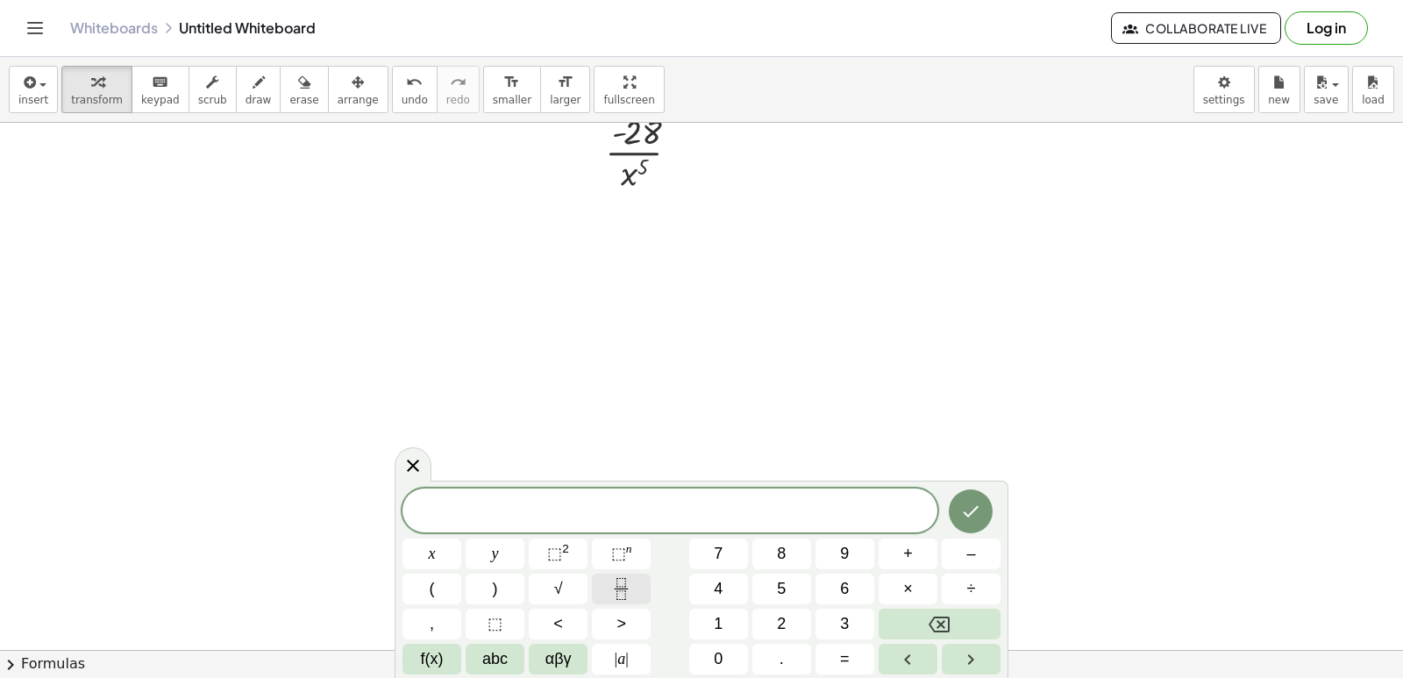
click at [628, 591] on icon "Fraction" at bounding box center [621, 589] width 22 height 22
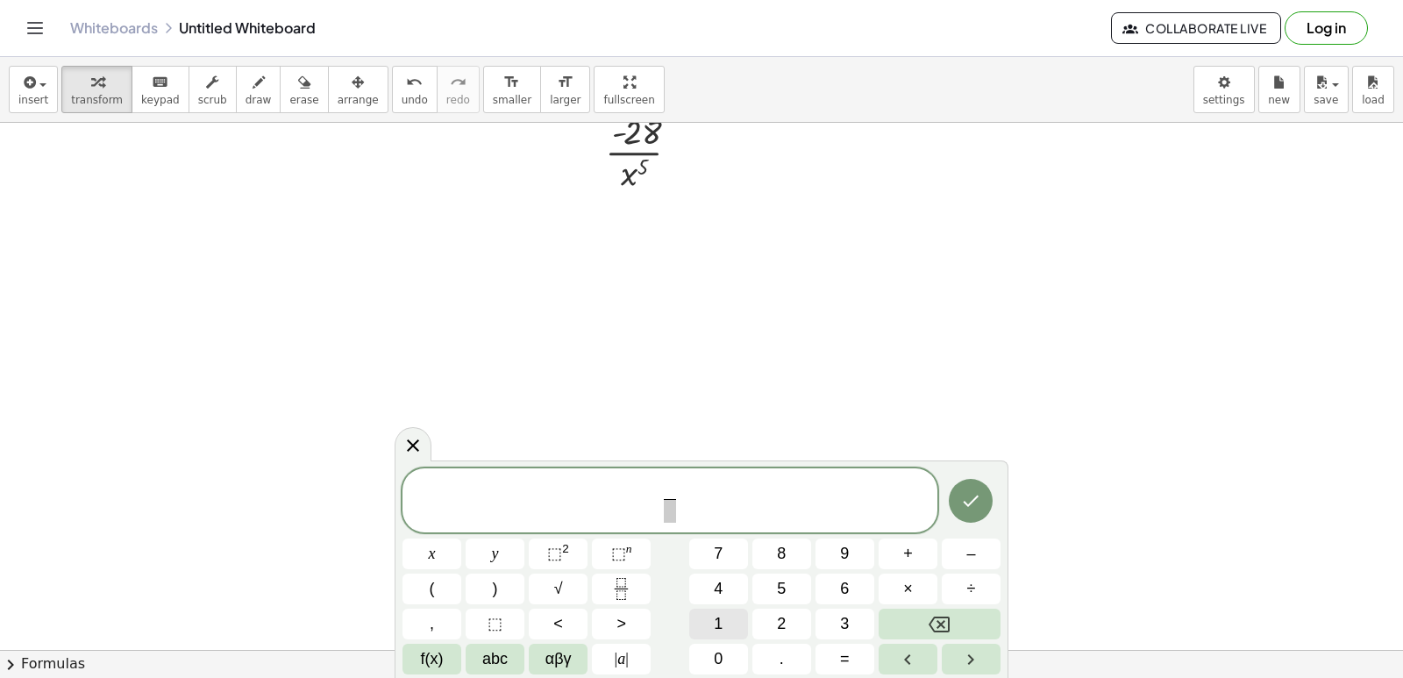
click at [709, 620] on button "1" at bounding box center [718, 624] width 59 height 31
click at [726, 652] on button "0" at bounding box center [718, 659] width 59 height 31
click at [409, 544] on button "x" at bounding box center [432, 553] width 59 height 31
click at [557, 549] on span "⬚" at bounding box center [554, 554] width 15 height 18
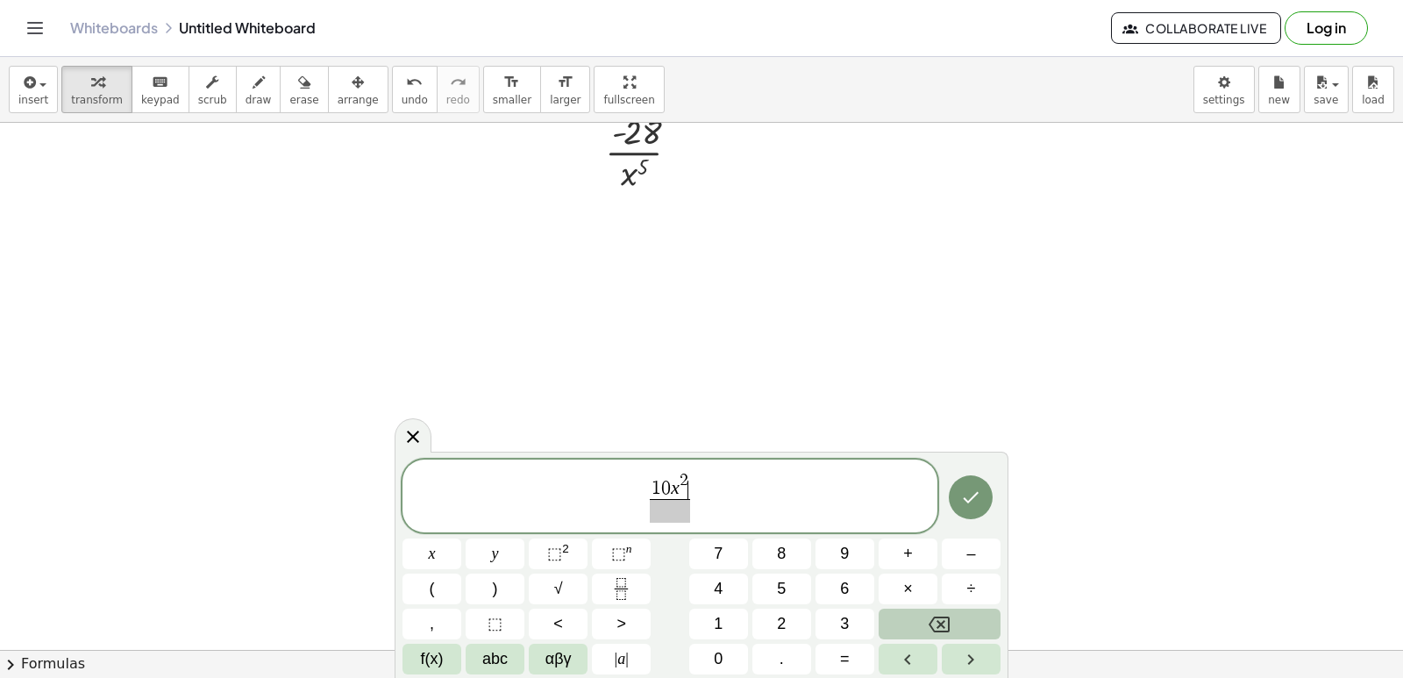
click at [943, 620] on icon "Backspace" at bounding box center [939, 624] width 21 height 21
click at [937, 619] on icon "Backspace" at bounding box center [939, 624] width 21 height 21
click at [934, 617] on icon "Backspace" at bounding box center [939, 624] width 21 height 16
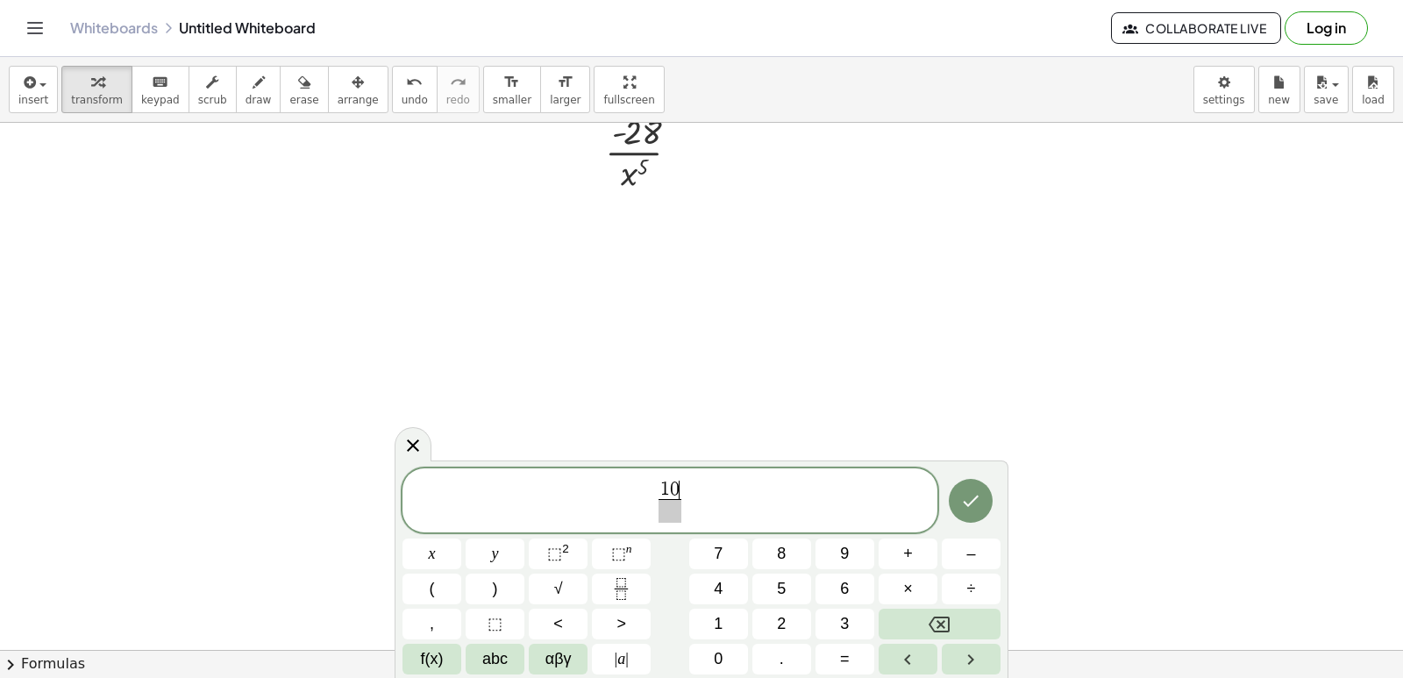
click at [673, 512] on span at bounding box center [670, 511] width 23 height 24
click at [447, 559] on button "x" at bounding box center [432, 553] width 59 height 31
click at [565, 548] on sup "2" at bounding box center [565, 548] width 7 height 13
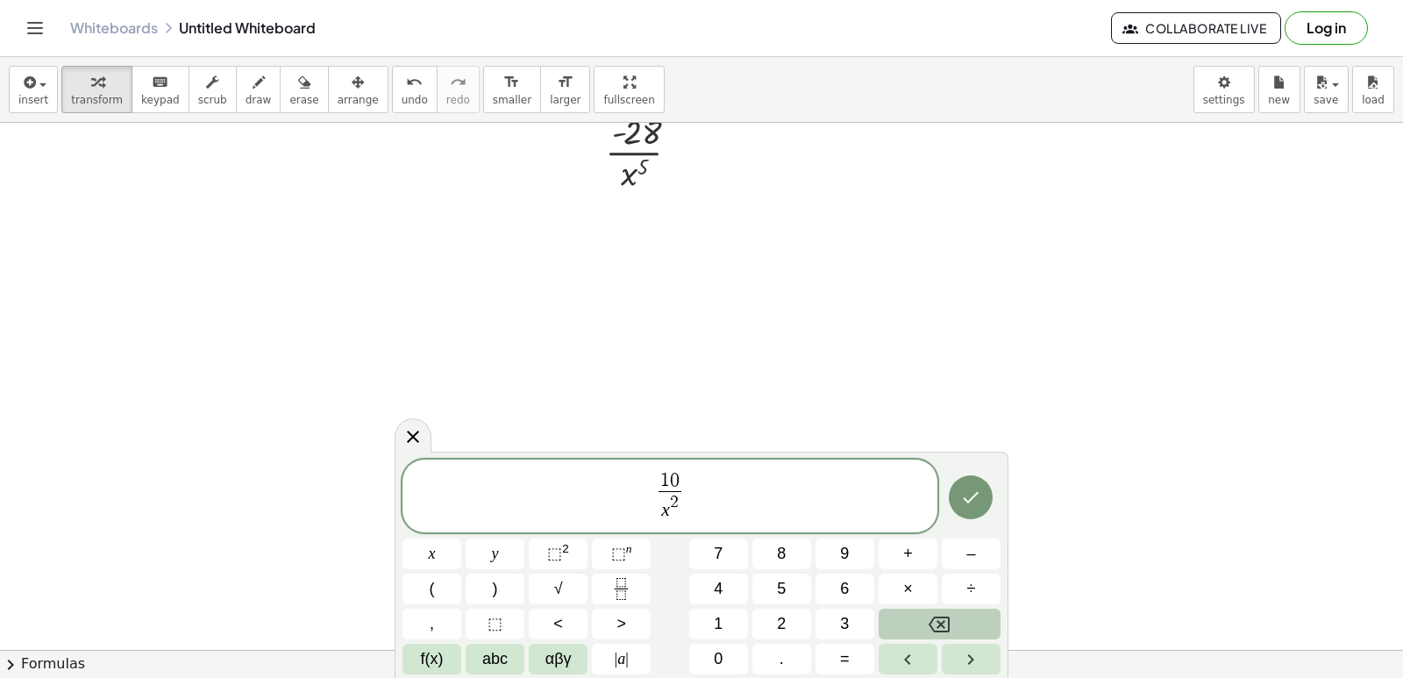
click at [951, 626] on button "Backspace" at bounding box center [940, 624] width 122 height 31
click at [779, 579] on button "5" at bounding box center [781, 589] width 59 height 31
click at [977, 502] on icon "Done" at bounding box center [970, 497] width 21 height 21
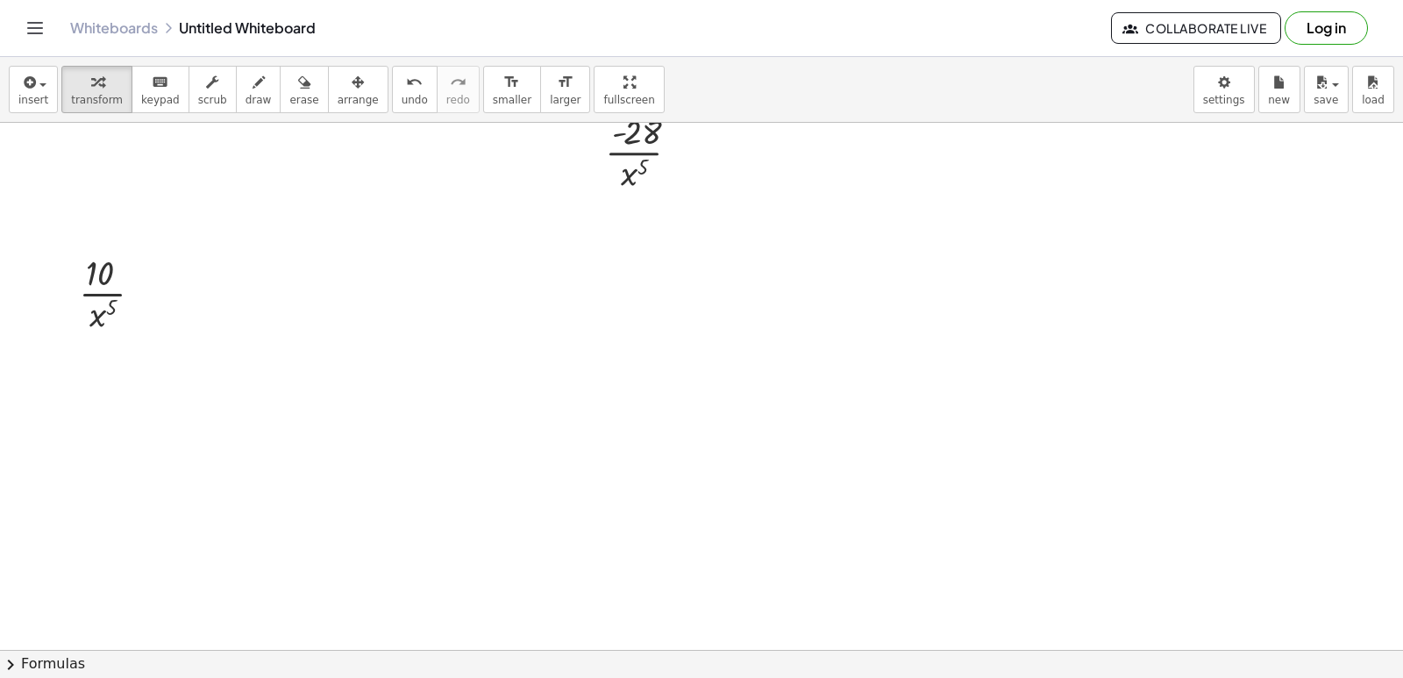
click at [969, 489] on div at bounding box center [701, 35] width 1403 height 2108
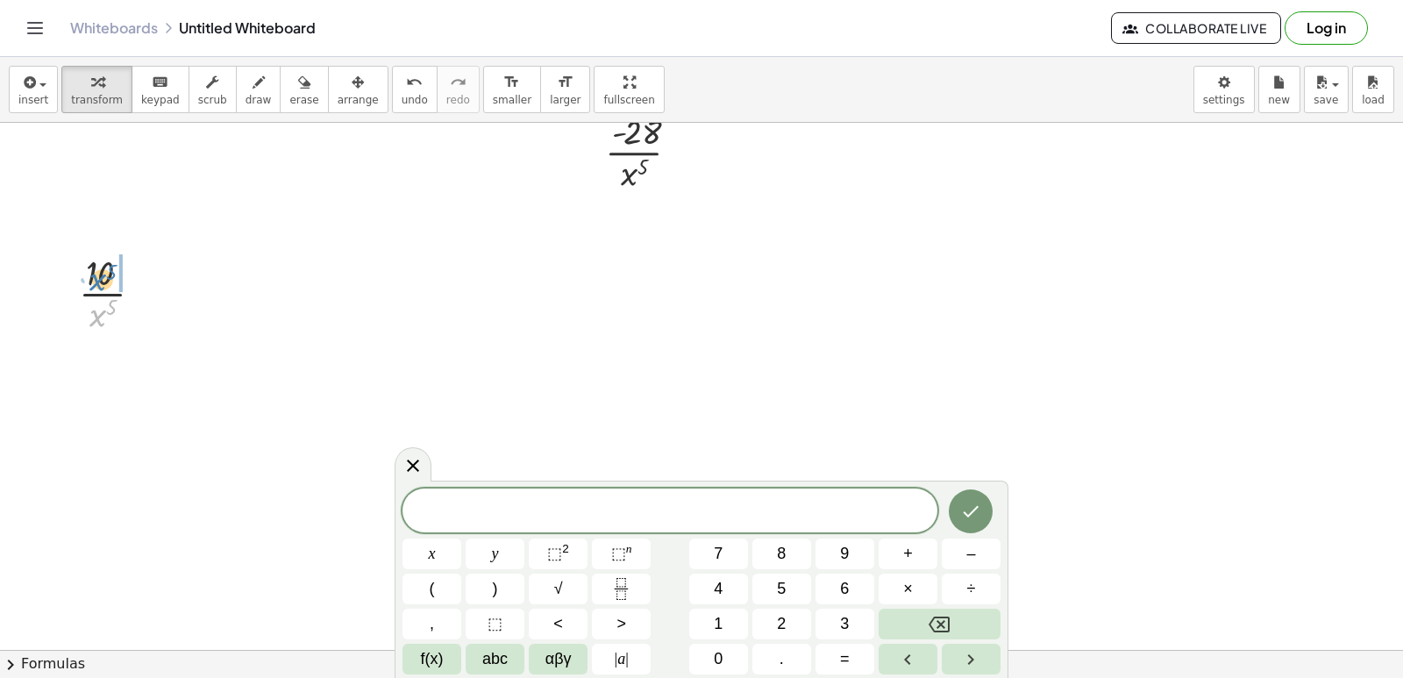
drag, startPoint x: 95, startPoint y: 311, endPoint x: 97, endPoint y: 273, distance: 38.7
click at [97, 273] on div at bounding box center [118, 292] width 96 height 88
click at [339, 260] on div at bounding box center [701, 35] width 1403 height 2108
click at [987, 548] on button "–" at bounding box center [971, 553] width 59 height 31
click at [772, 580] on button "5" at bounding box center [781, 589] width 59 height 31
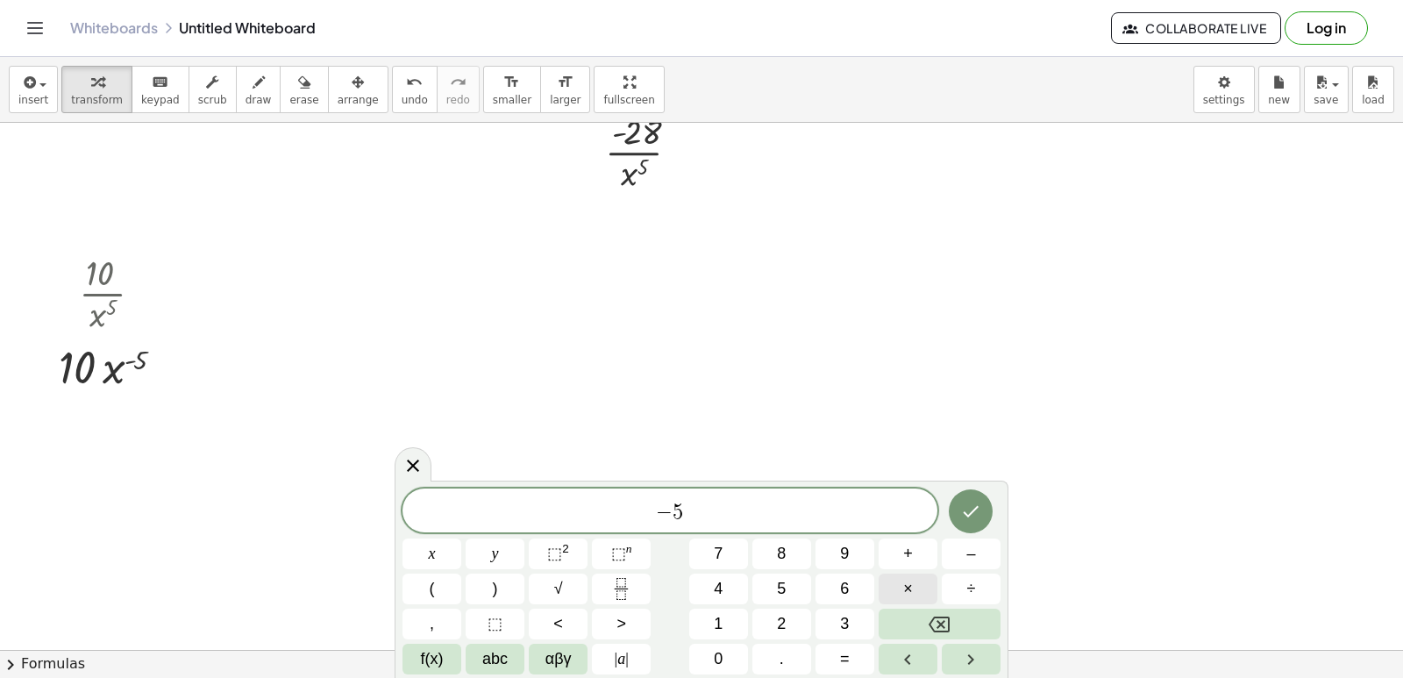
click at [924, 586] on button "×" at bounding box center [908, 589] width 59 height 31
click at [708, 623] on button "1" at bounding box center [718, 624] width 59 height 31
click at [725, 658] on button "0" at bounding box center [718, 659] width 59 height 31
click at [426, 551] on button "x" at bounding box center [432, 553] width 59 height 31
click at [549, 550] on span "⬚" at bounding box center [554, 554] width 15 height 18
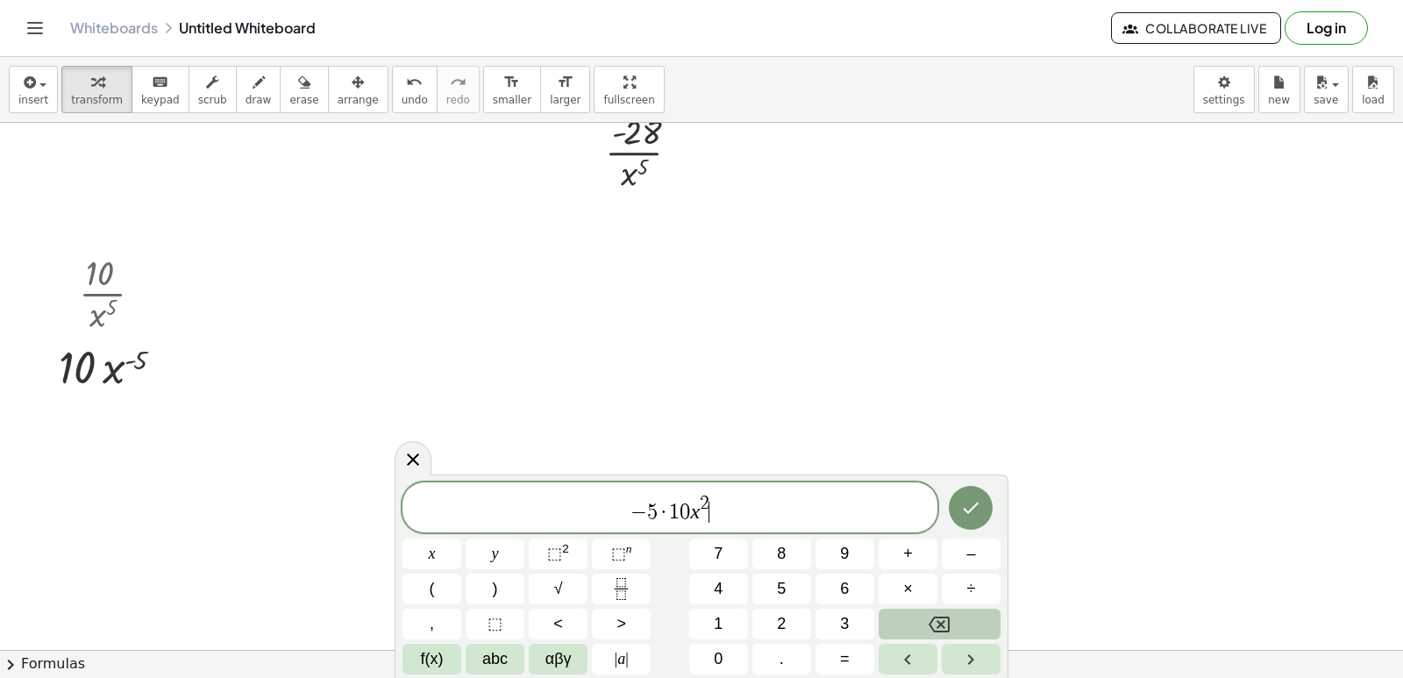
click at [915, 616] on button "Backspace" at bounding box center [940, 624] width 122 height 31
click at [916, 616] on button "Backspace" at bounding box center [940, 624] width 122 height 31
click at [995, 552] on button "–" at bounding box center [971, 553] width 59 height 31
click at [763, 582] on button "5" at bounding box center [781, 589] width 59 height 31
click at [961, 554] on button "–" at bounding box center [971, 553] width 59 height 31
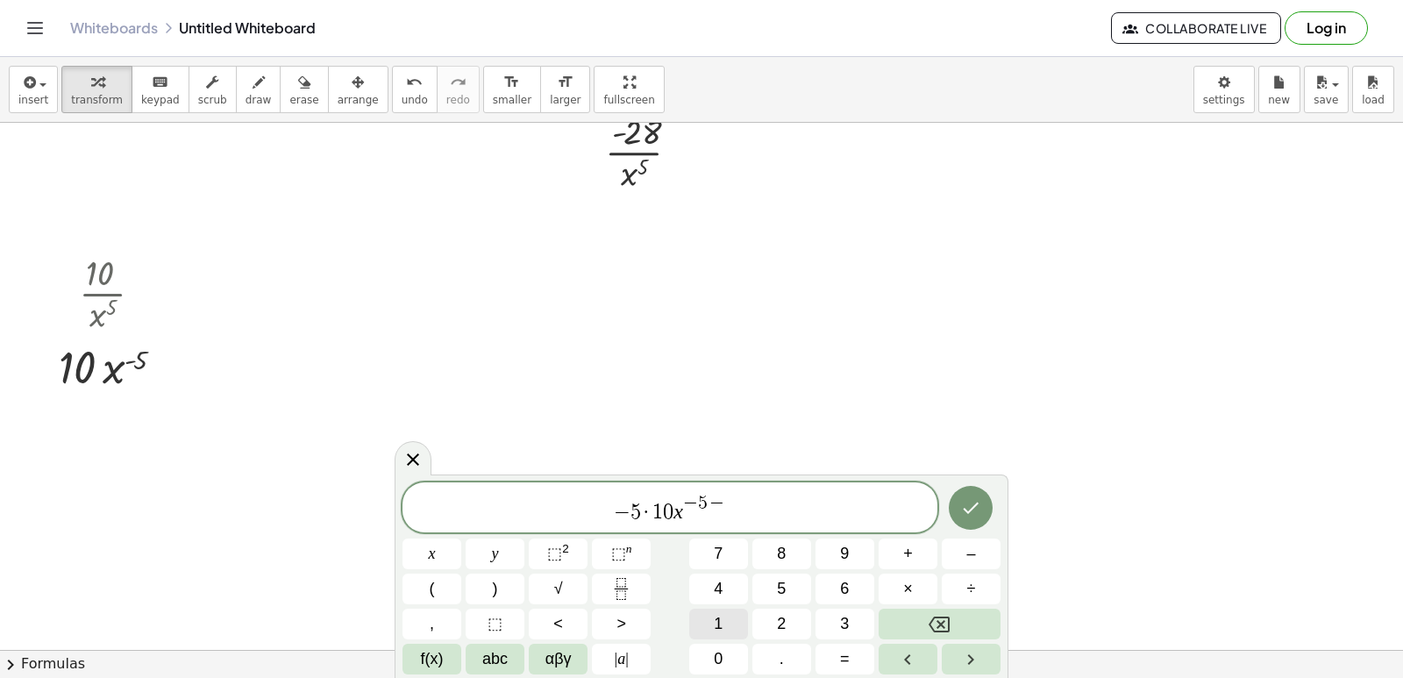
click at [720, 609] on button "1" at bounding box center [718, 624] width 59 height 31
click at [973, 509] on icon "Done" at bounding box center [972, 507] width 16 height 11
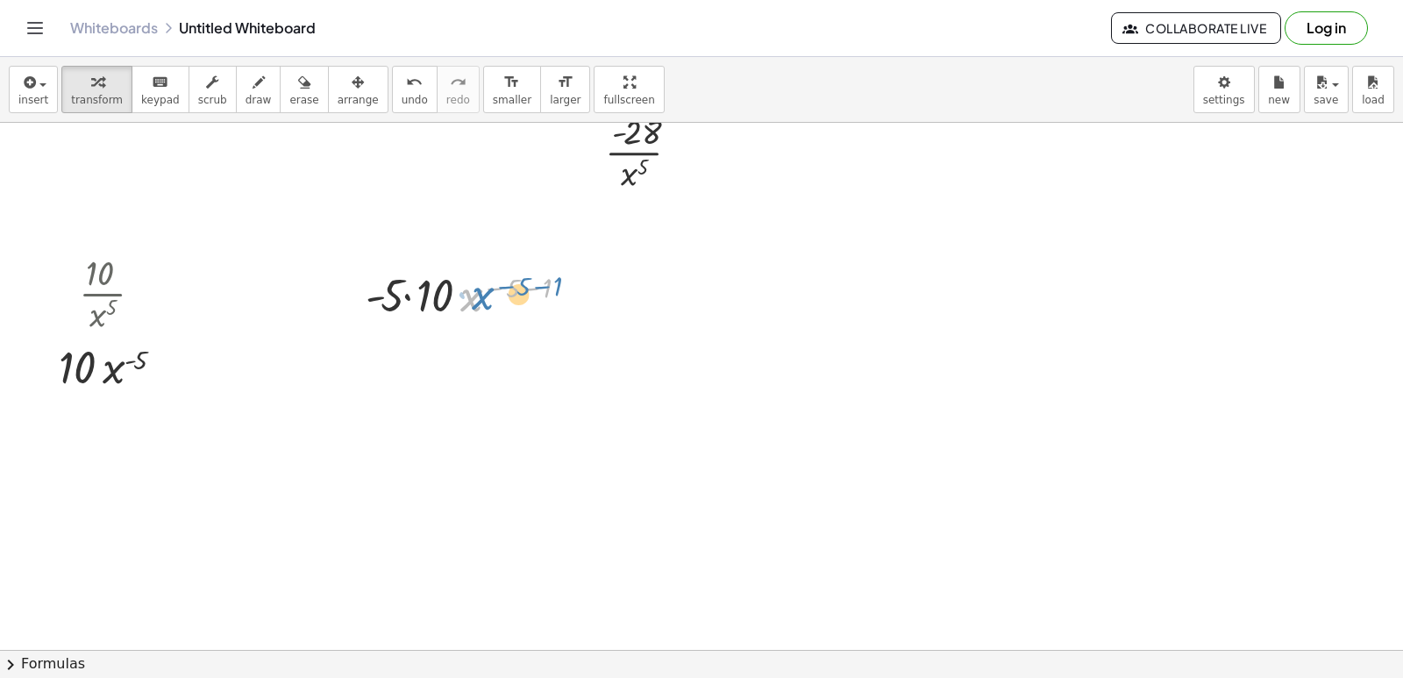
drag, startPoint x: 462, startPoint y: 292, endPoint x: 473, endPoint y: 290, distance: 10.7
click at [473, 290] on div at bounding box center [476, 294] width 239 height 60
click at [403, 295] on div at bounding box center [476, 294] width 239 height 60
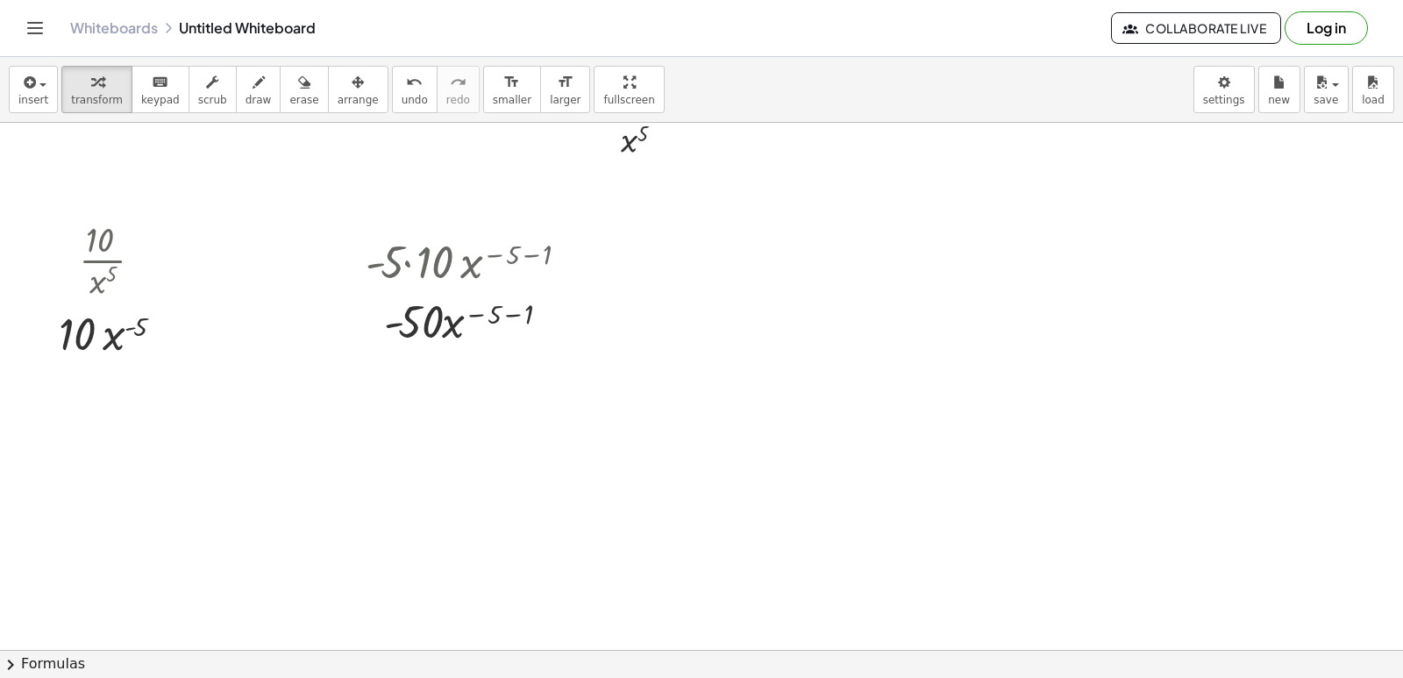
scroll to position [1229, 0]
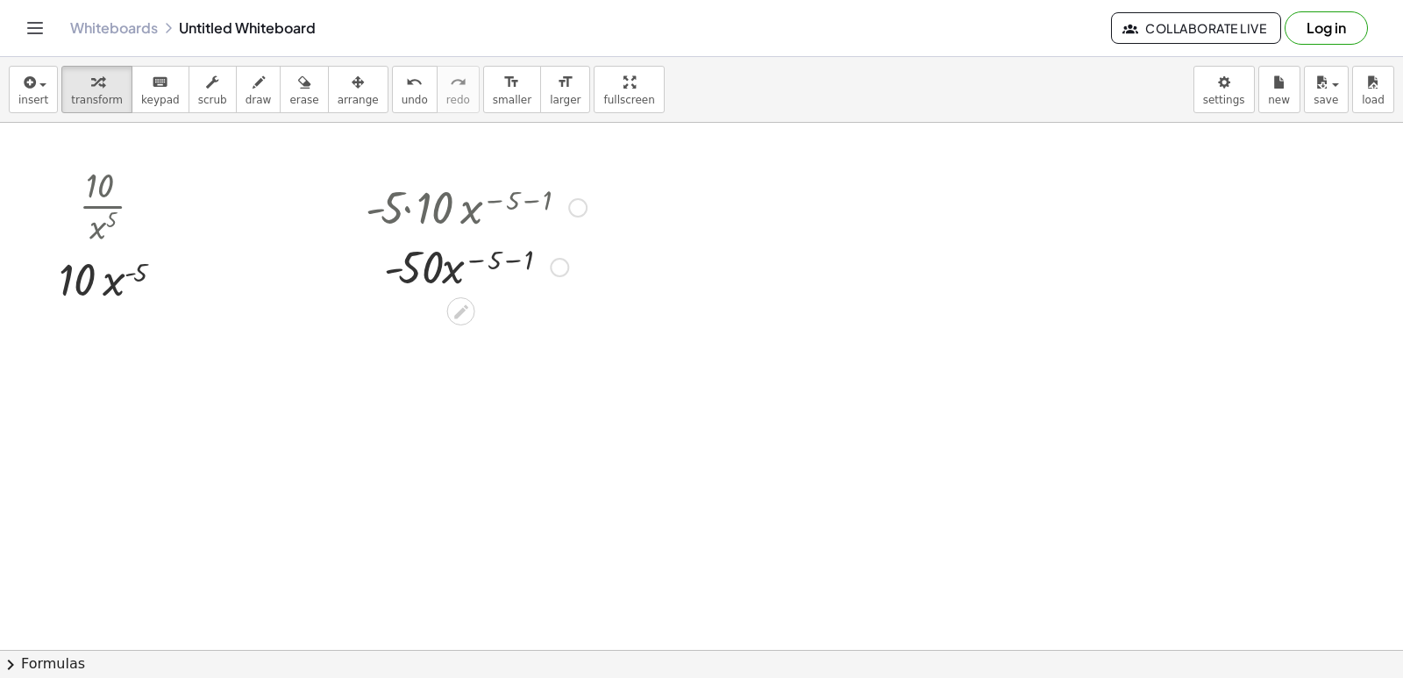
click at [511, 260] on div at bounding box center [476, 266] width 239 height 60
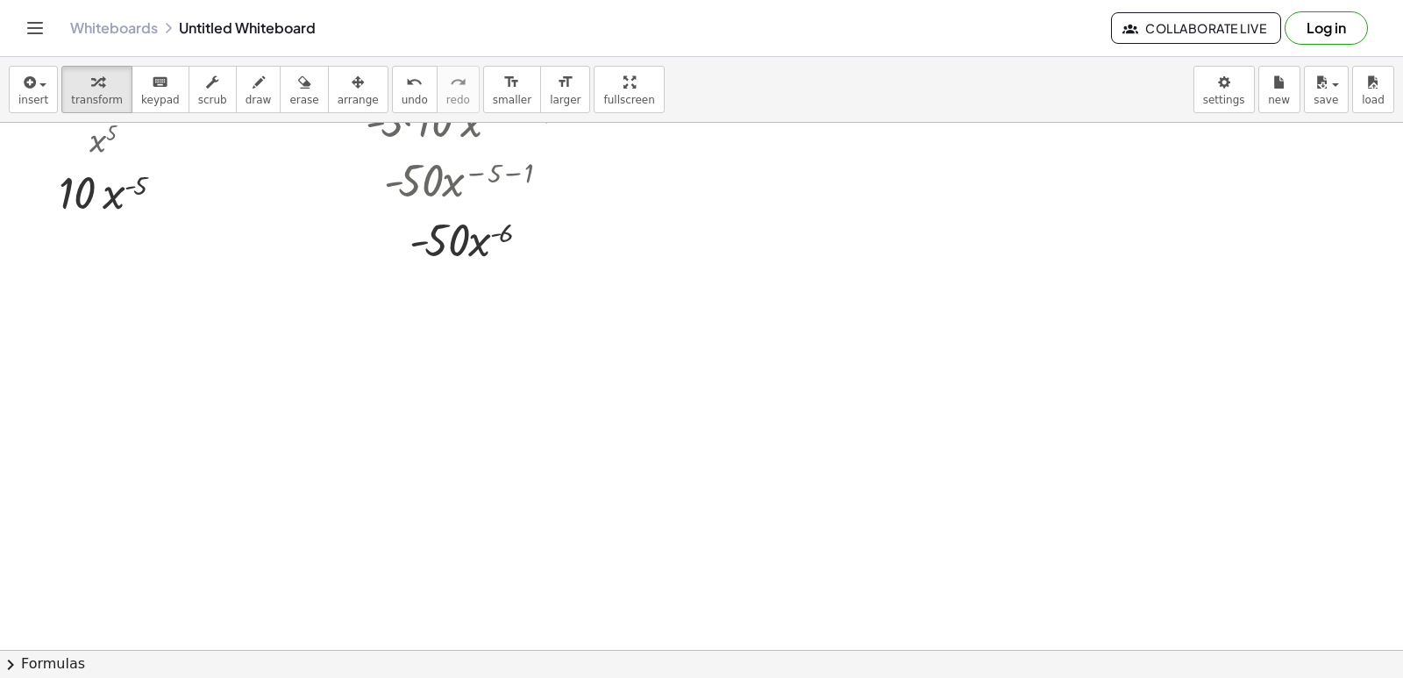
scroll to position [1317, 0]
drag, startPoint x: 455, startPoint y: 274, endPoint x: 445, endPoint y: 279, distance: 11.8
drag, startPoint x: 477, startPoint y: 244, endPoint x: 452, endPoint y: 275, distance: 40.5
click at [461, 120] on div "· - 5 · 10 · x ( − 5 − 1 ) · - 50 · x ( − 5 − 1 ) · - 50 · x ( - 6 ) · - · x ( …" at bounding box center [461, 120] width 0 height 0
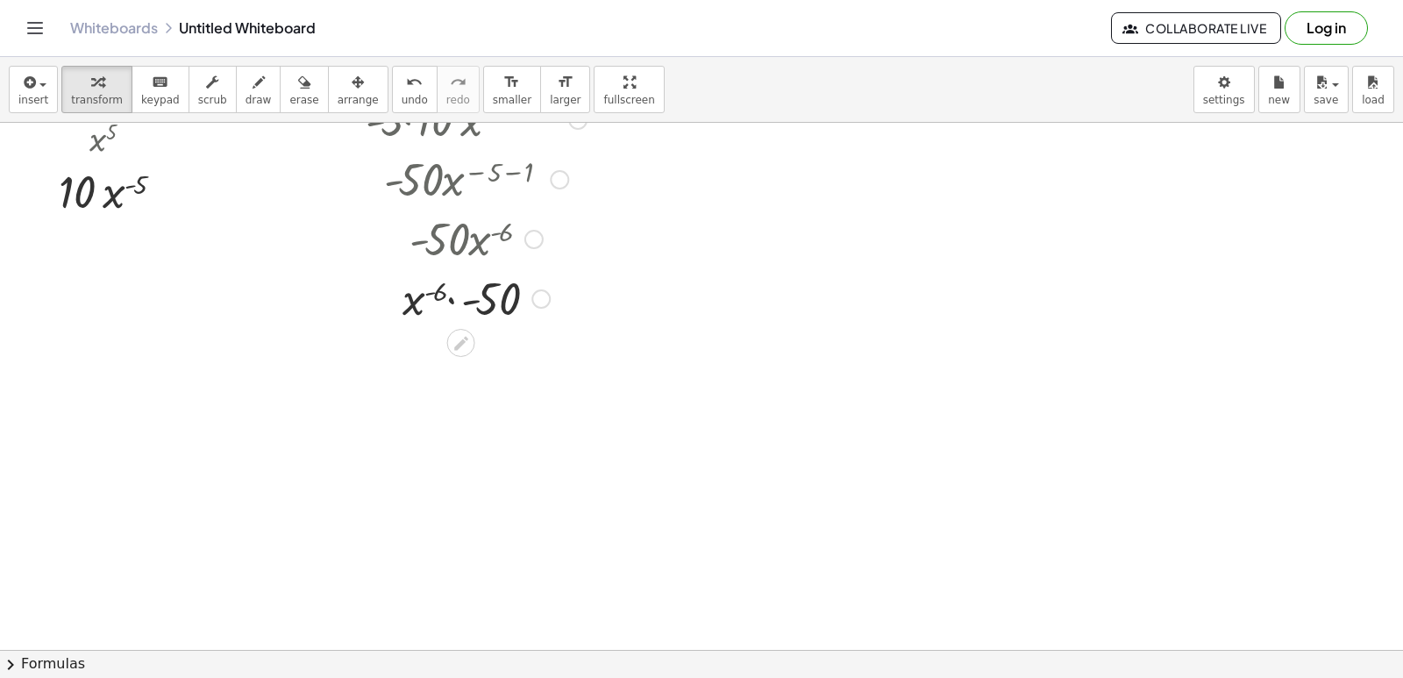
click at [473, 303] on div at bounding box center [476, 297] width 239 height 60
drag, startPoint x: 438, startPoint y: 359, endPoint x: 563, endPoint y: 353, distance: 125.5
click at [563, 353] on div at bounding box center [476, 357] width 239 height 60
click at [445, 417] on div at bounding box center [476, 417] width 239 height 60
click at [504, 415] on div at bounding box center [476, 417] width 239 height 60
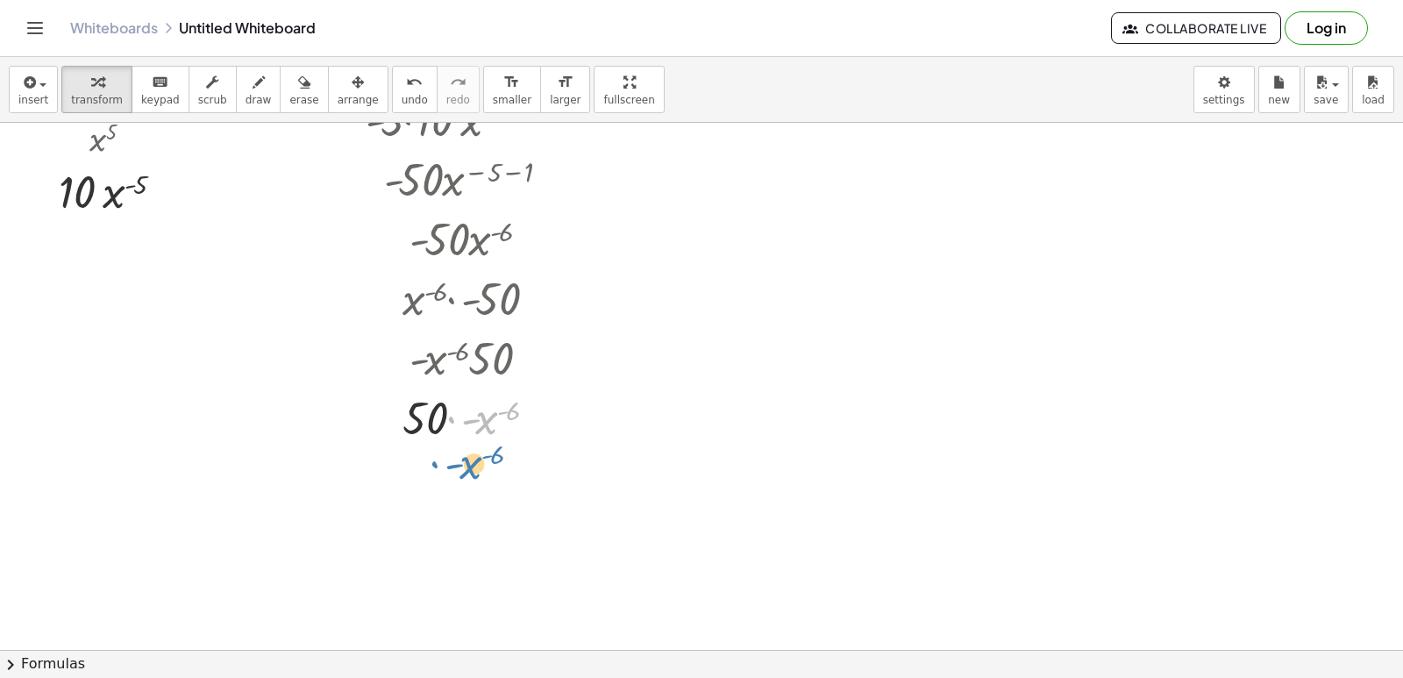
drag, startPoint x: 487, startPoint y: 415, endPoint x: 472, endPoint y: 460, distance: 48.0
drag, startPoint x: 492, startPoint y: 414, endPoint x: 442, endPoint y: 470, distance: 75.2
drag, startPoint x: 499, startPoint y: 415, endPoint x: 382, endPoint y: 424, distance: 117.0
click at [381, 435] on div at bounding box center [476, 417] width 239 height 60
click at [473, 418] on div at bounding box center [476, 417] width 239 height 60
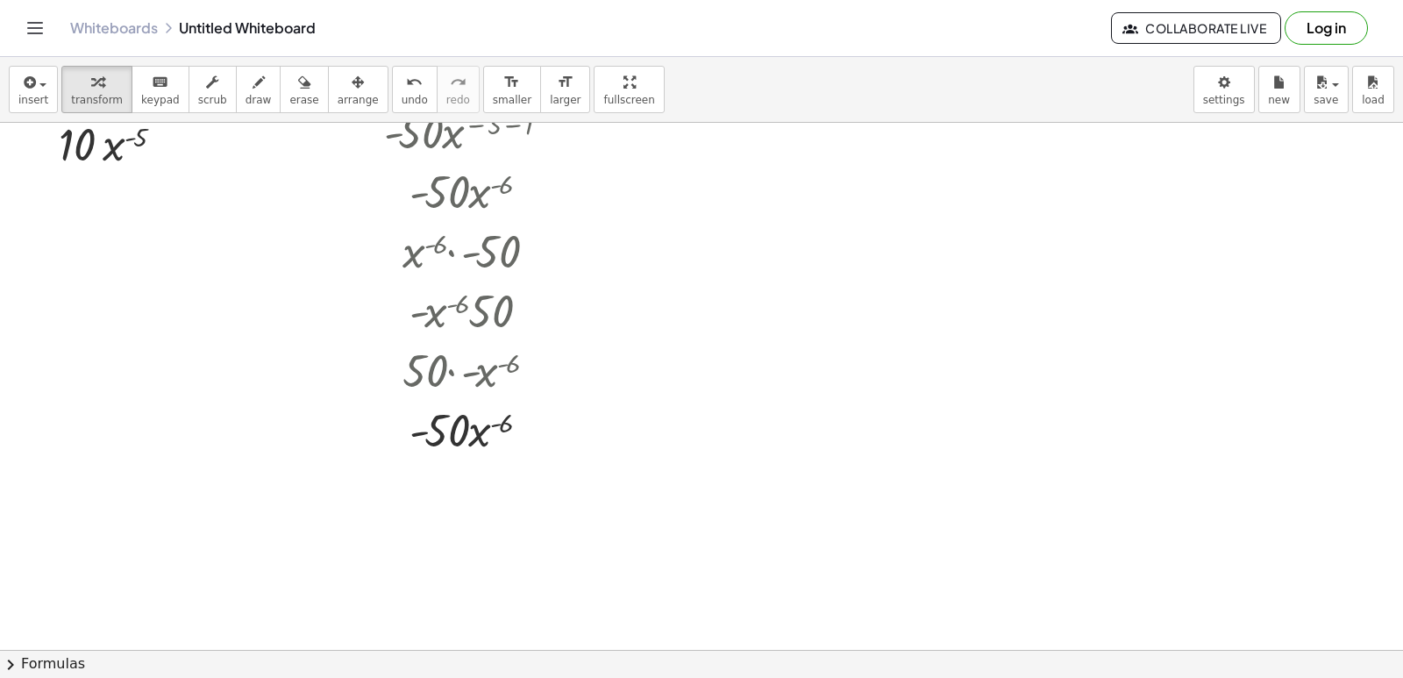
scroll to position [1229, 0]
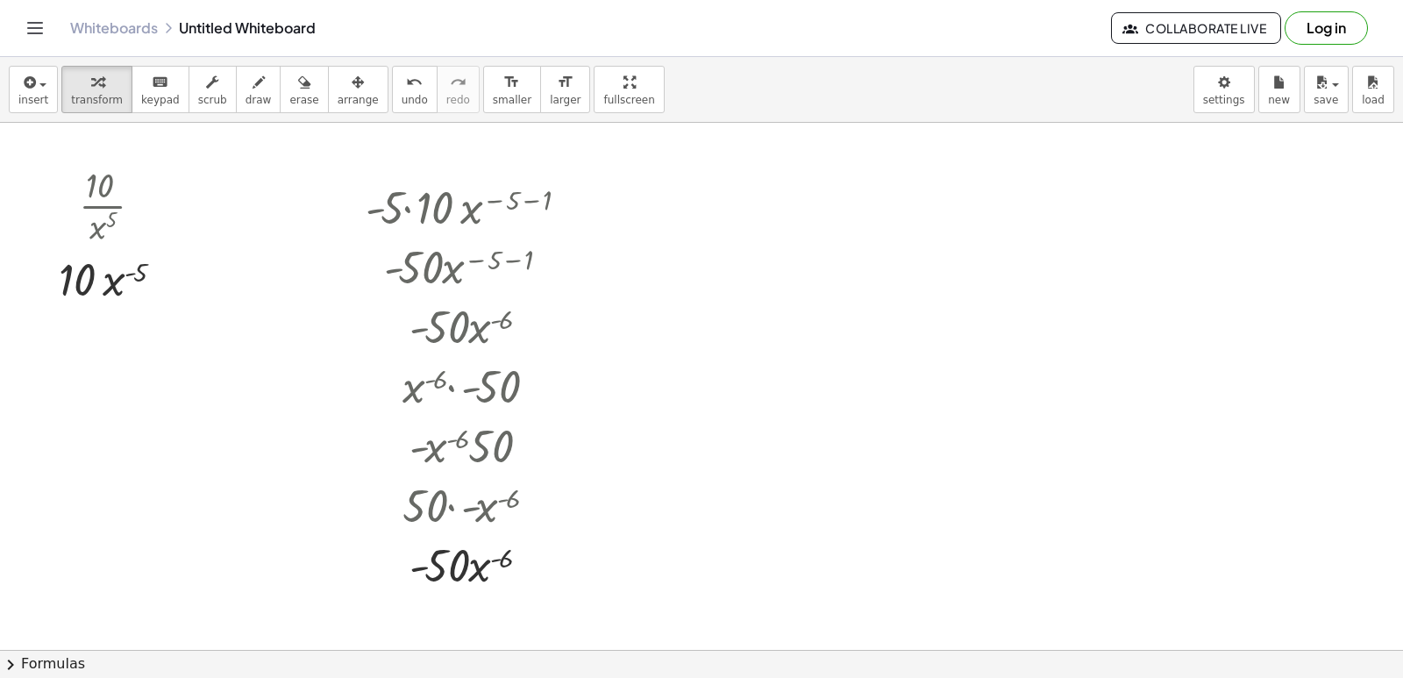
drag, startPoint x: 782, startPoint y: 200, endPoint x: 781, endPoint y: 210, distance: 10.6
drag, startPoint x: 752, startPoint y: 224, endPoint x: 758, endPoint y: 217, distance: 9.3
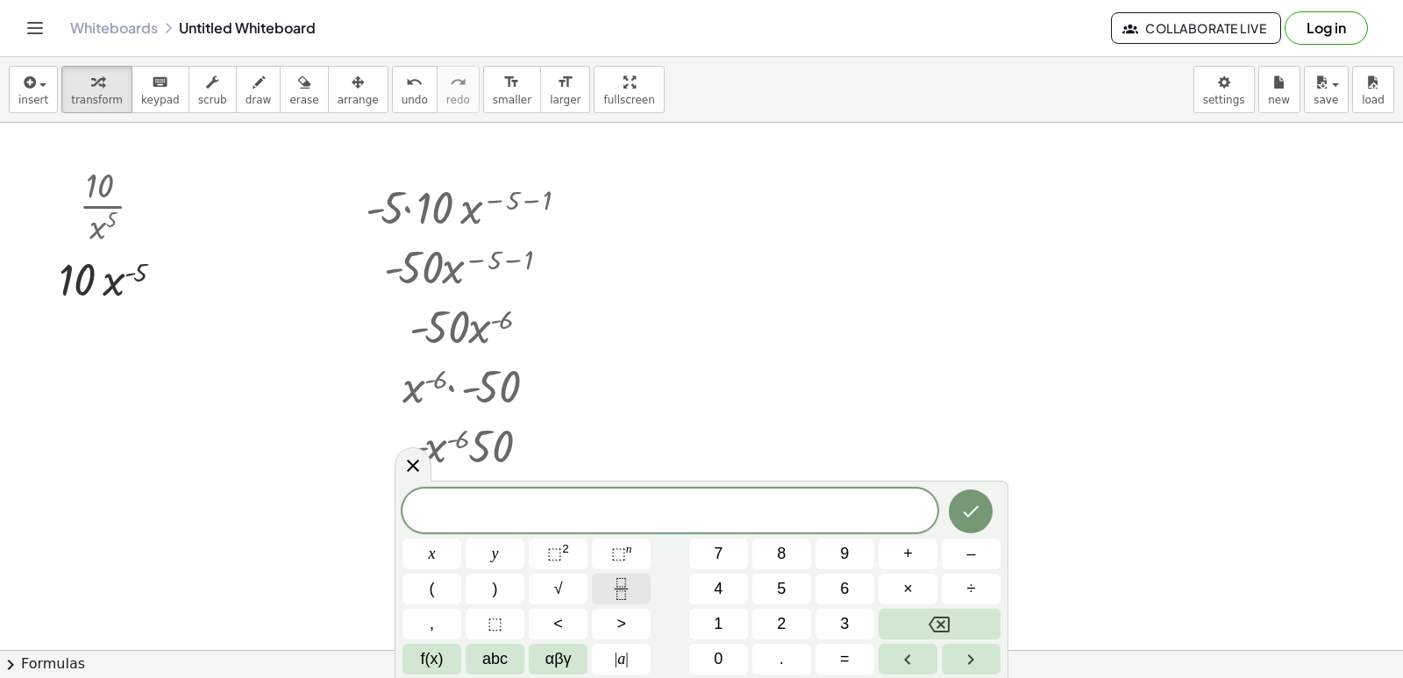
click at [631, 581] on icon "Fraction" at bounding box center [621, 589] width 22 height 22
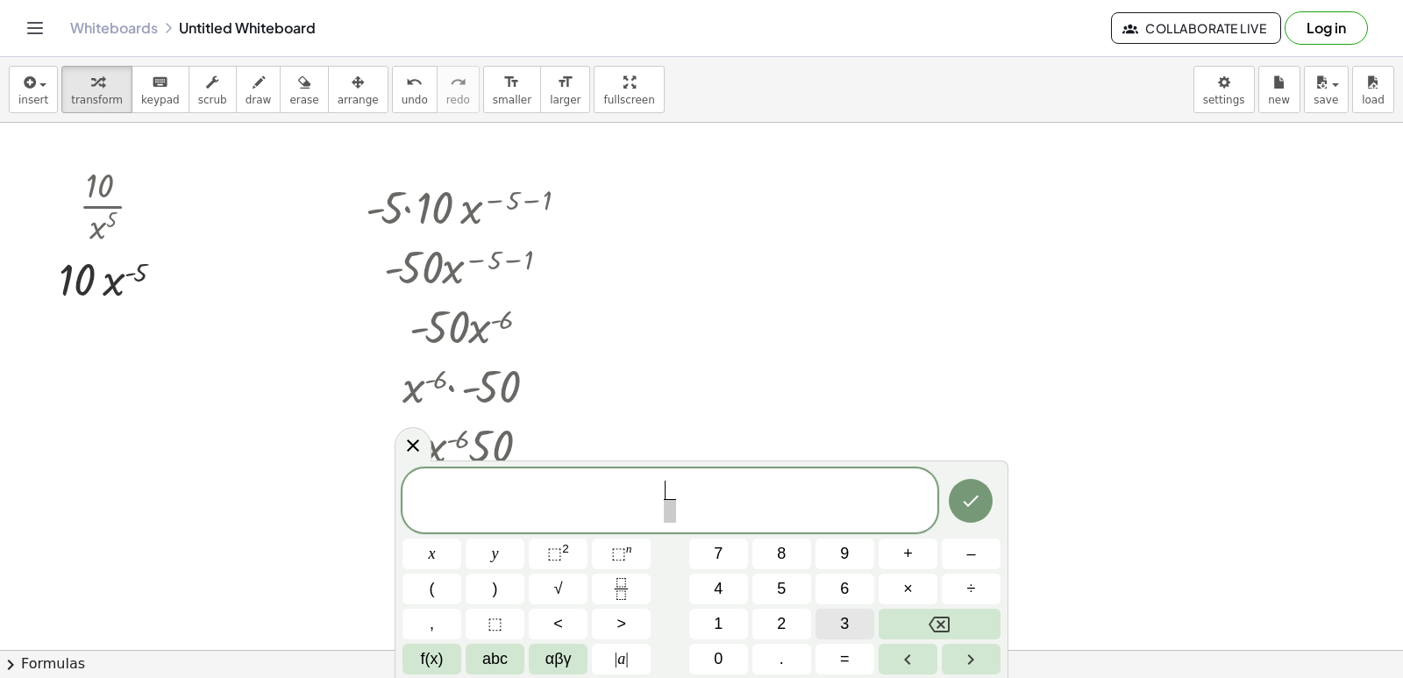
click at [850, 613] on button "3" at bounding box center [845, 624] width 59 height 31
click at [667, 516] on span "​" at bounding box center [669, 511] width 13 height 24
click at [421, 552] on button "x" at bounding box center [432, 553] width 59 height 31
click at [576, 550] on button "⬚ 2" at bounding box center [558, 553] width 59 height 31
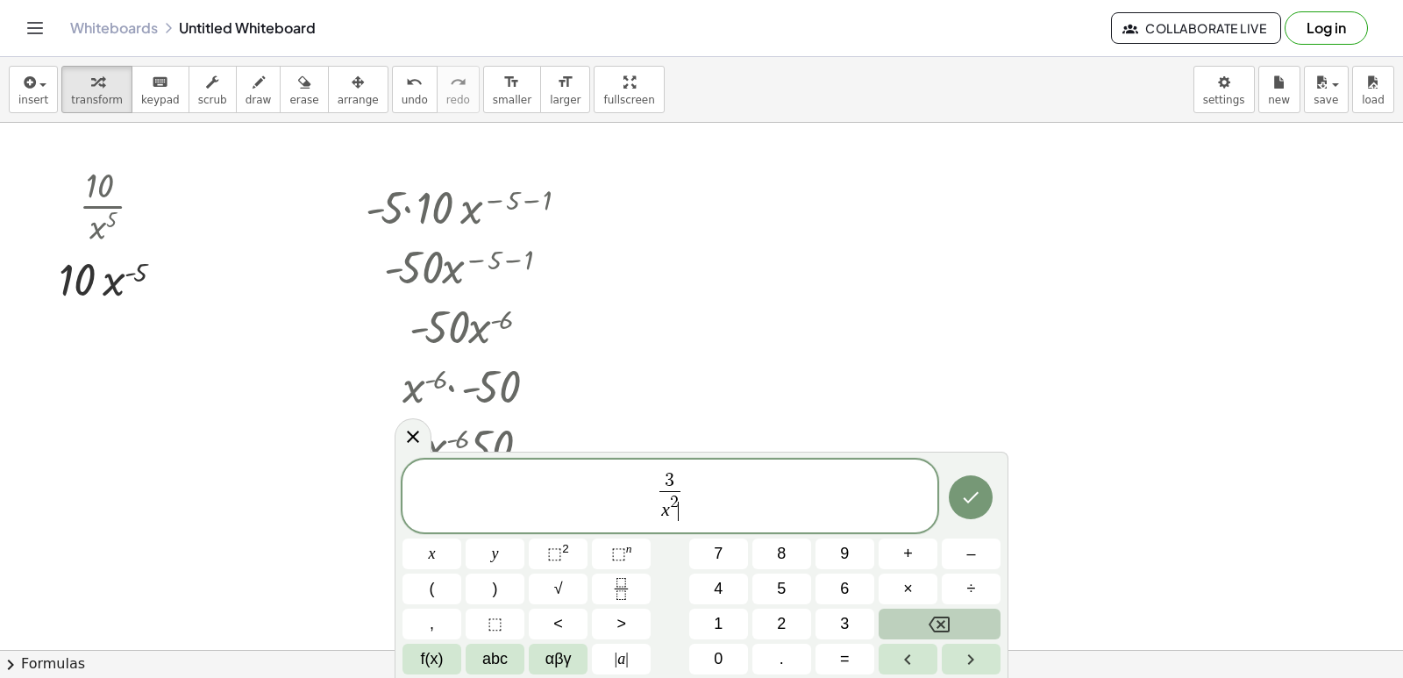
click at [897, 616] on button "Backspace" at bounding box center [940, 624] width 122 height 31
click at [900, 616] on button "Backspace" at bounding box center [940, 624] width 122 height 31
click at [797, 577] on button "5" at bounding box center [781, 589] width 59 height 31
click at [703, 487] on span "3 x 5 ​ ​" at bounding box center [670, 497] width 535 height 54
click at [913, 551] on button "+" at bounding box center [908, 553] width 59 height 31
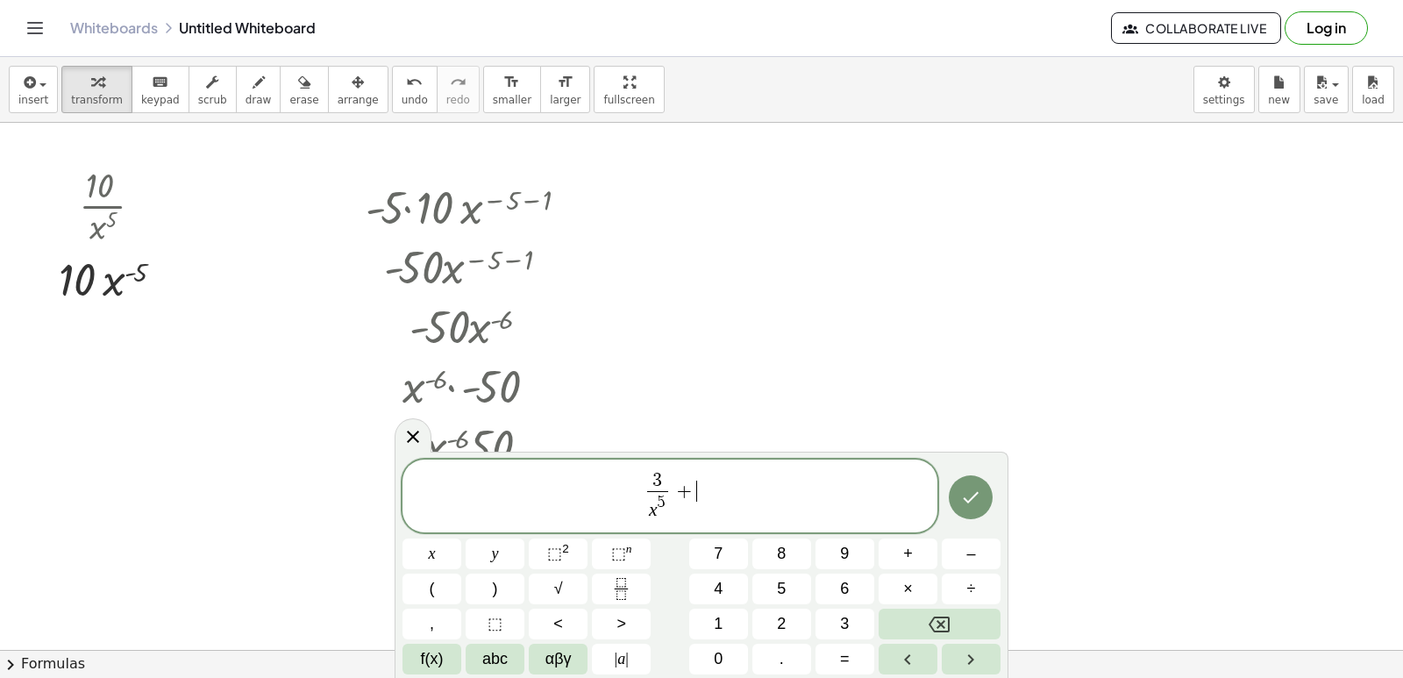
click at [620, 586] on icon "Fraction" at bounding box center [621, 589] width 22 height 22
click at [730, 554] on button "7" at bounding box center [718, 553] width 59 height 31
click at [694, 503] on span at bounding box center [696, 503] width 13 height 24
click at [443, 552] on button "x" at bounding box center [432, 553] width 59 height 31
click at [571, 542] on button "⬚ 2" at bounding box center [558, 553] width 59 height 31
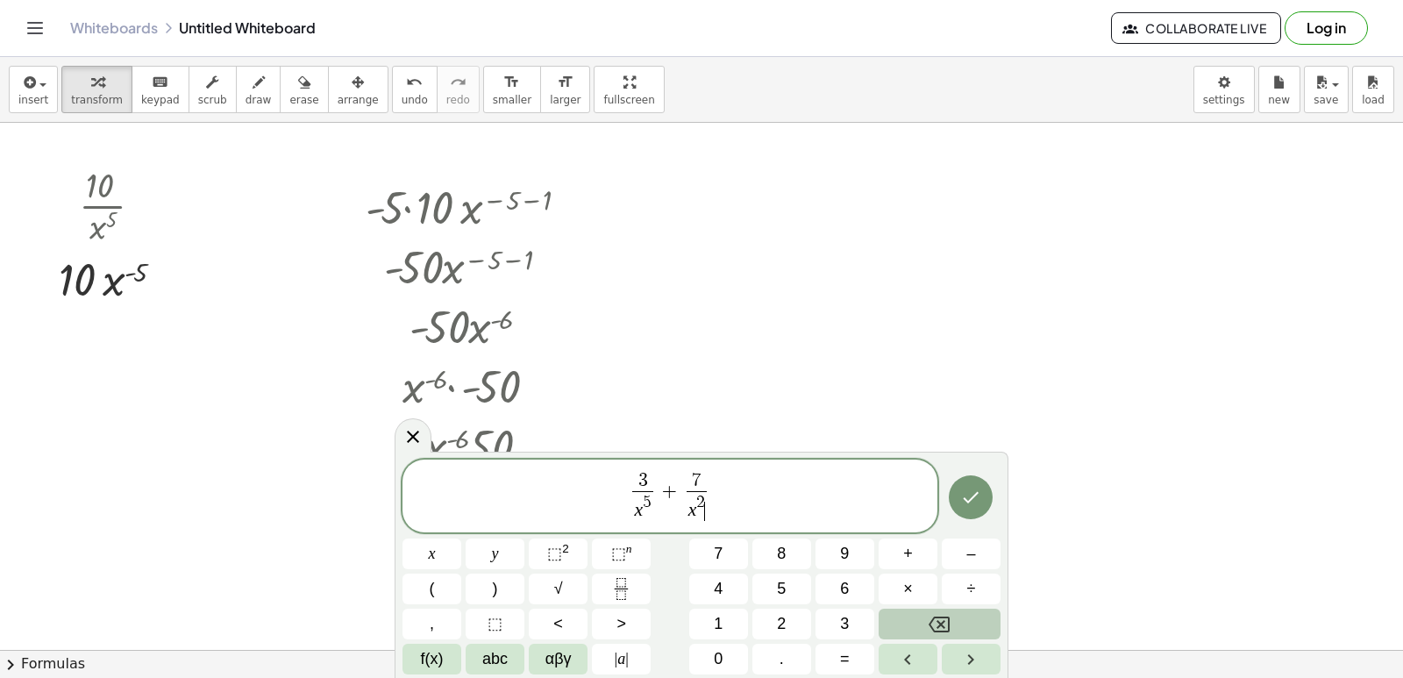
click at [939, 614] on icon "Backspace" at bounding box center [939, 624] width 21 height 21
click at [847, 623] on span "3" at bounding box center [844, 624] width 9 height 24
click at [983, 497] on button "Done" at bounding box center [971, 497] width 44 height 44
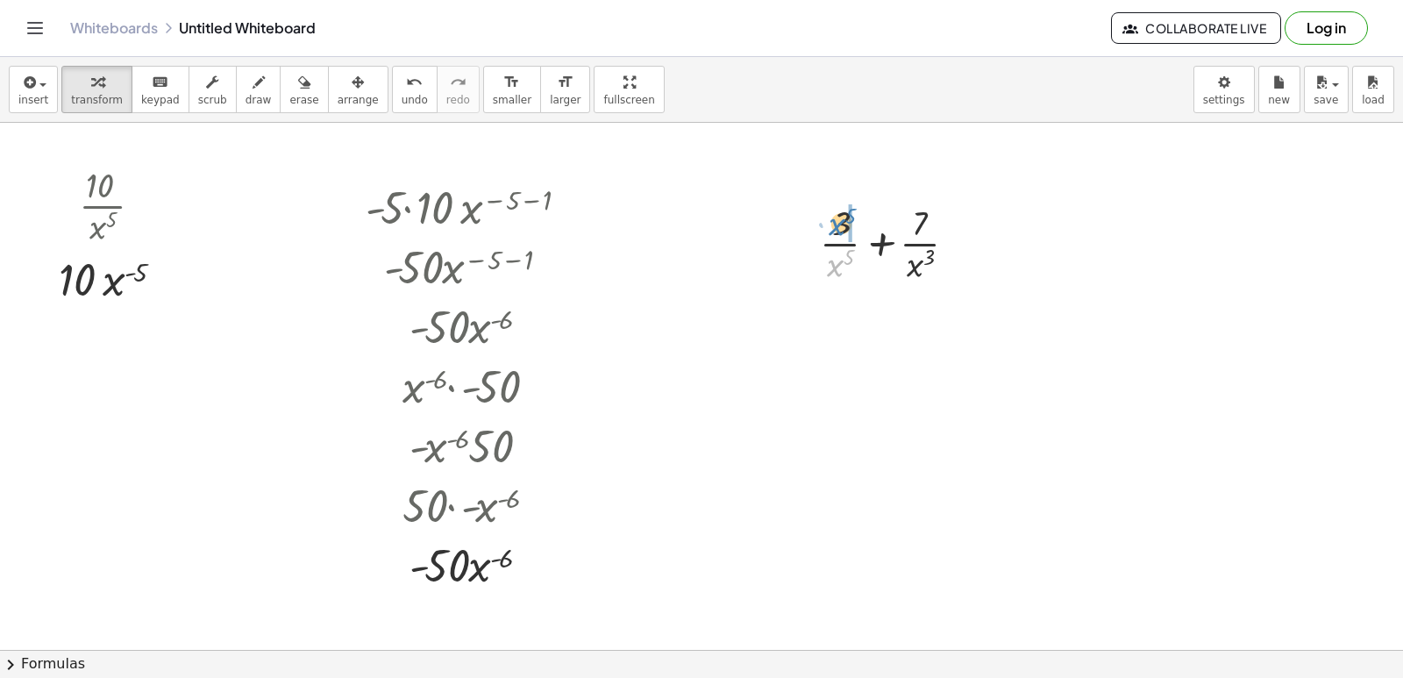
drag, startPoint x: 841, startPoint y: 266, endPoint x: 854, endPoint y: 243, distance: 26.3
click at [844, 224] on div at bounding box center [895, 242] width 168 height 88
drag, startPoint x: 934, startPoint y: 354, endPoint x: 942, endPoint y: 324, distance: 30.8
click at [946, 315] on div at bounding box center [896, 330] width 194 height 88
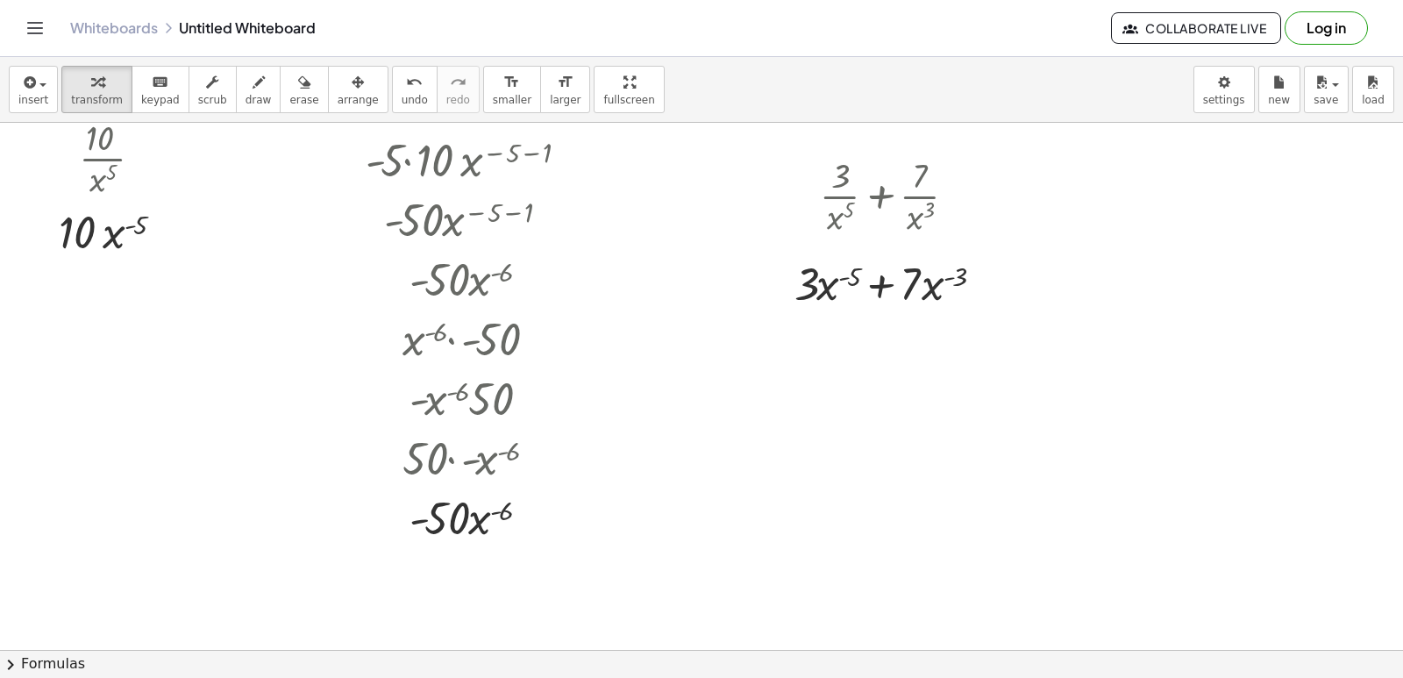
scroll to position [1317, 0]
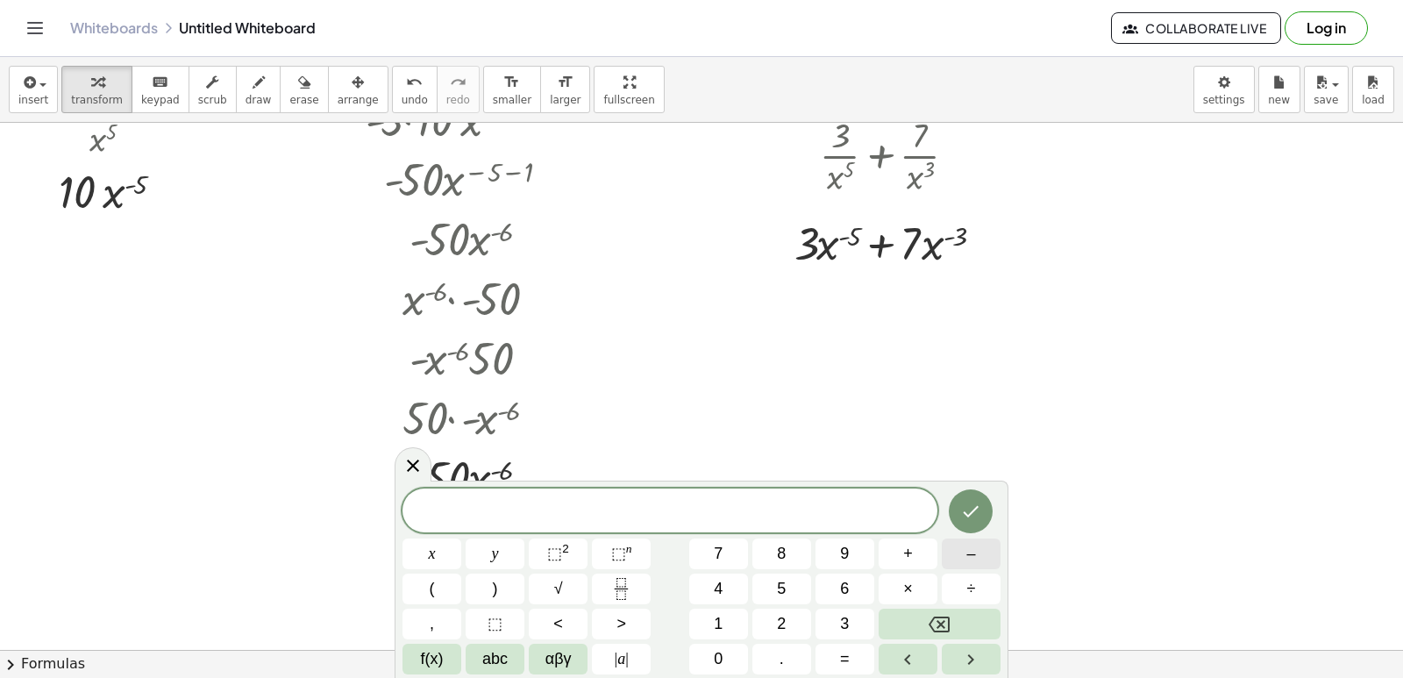
click at [980, 549] on button "–" at bounding box center [971, 553] width 59 height 31
click at [803, 585] on button "5" at bounding box center [781, 589] width 59 height 31
click at [918, 593] on button "×" at bounding box center [908, 589] width 59 height 31
click at [825, 625] on button "3" at bounding box center [845, 624] width 59 height 31
click at [545, 555] on button "⬚ 2" at bounding box center [558, 553] width 59 height 31
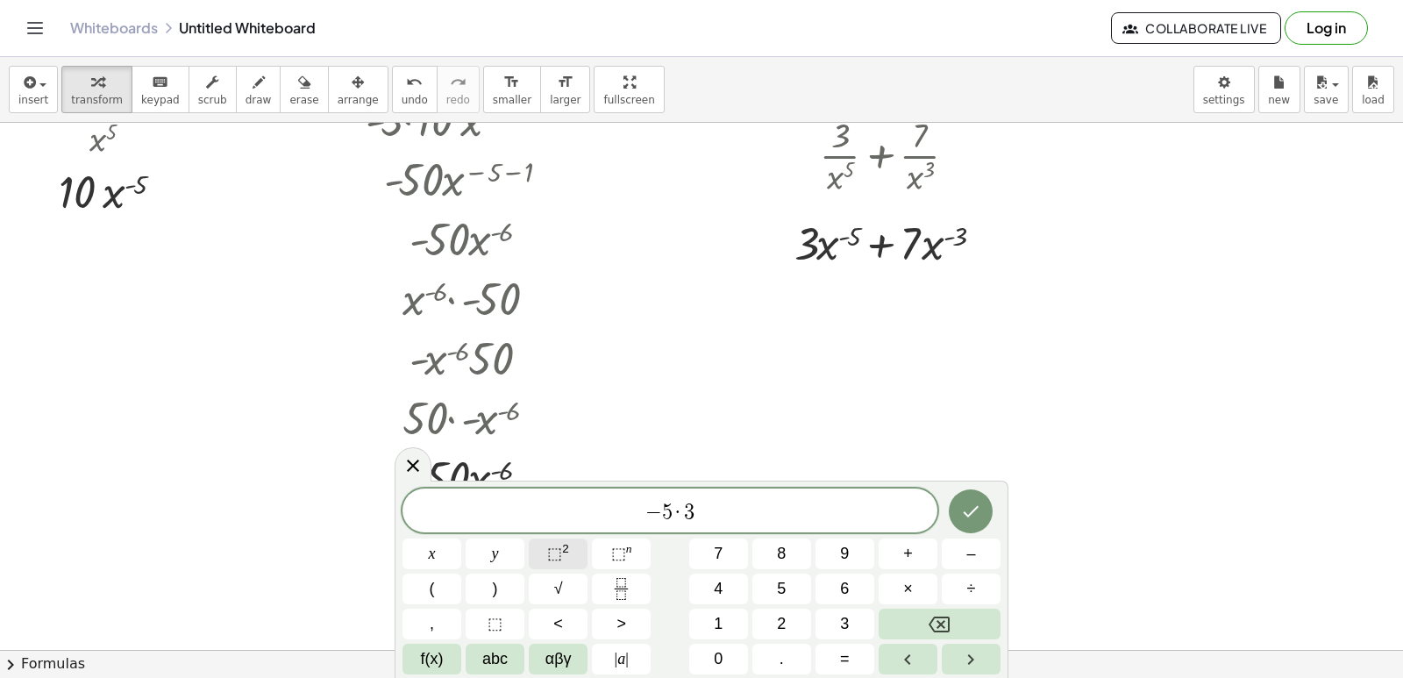
click at [554, 545] on button "⬚ 2" at bounding box center [558, 553] width 59 height 31
click at [555, 545] on span "⬚" at bounding box center [554, 554] width 15 height 18
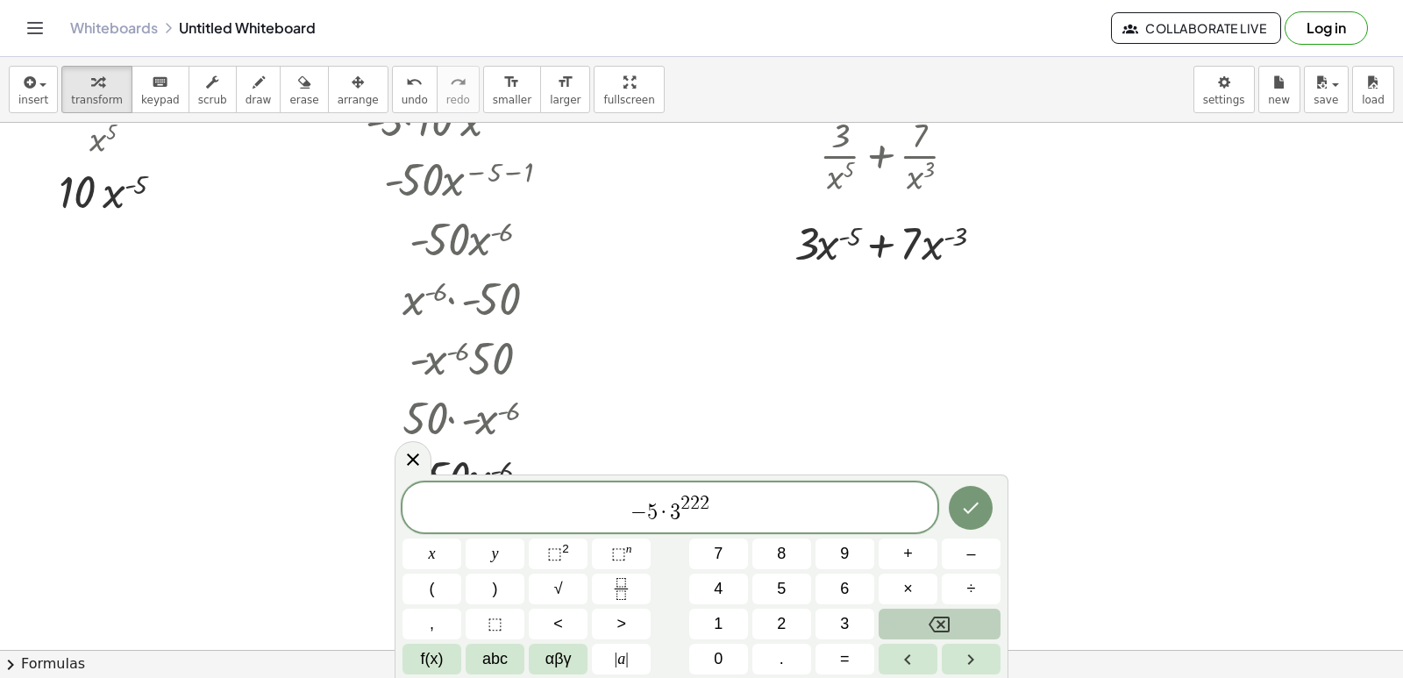
click at [953, 629] on button "Backspace" at bounding box center [940, 624] width 122 height 31
click at [957, 626] on button "Backspace" at bounding box center [940, 624] width 122 height 31
click at [958, 623] on button "Backspace" at bounding box center [940, 624] width 122 height 31
click at [976, 551] on button "–" at bounding box center [971, 553] width 59 height 31
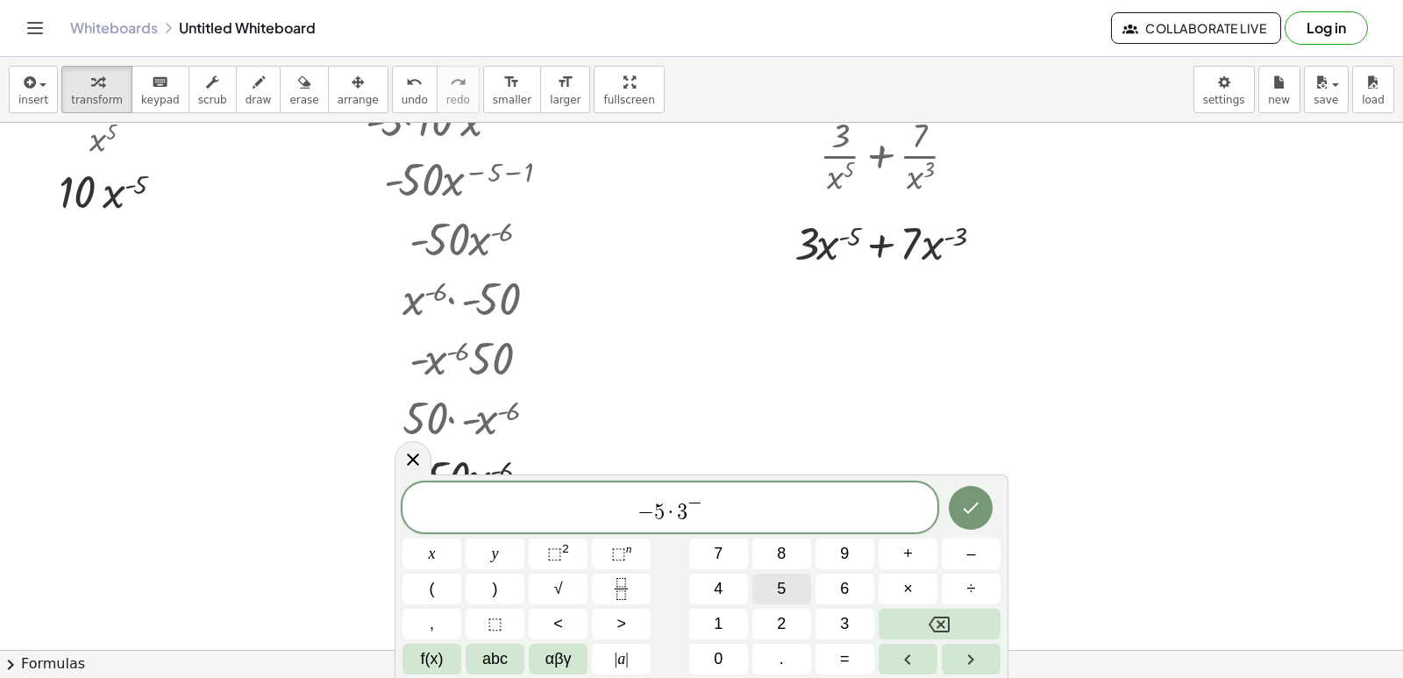
click at [773, 589] on button "5" at bounding box center [781, 589] width 59 height 31
click at [989, 558] on button "–" at bounding box center [971, 553] width 59 height 31
click at [720, 623] on span "1" at bounding box center [718, 624] width 9 height 24
click at [567, 559] on span "⬚ 2" at bounding box center [558, 554] width 22 height 24
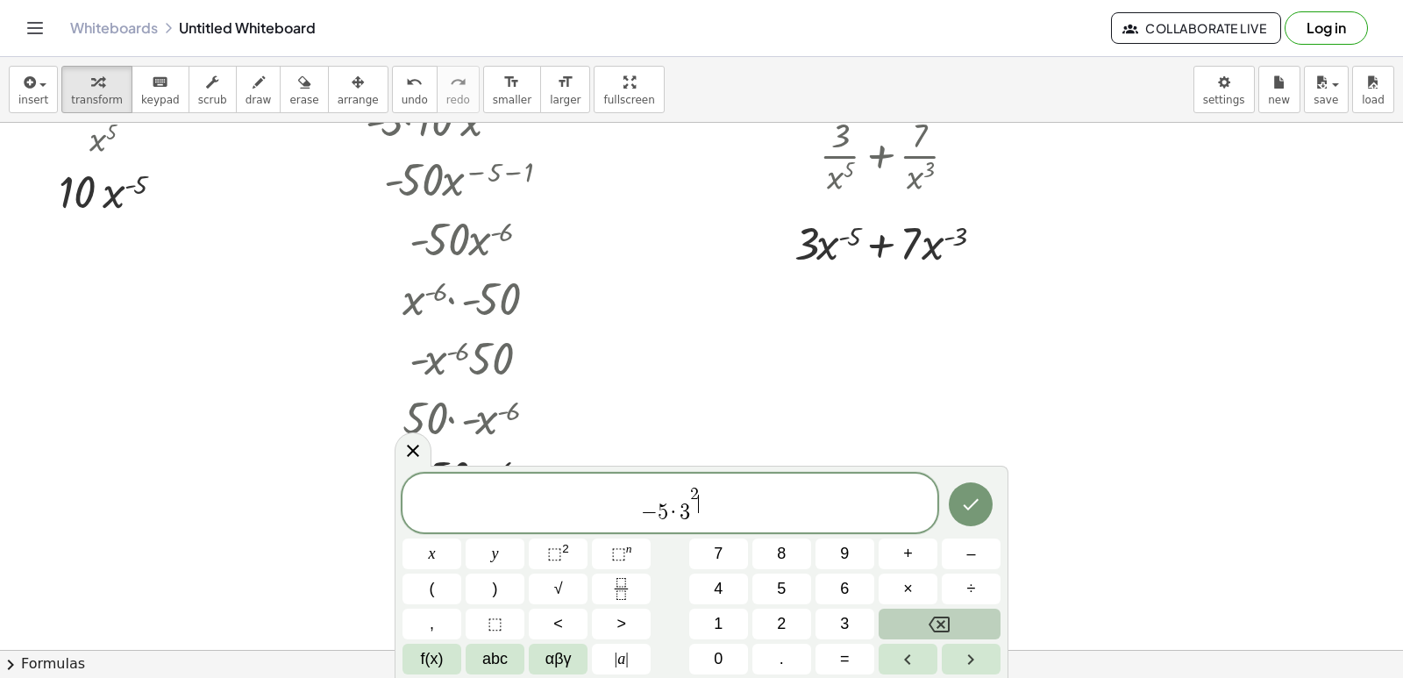
click at [965, 617] on button "Backspace" at bounding box center [940, 624] width 122 height 31
click at [966, 615] on button "Backspace" at bounding box center [940, 624] width 122 height 31
click at [973, 552] on span "–" at bounding box center [970, 554] width 9 height 24
click at [796, 594] on button "5" at bounding box center [781, 589] width 59 height 31
drag, startPoint x: 693, startPoint y: 513, endPoint x: 709, endPoint y: 492, distance: 26.8
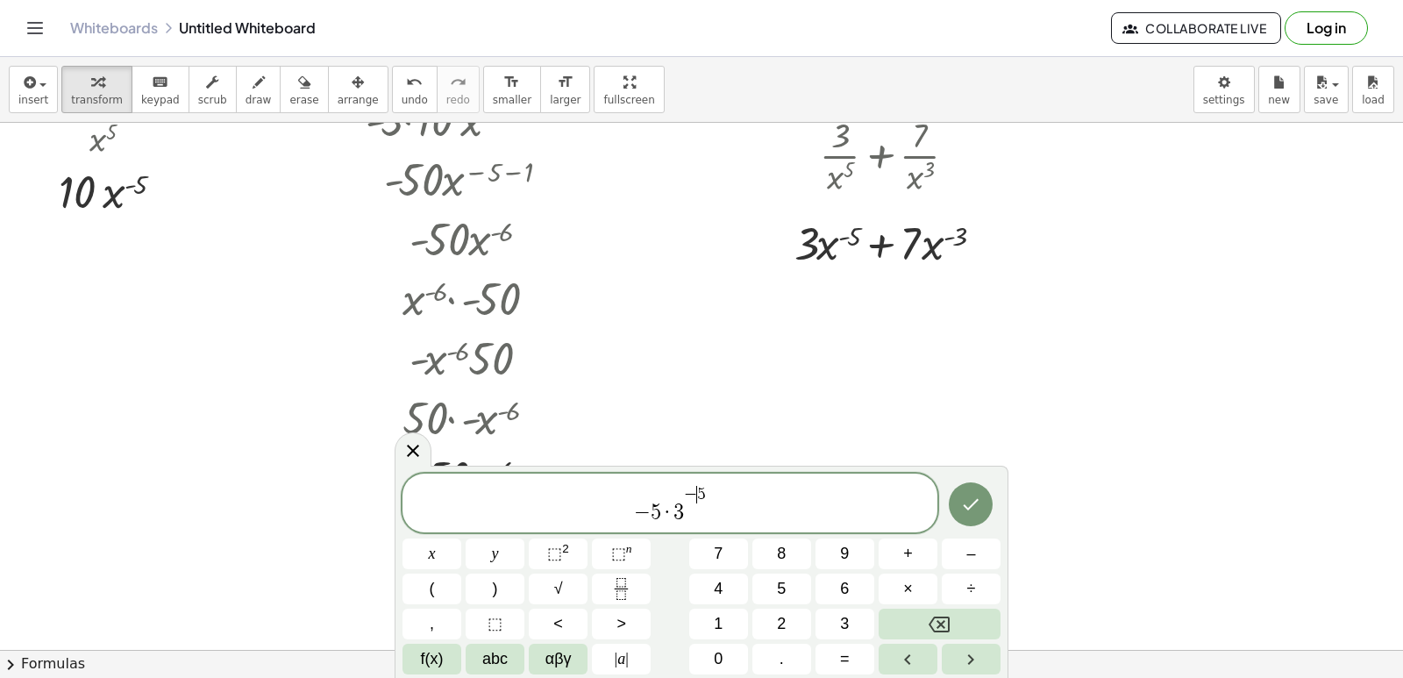
click at [693, 516] on span "− 5 · 3 − ​ 5" at bounding box center [670, 504] width 535 height 40
click at [688, 515] on span "− 5 · 3 − ​ 5" at bounding box center [670, 504] width 535 height 40
click at [710, 490] on span "− 5 · 3 − ​ 5" at bounding box center [670, 504] width 535 height 40
click at [709, 492] on span "− 5 · 3 − 5 ​" at bounding box center [670, 504] width 535 height 40
click at [709, 493] on span "− 5 · 3 − 5 ​" at bounding box center [670, 504] width 535 height 40
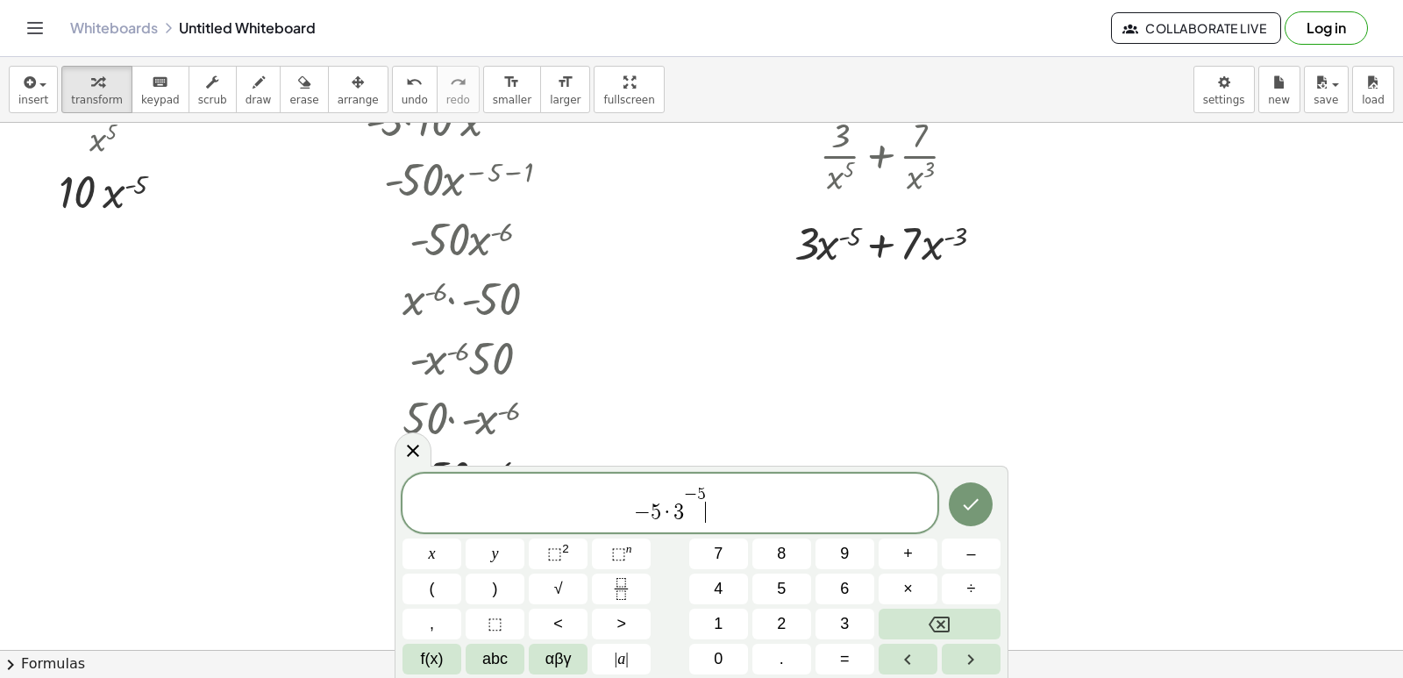
click at [709, 493] on span "− 5 · 3 − 5 ​" at bounding box center [670, 504] width 535 height 40
click at [709, 492] on span "− 5 · 3 − 5 ​" at bounding box center [670, 504] width 535 height 40
drag, startPoint x: 707, startPoint y: 492, endPoint x: 707, endPoint y: 478, distance: 14.0
click at [707, 485] on span "− 5 · 3 − 5 ​" at bounding box center [670, 504] width 535 height 40
click at [707, 478] on div "− 5 · 3 − 5 ​" at bounding box center [670, 503] width 535 height 59
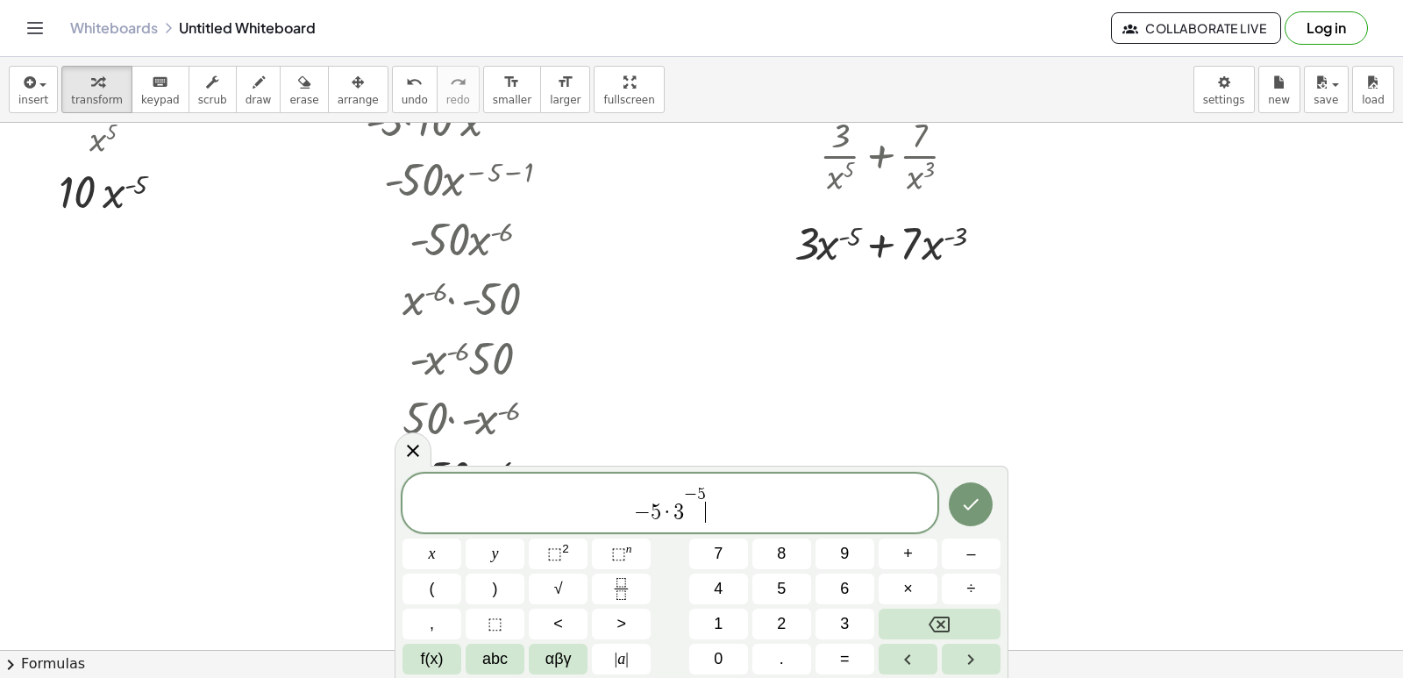
click at [715, 492] on span "− 5 · 3 − 5 ​" at bounding box center [670, 504] width 535 height 40
click at [710, 495] on span "− 5 · 3 − 5 ​" at bounding box center [670, 504] width 535 height 40
click at [695, 520] on span "− 5 · 3 − 5 ​" at bounding box center [670, 504] width 535 height 40
click at [695, 519] on span "− 5 · 3 − ​ 5" at bounding box center [670, 504] width 535 height 40
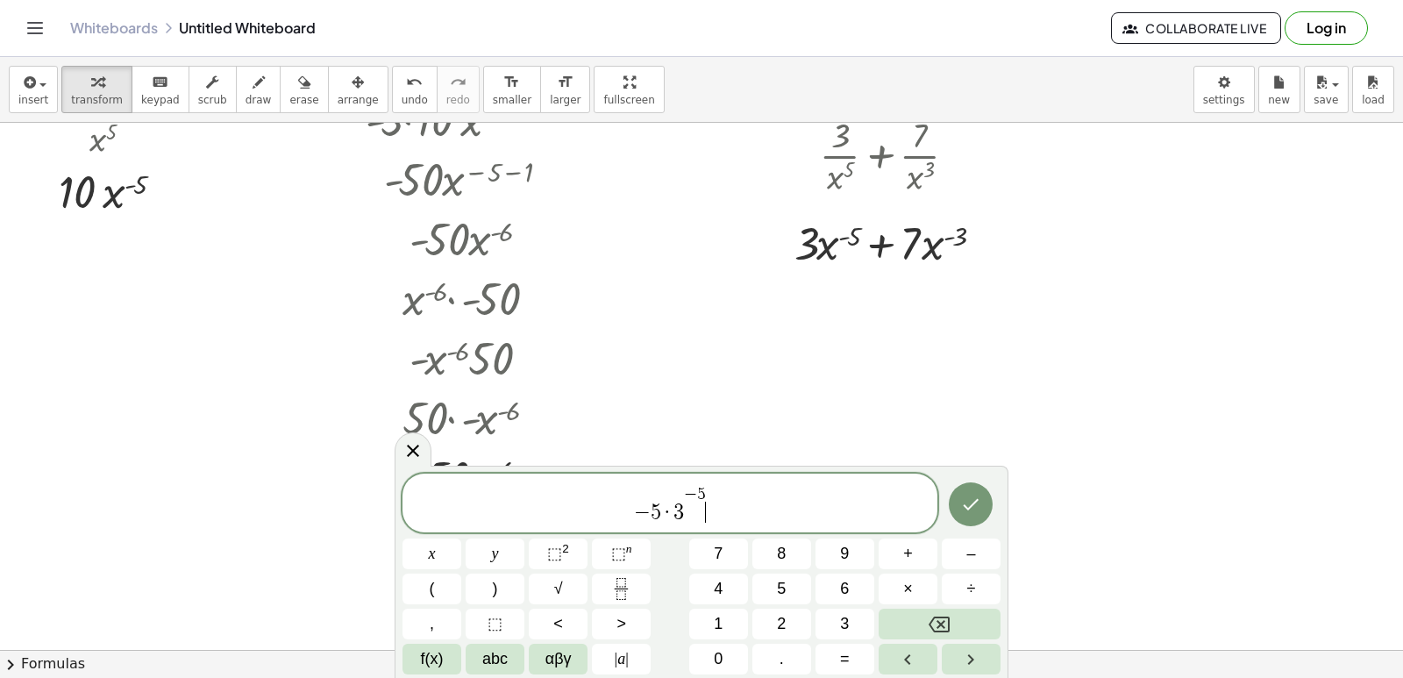
click at [710, 497] on span "− 5 · 3 − 5 ​" at bounding box center [670, 504] width 535 height 40
click at [713, 494] on span "− 5 · 3 − 5 ​" at bounding box center [670, 504] width 535 height 40
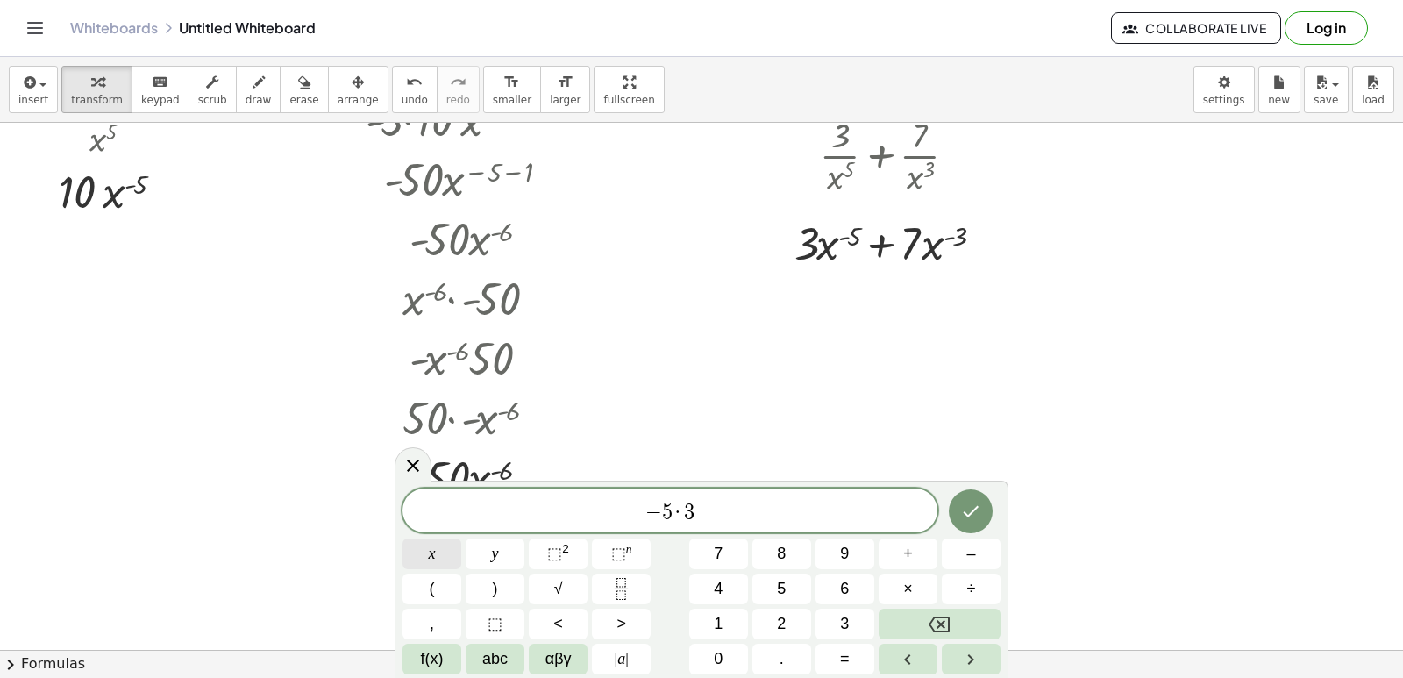
click at [406, 537] on div "− 5 · 3 ​ x y ⬚ 2 ⬚ n 7 8 9 + – ( ) √ 4 5 6 × ÷ , ⬚ < > 1 2 3 f(x) abc αβγ | a …" at bounding box center [702, 581] width 598 height 186
click at [408, 544] on button "x" at bounding box center [432, 553] width 59 height 31
click at [565, 547] on sup "2" at bounding box center [565, 548] width 7 height 13
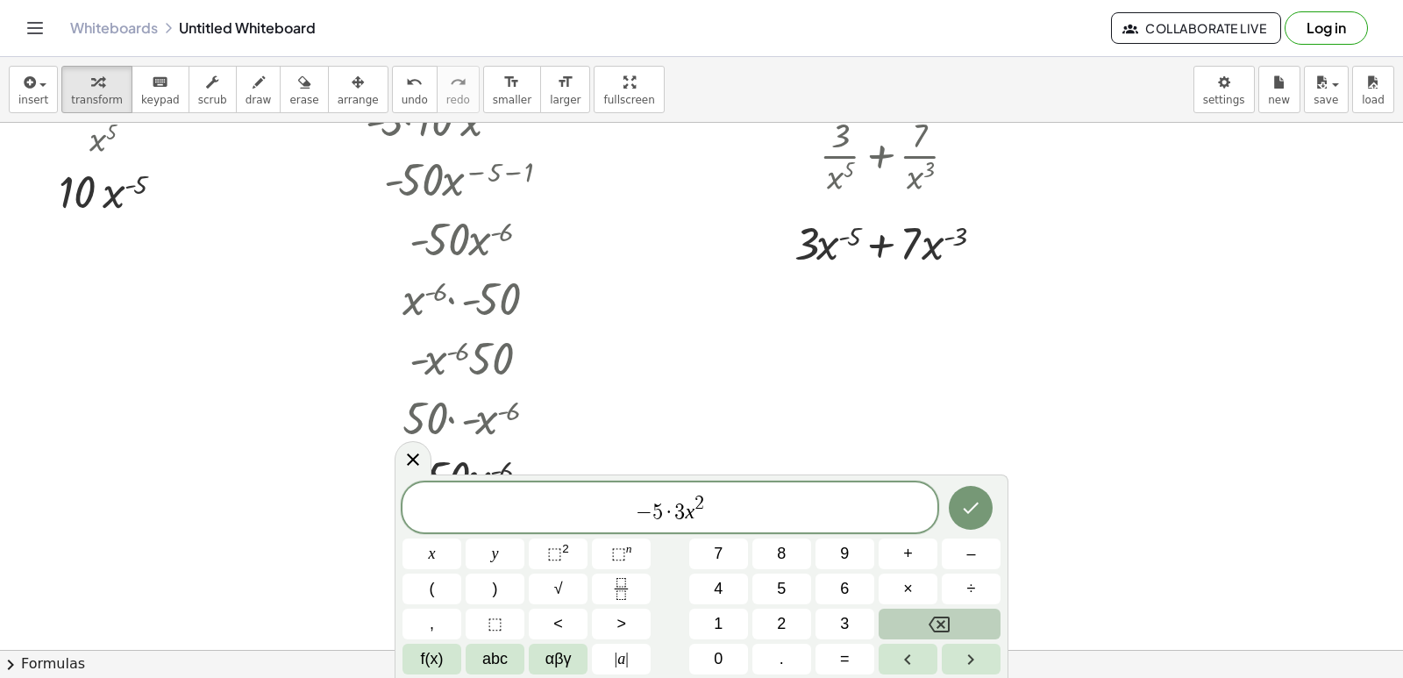
click at [893, 615] on button "Backspace" at bounding box center [940, 624] width 122 height 31
click at [892, 616] on button "Backspace" at bounding box center [940, 624] width 122 height 31
click at [967, 548] on span "–" at bounding box center [970, 554] width 9 height 24
click at [787, 589] on button "5" at bounding box center [781, 589] width 59 height 31
click at [987, 549] on button "–" at bounding box center [971, 553] width 59 height 31
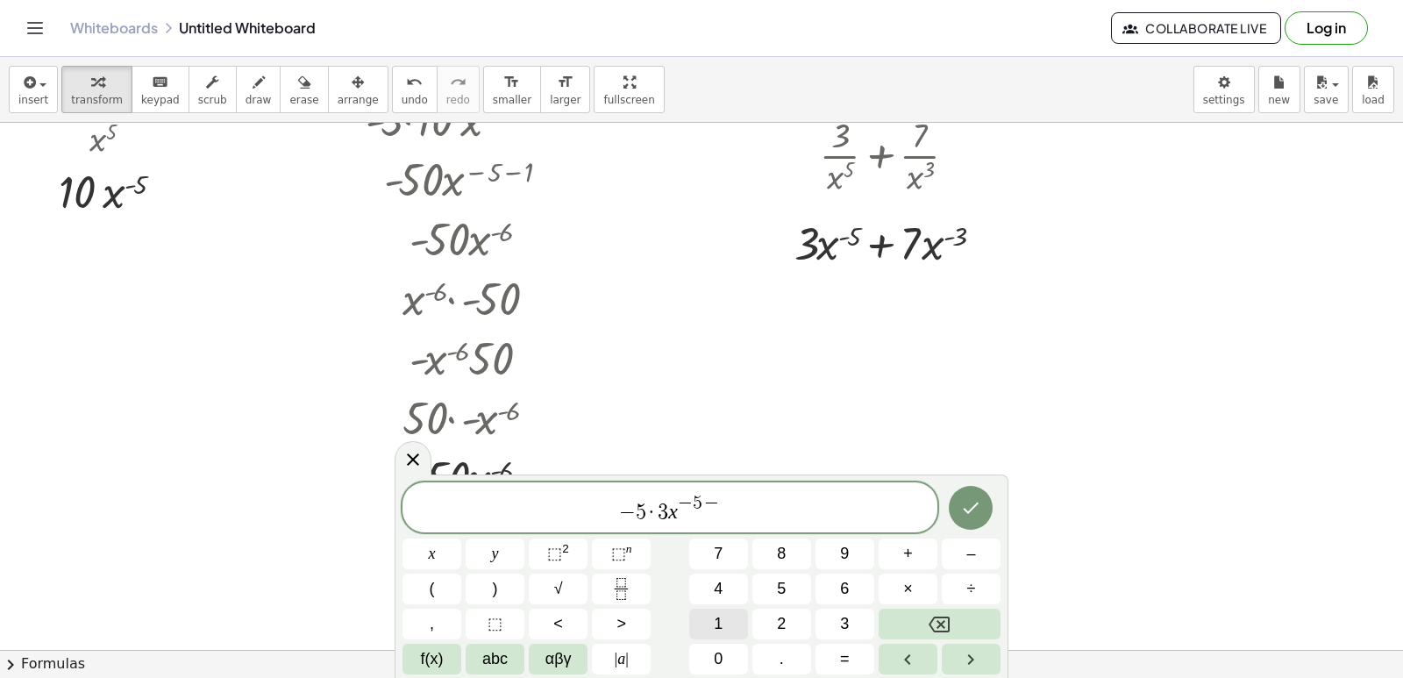
click at [734, 622] on button "1" at bounding box center [718, 624] width 59 height 31
click at [891, 543] on button "+" at bounding box center [908, 553] width 59 height 31
click at [868, 614] on button "3" at bounding box center [845, 624] width 59 height 31
click at [906, 588] on span "×" at bounding box center [908, 589] width 10 height 24
click at [736, 546] on button "7" at bounding box center [718, 553] width 59 height 31
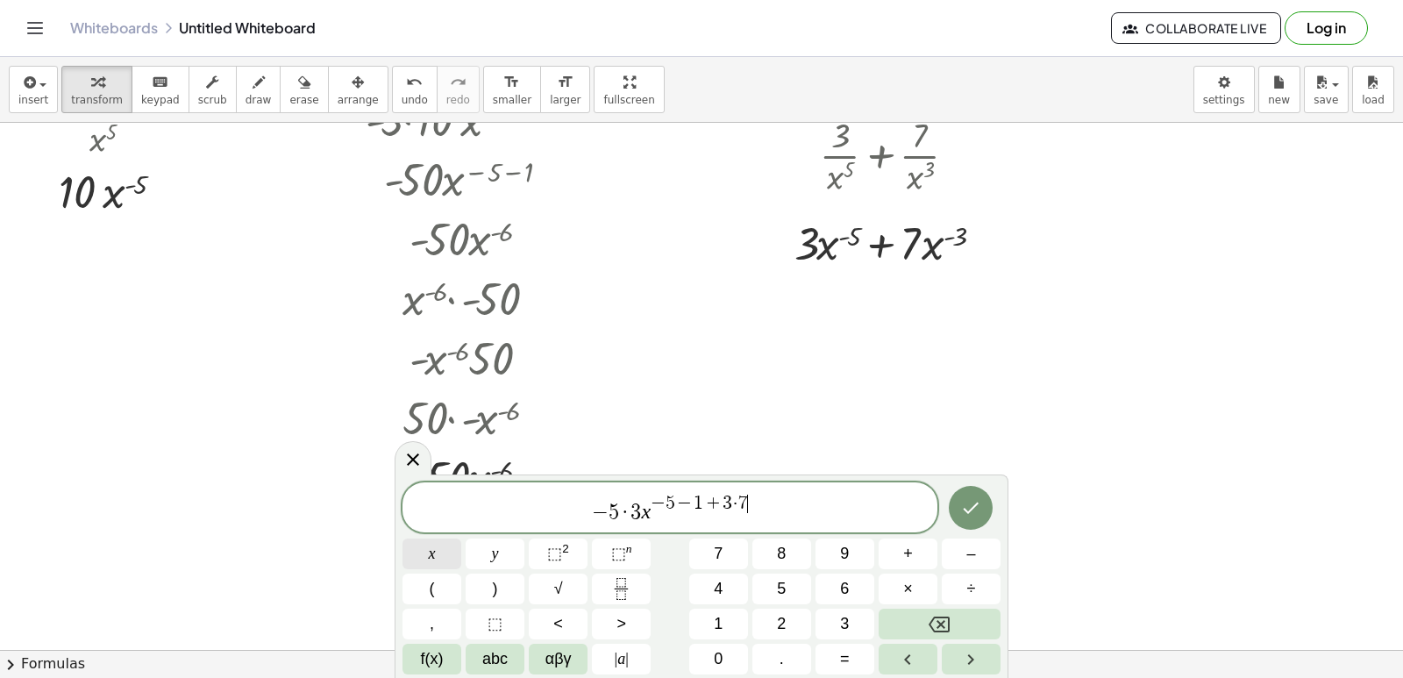
click at [434, 546] on button "x" at bounding box center [432, 553] width 59 height 31
click at [559, 545] on span "⬚" at bounding box center [554, 554] width 15 height 18
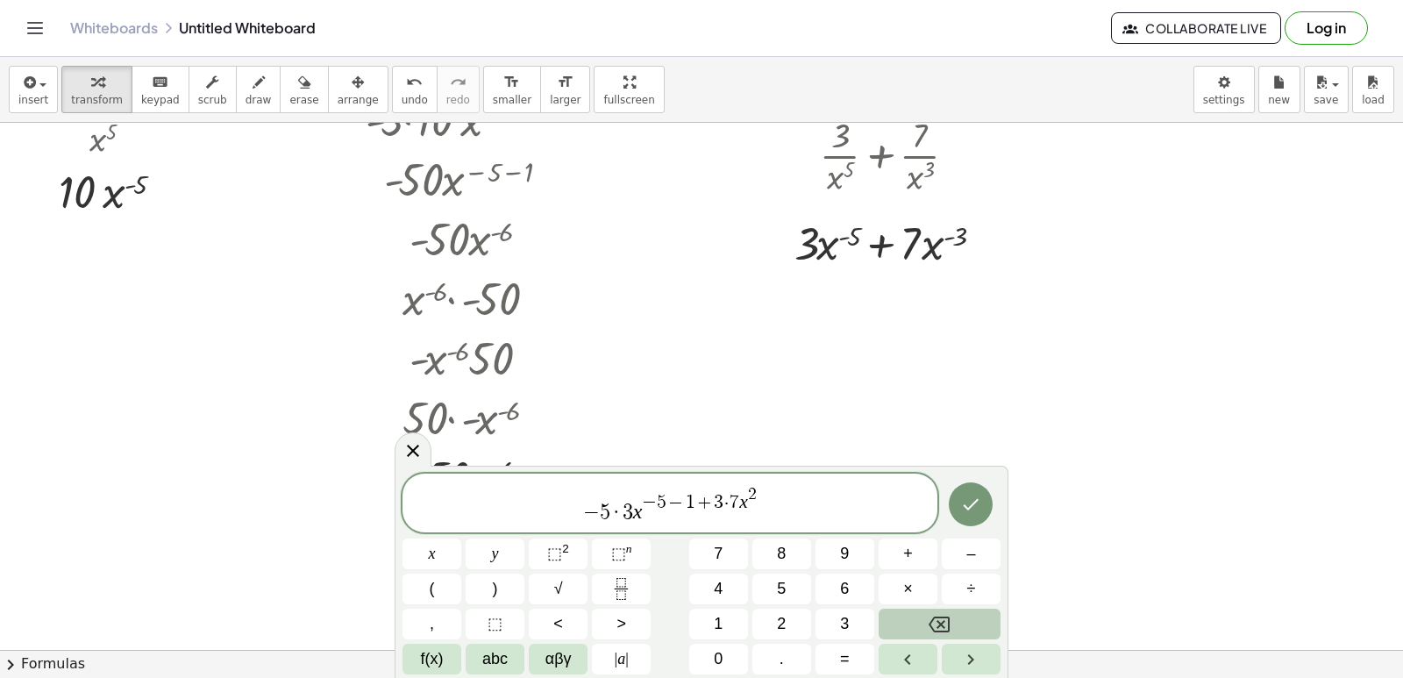
click at [925, 631] on button "Backspace" at bounding box center [940, 624] width 122 height 31
click at [927, 627] on button "Backspace" at bounding box center [940, 624] width 122 height 31
click at [969, 552] on span "–" at bounding box center [970, 554] width 9 height 24
click at [854, 619] on button "3" at bounding box center [845, 624] width 59 height 31
click at [965, 558] on button "–" at bounding box center [971, 553] width 59 height 31
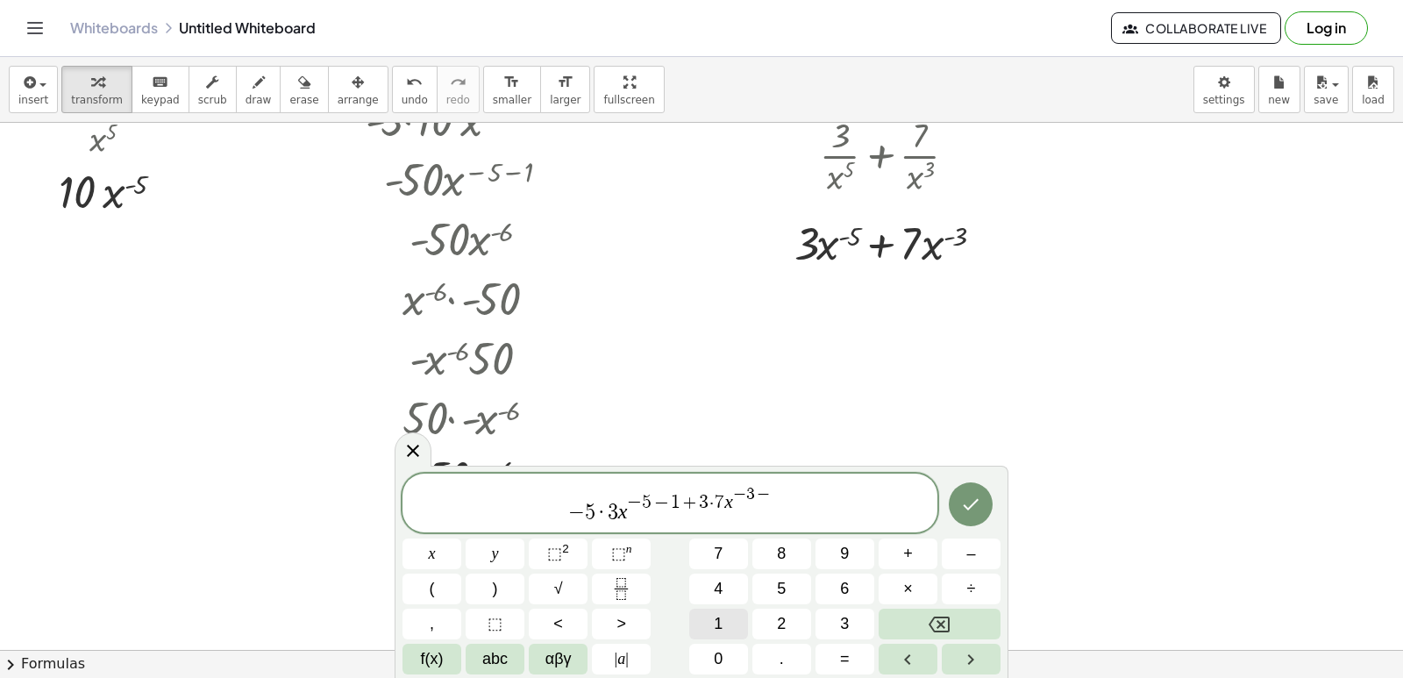
click at [711, 618] on button "1" at bounding box center [718, 624] width 59 height 31
click at [963, 504] on button "Done" at bounding box center [971, 504] width 44 height 44
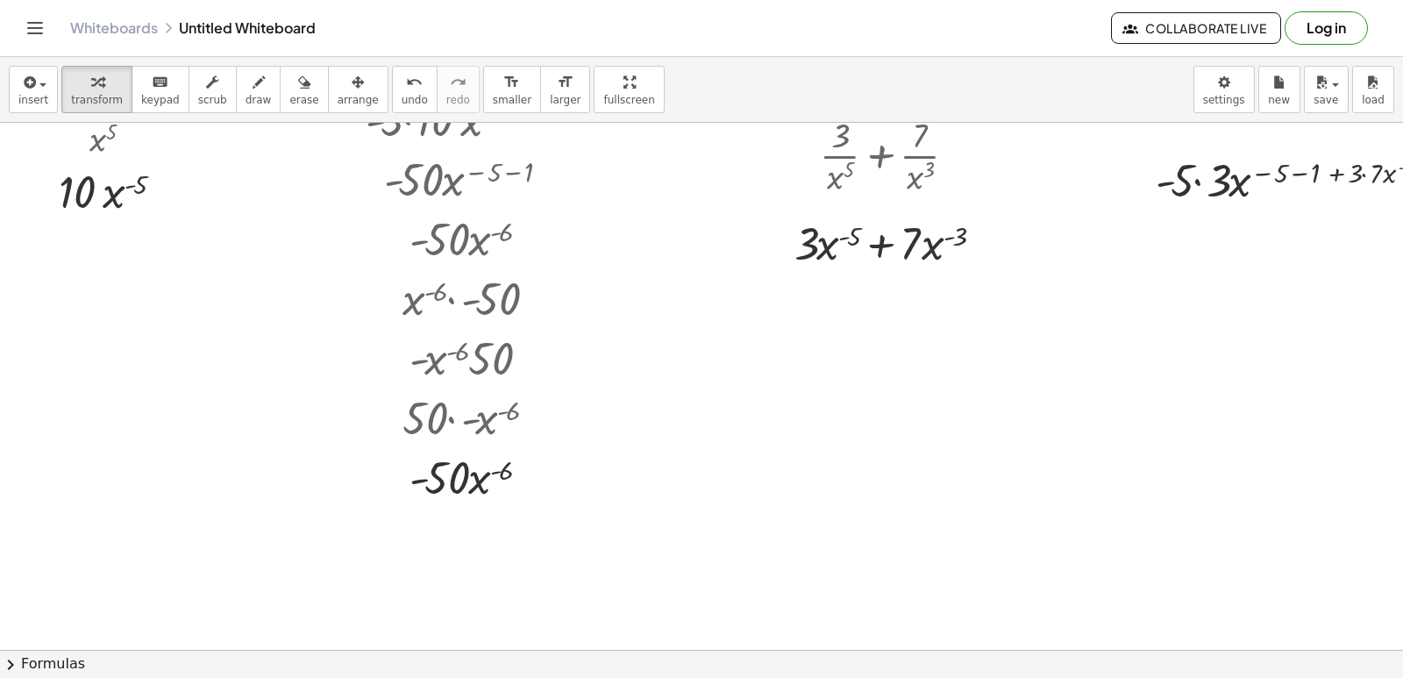
drag, startPoint x: 1208, startPoint y: 247, endPoint x: 1062, endPoint y: 310, distance: 158.7
drag, startPoint x: 1175, startPoint y: 331, endPoint x: 1208, endPoint y: 135, distance: 198.4
click at [1212, 118] on div "insert select one: Math Expression Function Text Youtube Video Graphing Geometr…" at bounding box center [701, 367] width 1403 height 621
drag, startPoint x: 1356, startPoint y: 170, endPoint x: 1364, endPoint y: 173, distance: 9.2
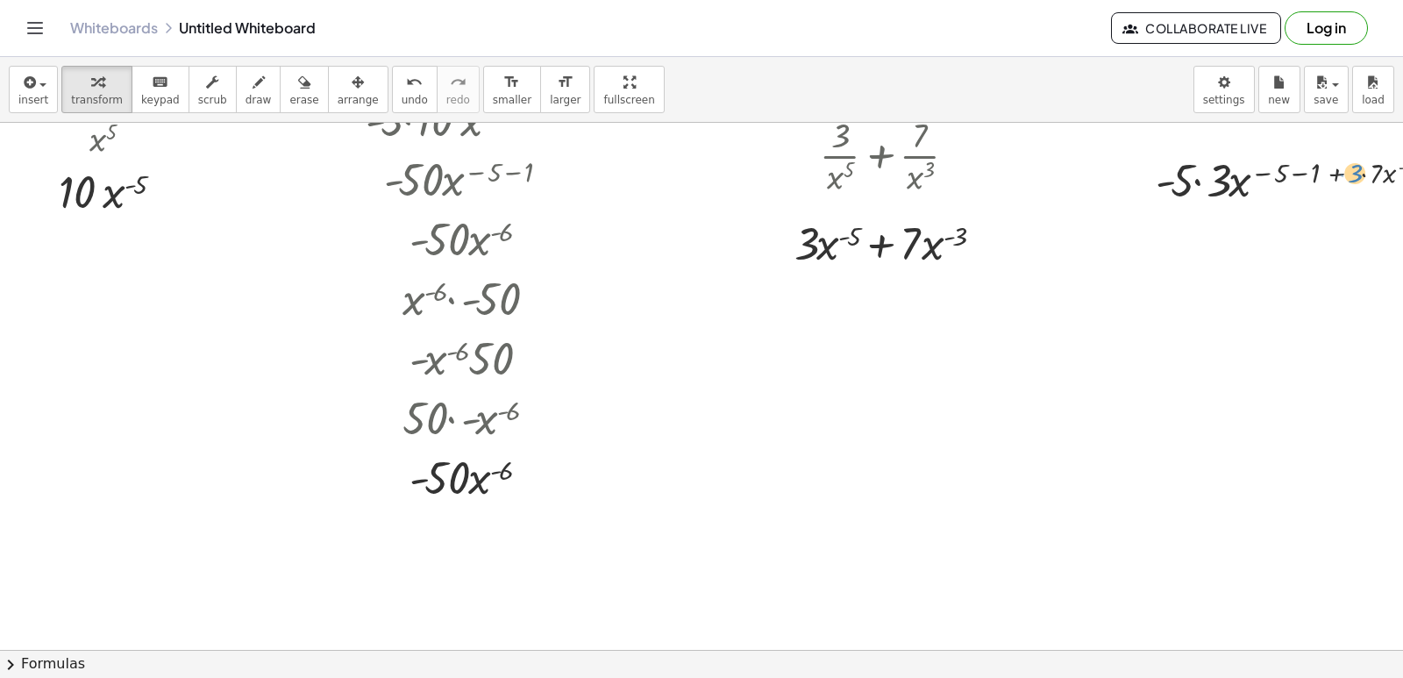
click at [1363, 170] on div at bounding box center [1313, 179] width 332 height 60
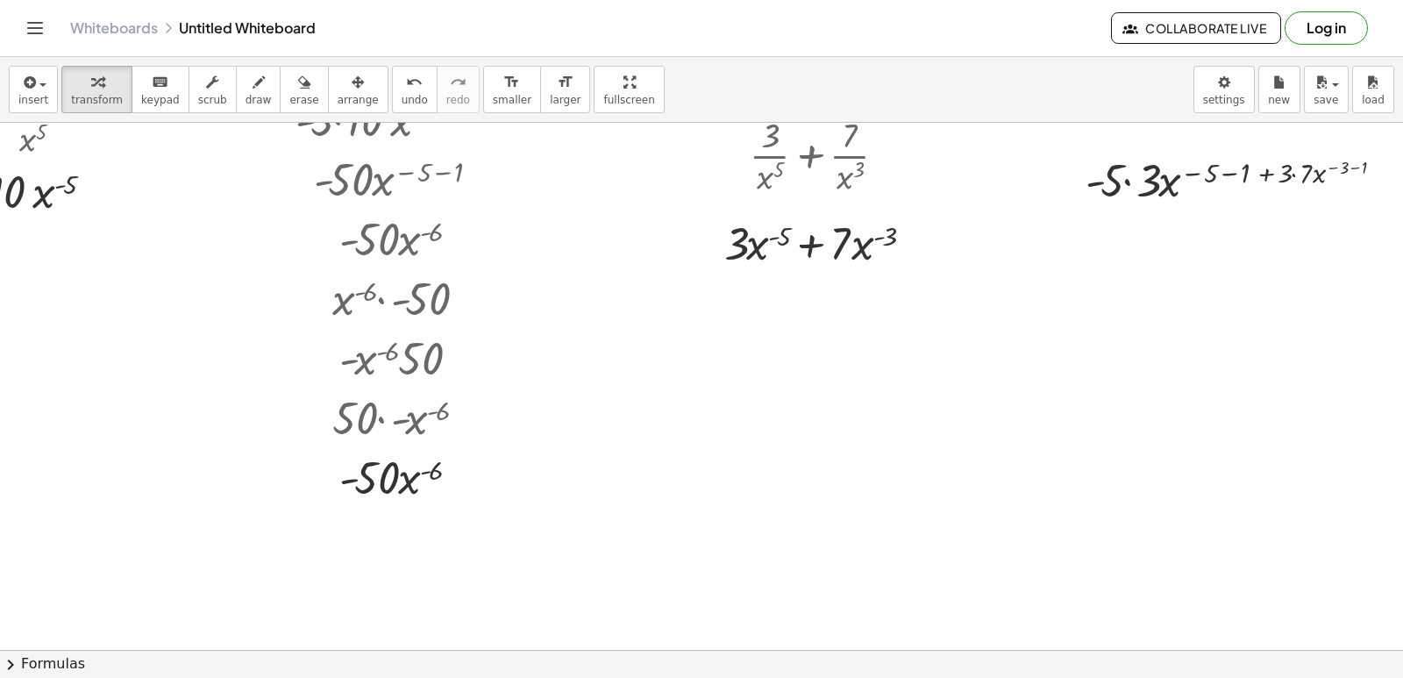
scroll to position [1317, 98]
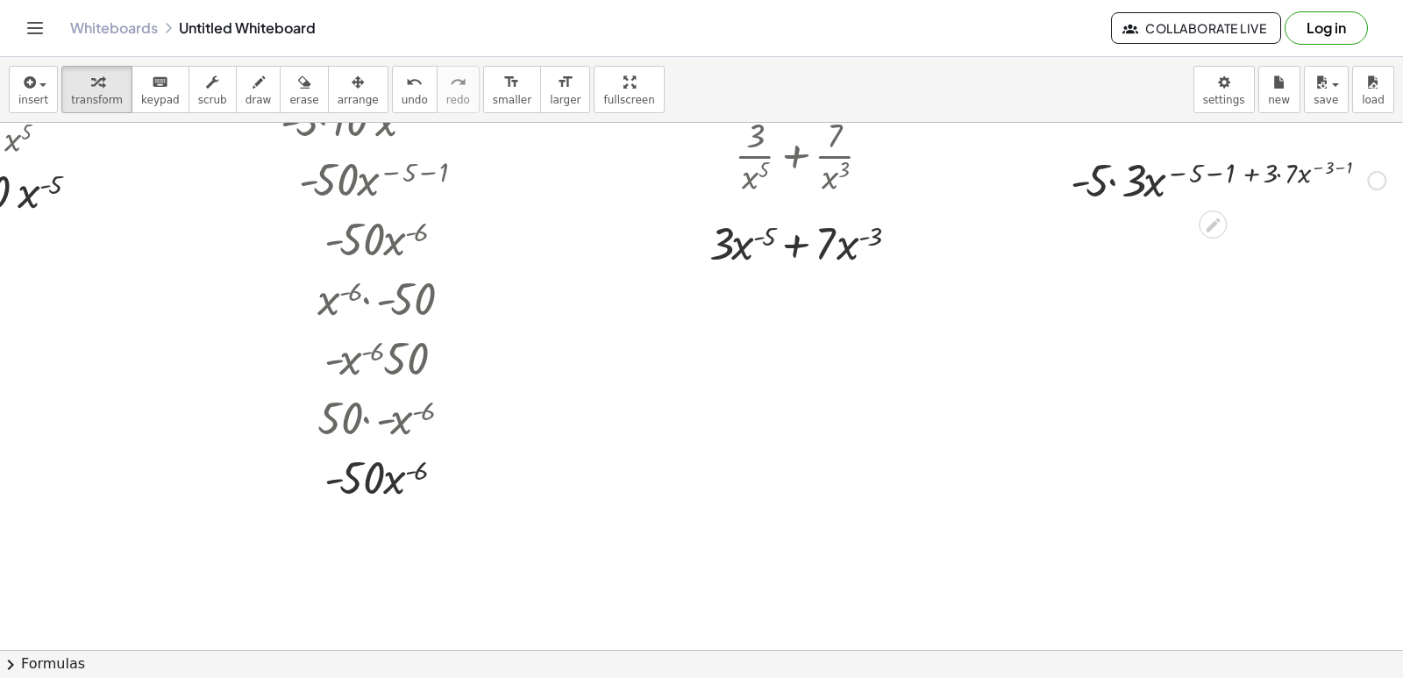
drag, startPoint x: 1199, startPoint y: 171, endPoint x: 1257, endPoint y: 185, distance: 59.6
click at [1200, 170] on div at bounding box center [1228, 179] width 332 height 60
click at [1308, 225] on div at bounding box center [1228, 239] width 332 height 60
click at [1131, 240] on div at bounding box center [1228, 239] width 332 height 60
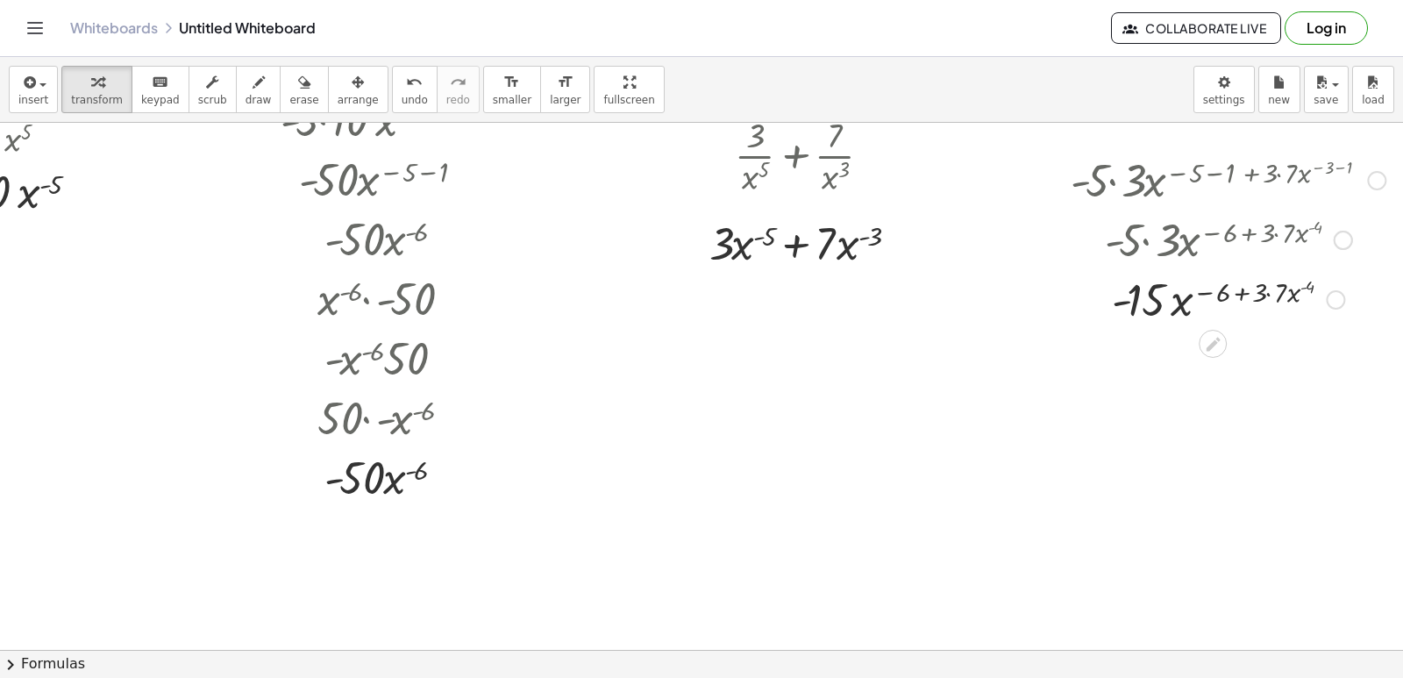
click at [1255, 292] on div at bounding box center [1228, 298] width 332 height 60
drag, startPoint x: 1177, startPoint y: 295, endPoint x: 1129, endPoint y: 326, distance: 57.6
click at [1129, 326] on div at bounding box center [1228, 298] width 332 height 60
click at [1178, 374] on div at bounding box center [1225, 372] width 332 height 88
